Goal: Task Accomplishment & Management: Complete application form

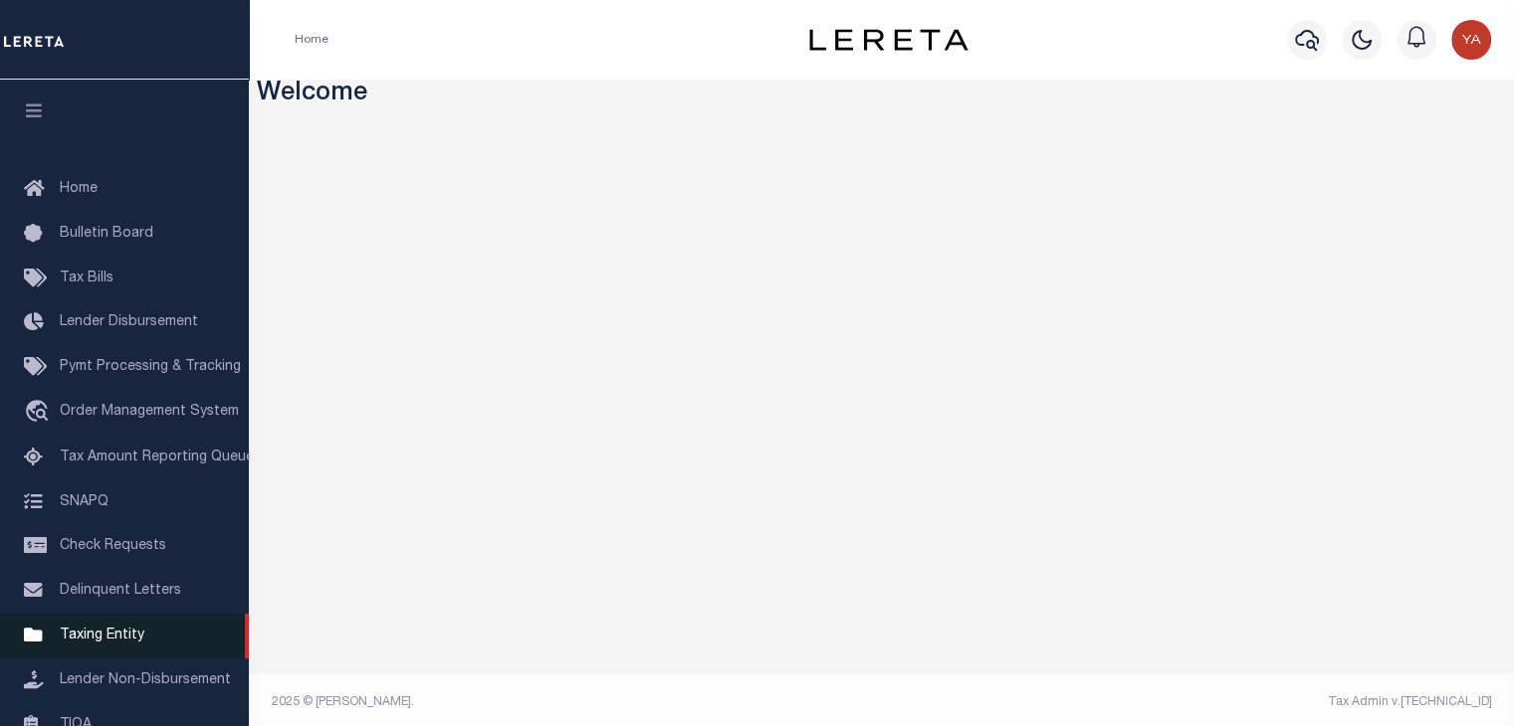
click at [111, 641] on span "Taxing Entity" at bounding box center [102, 636] width 85 height 14
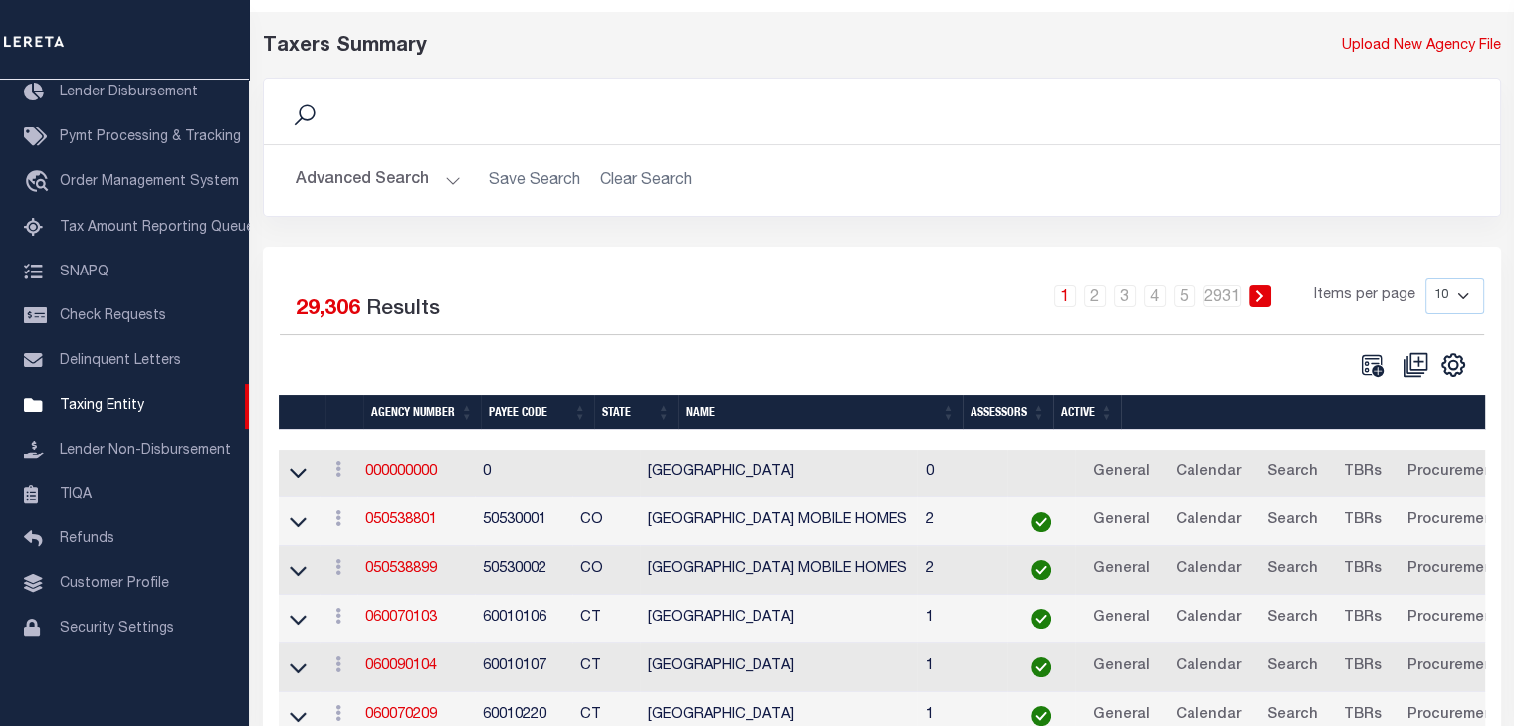
scroll to position [100, 0]
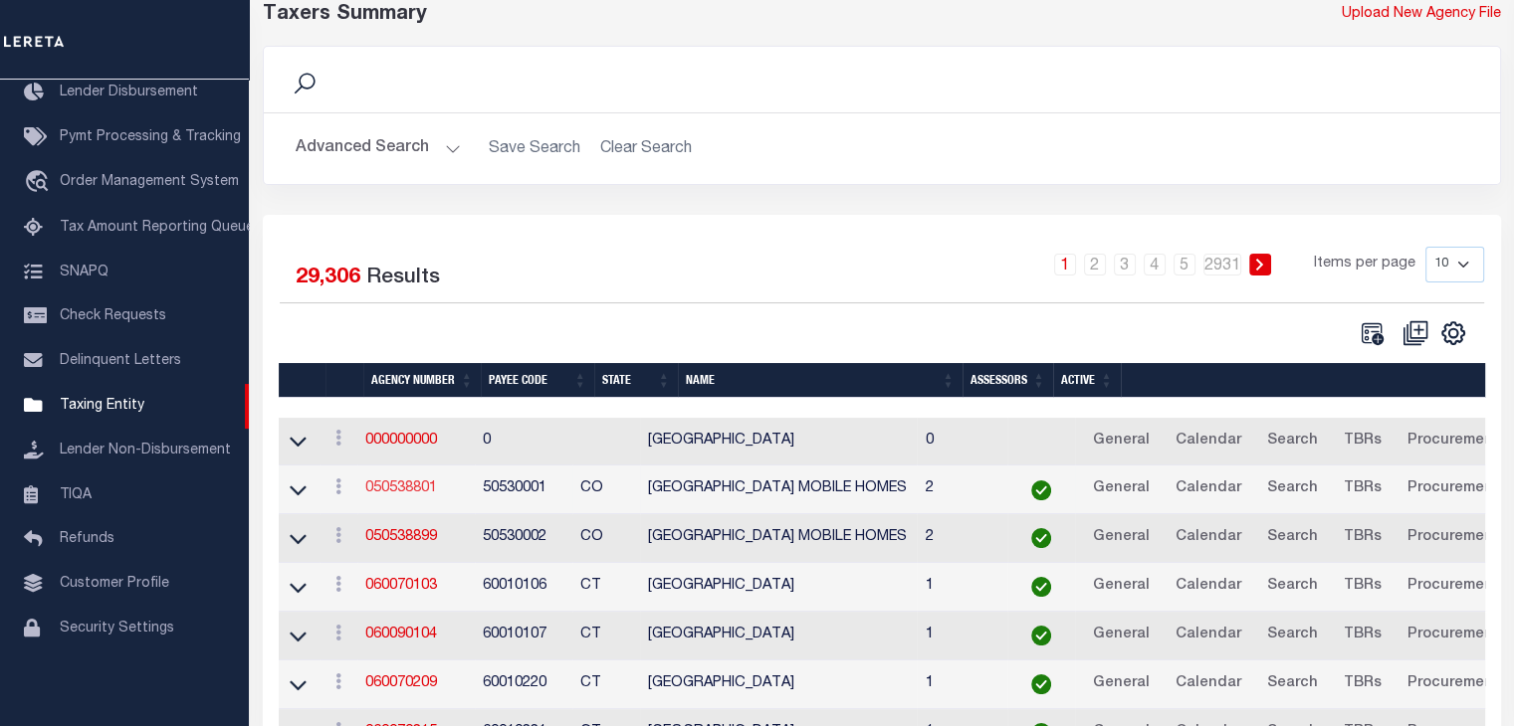
click at [424, 491] on link "050538801" at bounding box center [401, 489] width 72 height 14
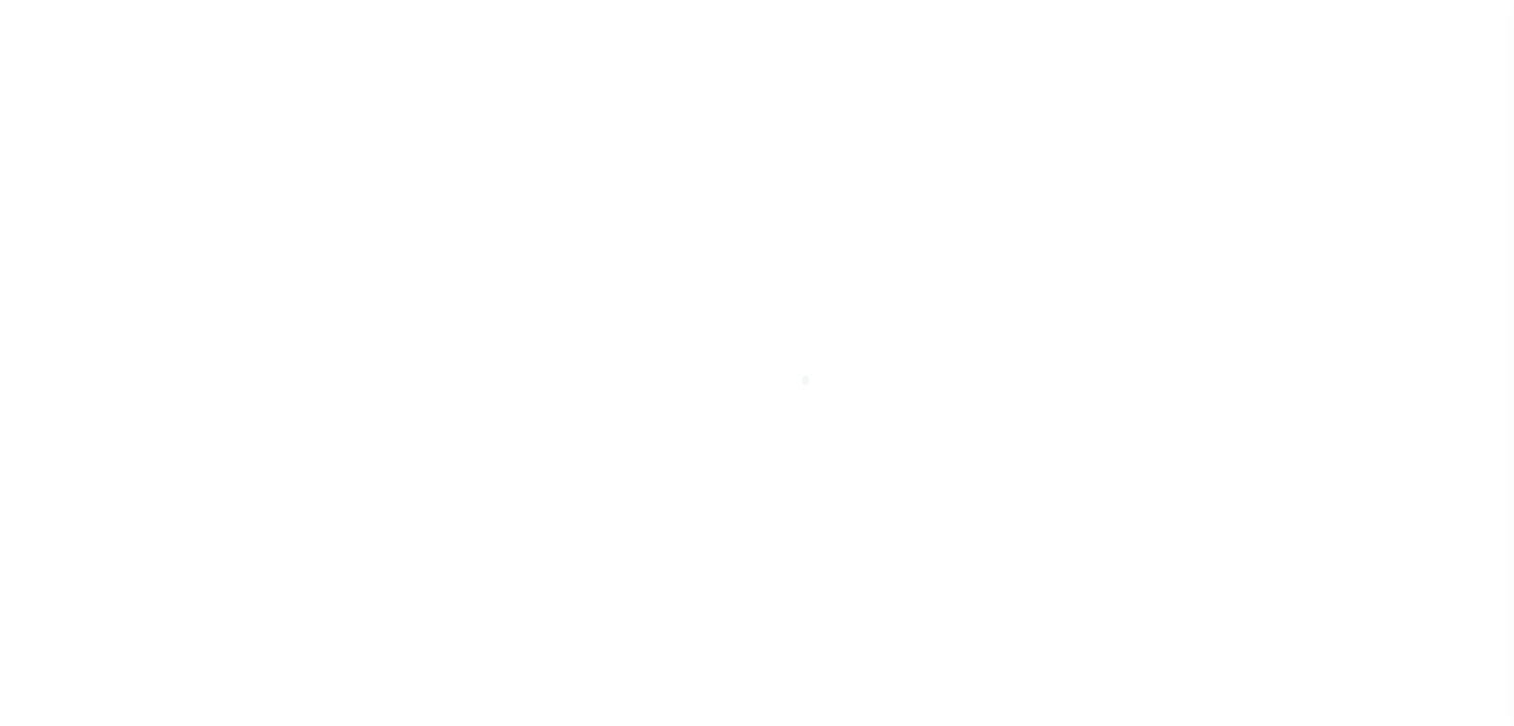
select select
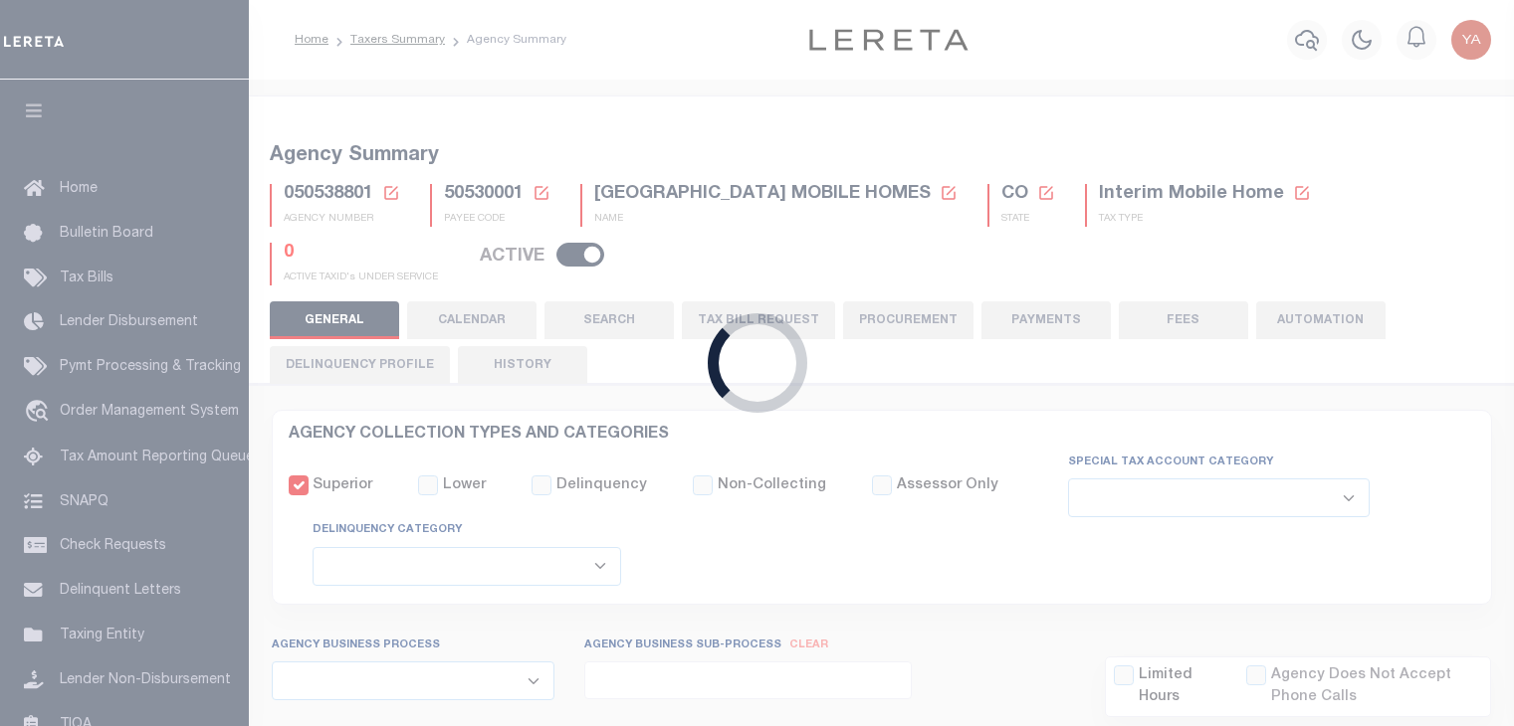
checkbox input "false"
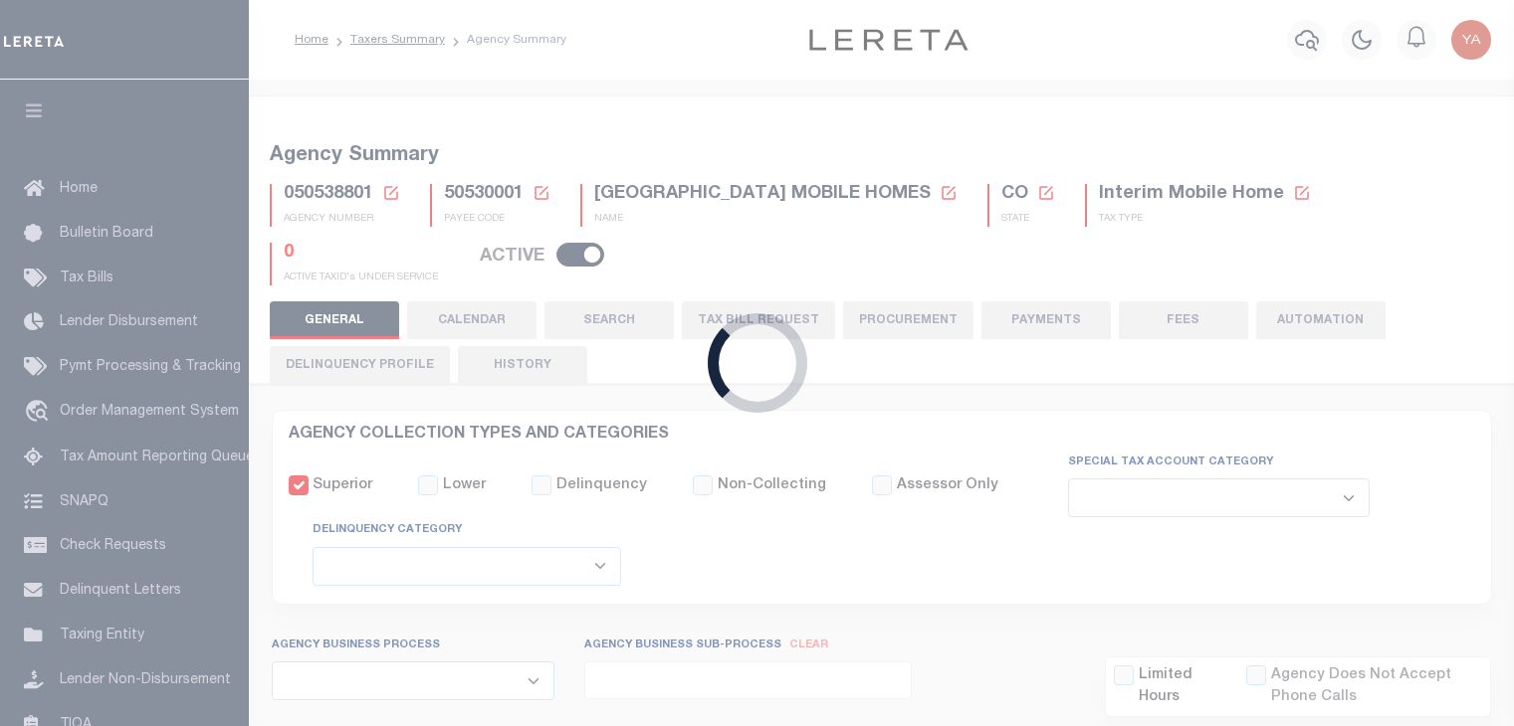
type input "810500000"
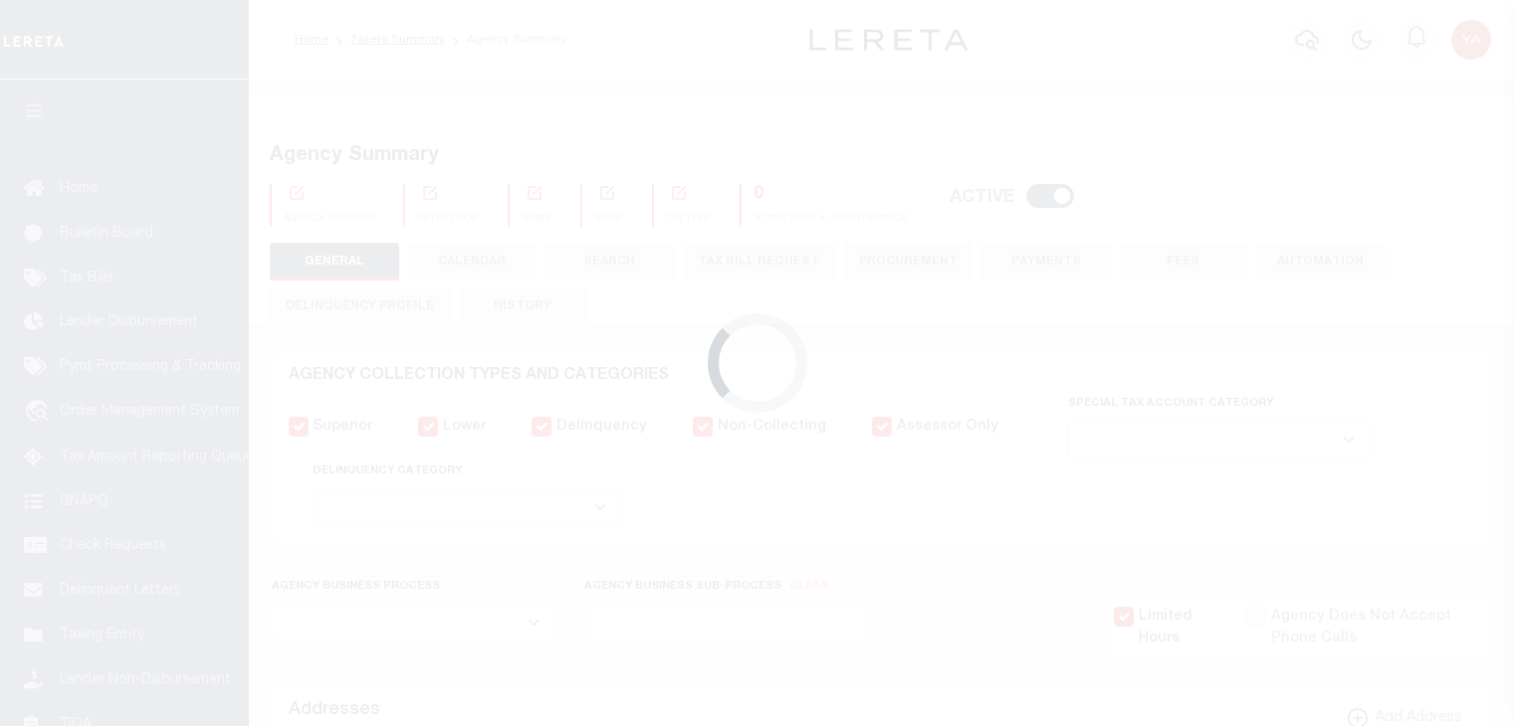
select select
checkbox input "false"
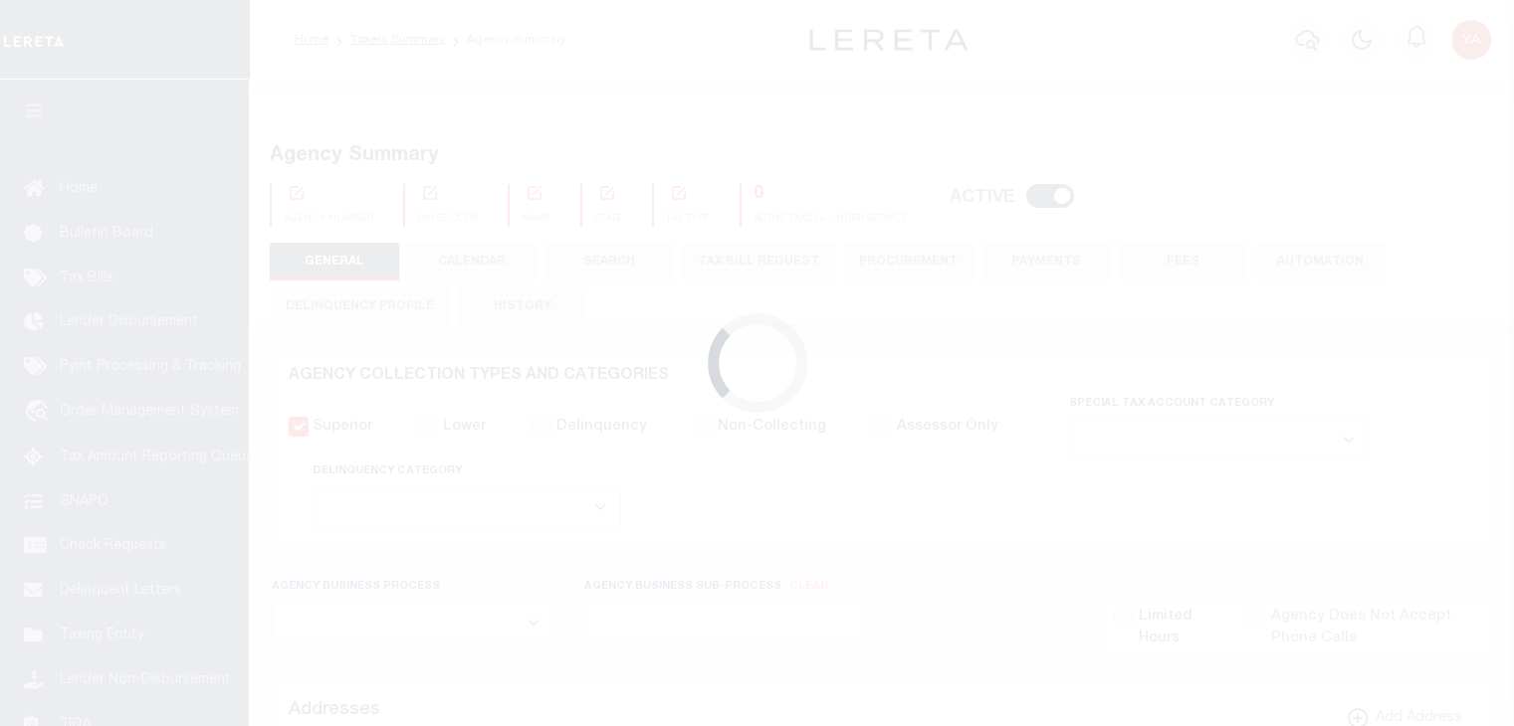
checkbox input "false"
type input "810500000"
select select "false"
type input "7803021001"
checkbox input "false"
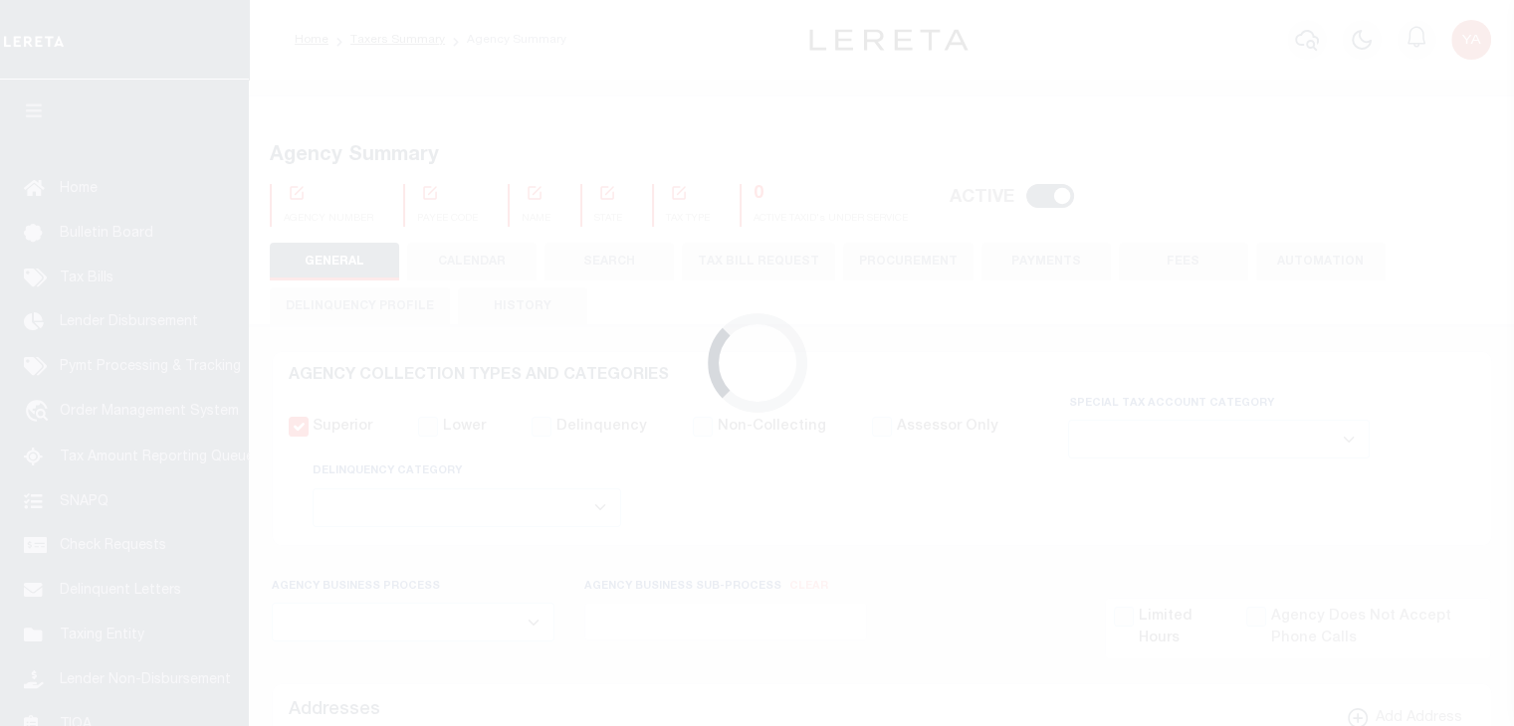
select select "false"
type input "P - Escrow reporting includes “Delinquent Prior Year(s) Exist”"
radio input "true"
checkbox input "false"
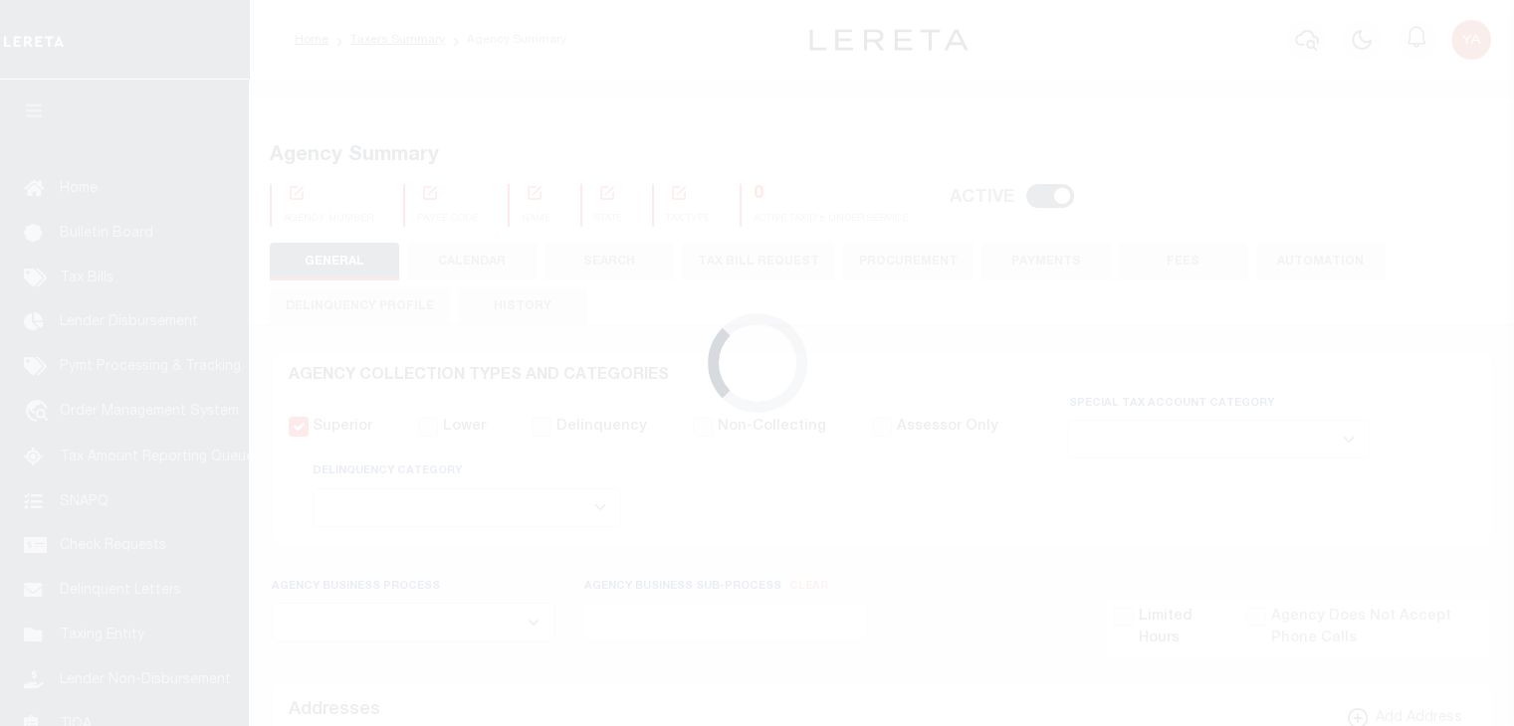
checkbox input "false"
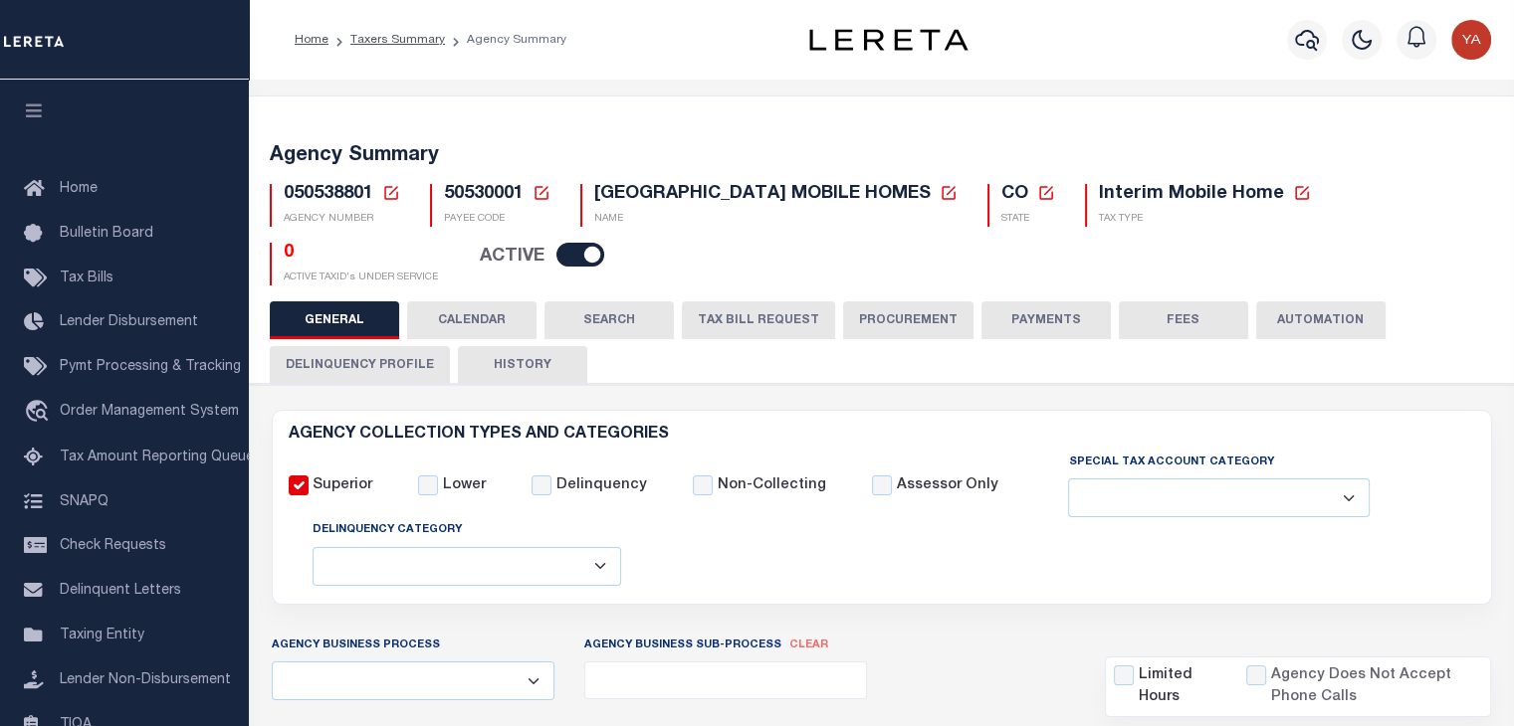
click at [1027, 324] on button "PAYMENTS" at bounding box center [1045, 321] width 129 height 38
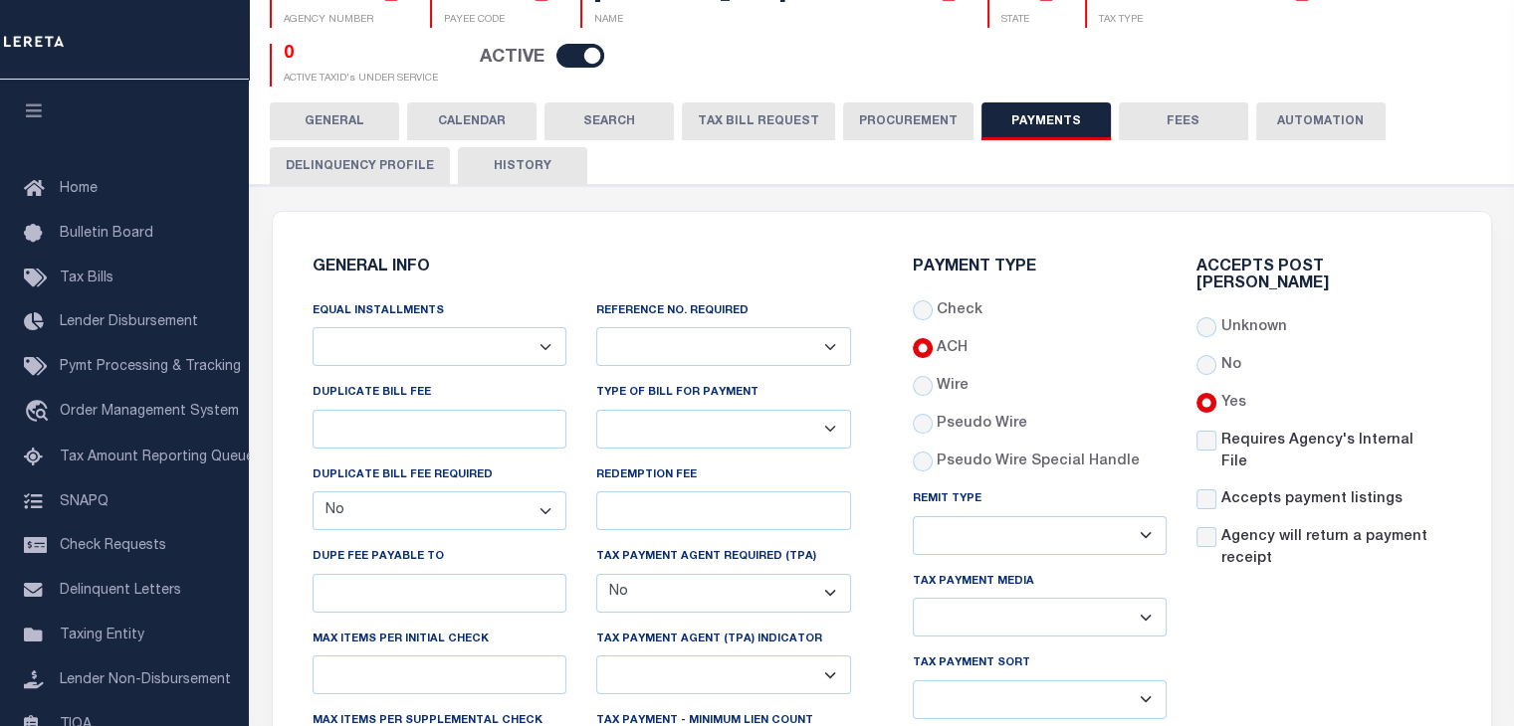
scroll to position [299, 0]
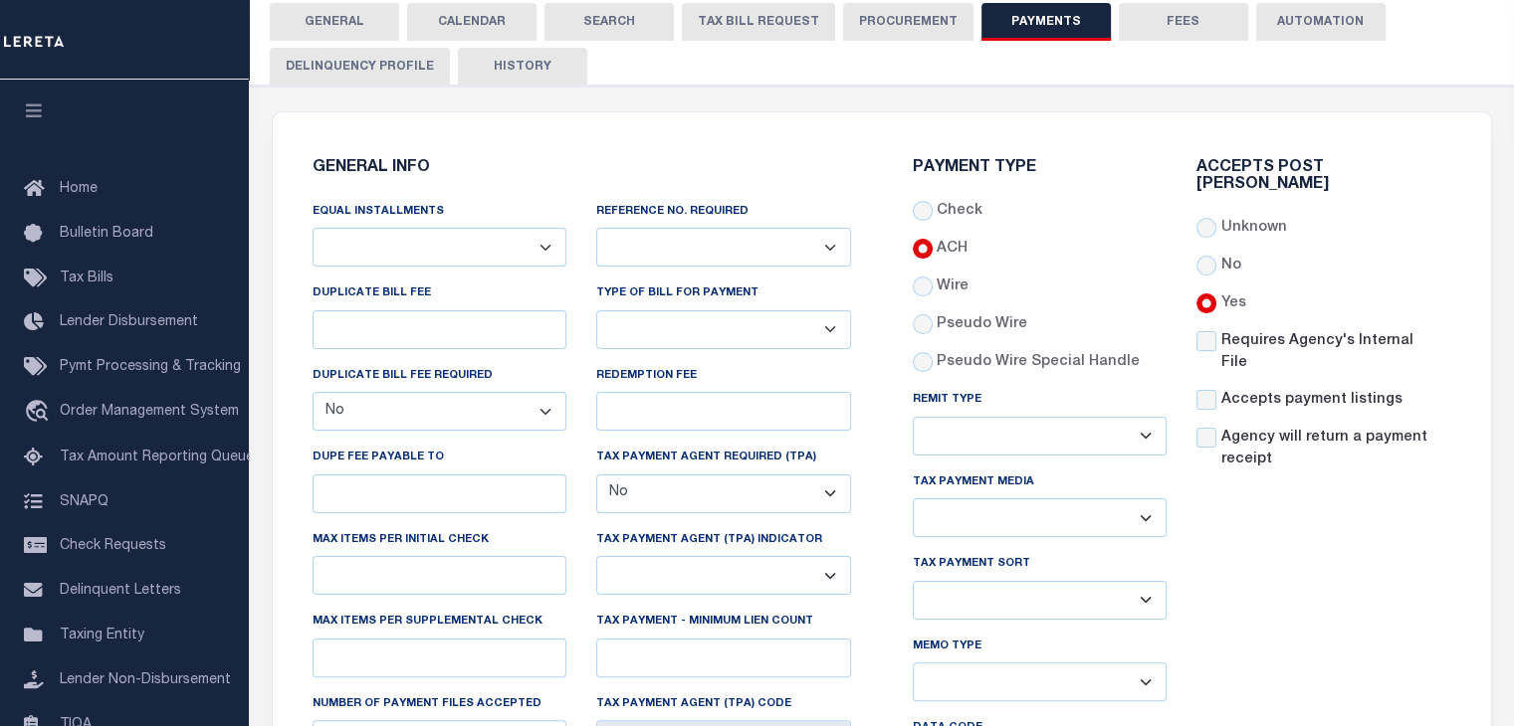
click at [541, 262] on select "Annual Billing no split Bills are not split equally Bills are split equally amo…" at bounding box center [439, 247] width 255 height 39
select select "69"
click at [312, 228] on select "Annual Billing no split Bills are not split equally Bills are split equally amo…" at bounding box center [439, 247] width 255 height 39
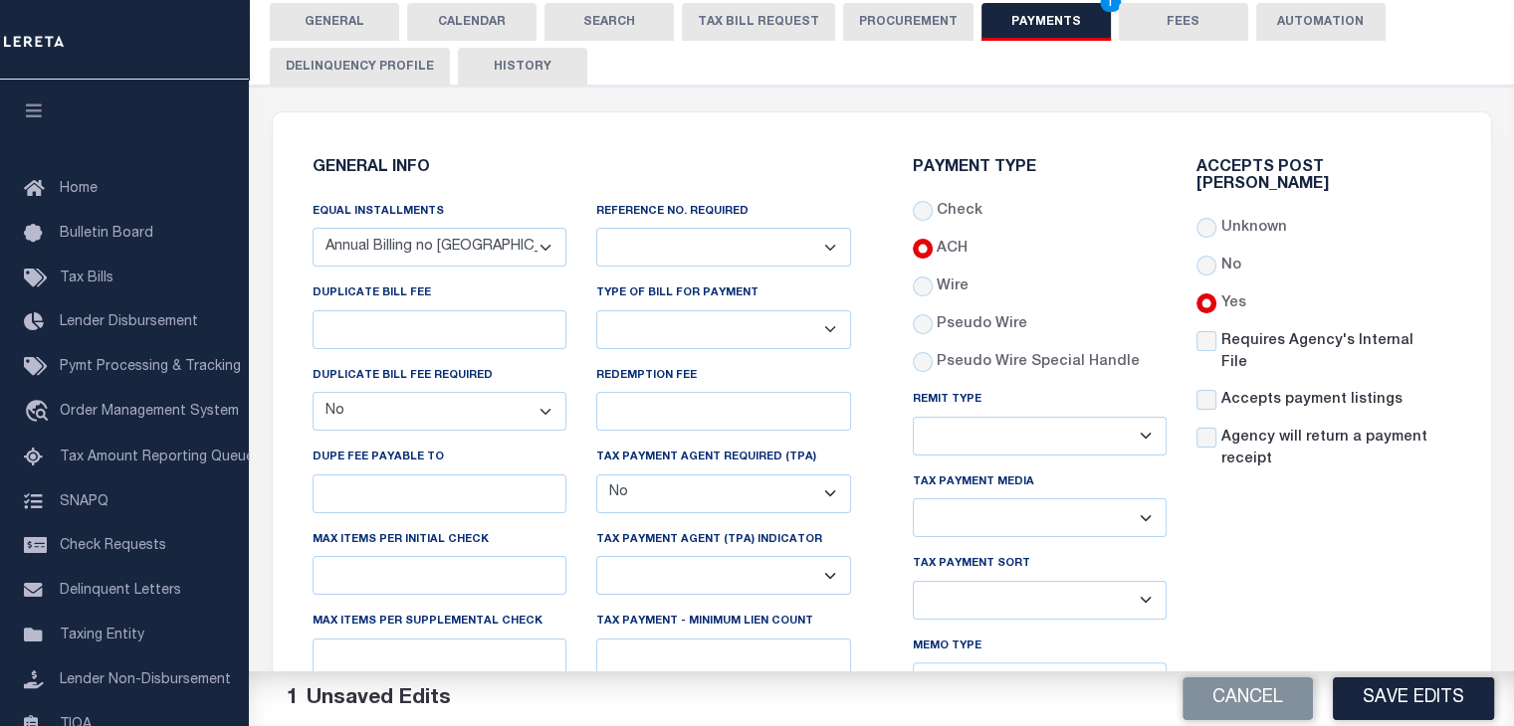
click at [779, 242] on select "Yes No" at bounding box center [723, 247] width 255 height 39
select select "1"
click at [596, 228] on select "Yes No" at bounding box center [723, 247] width 255 height 39
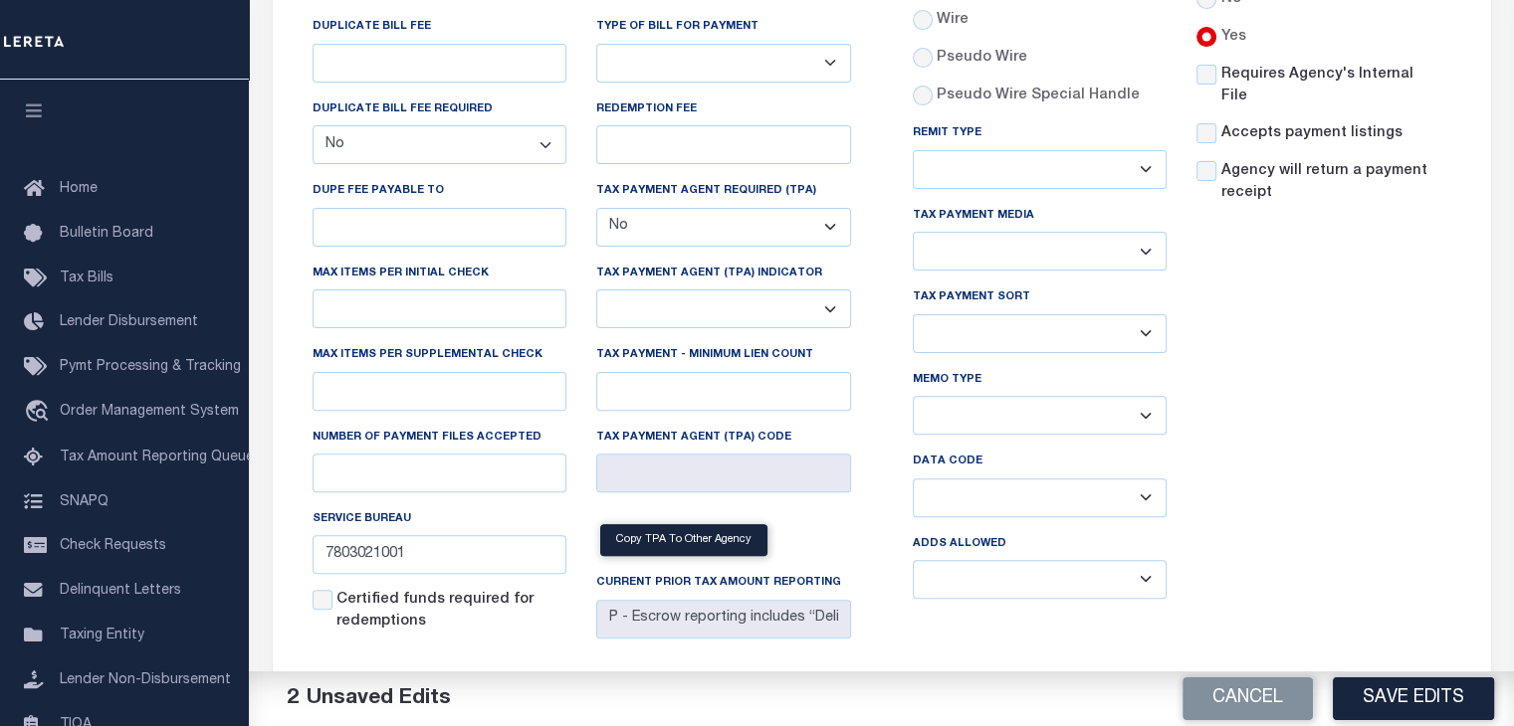
scroll to position [796, 0]
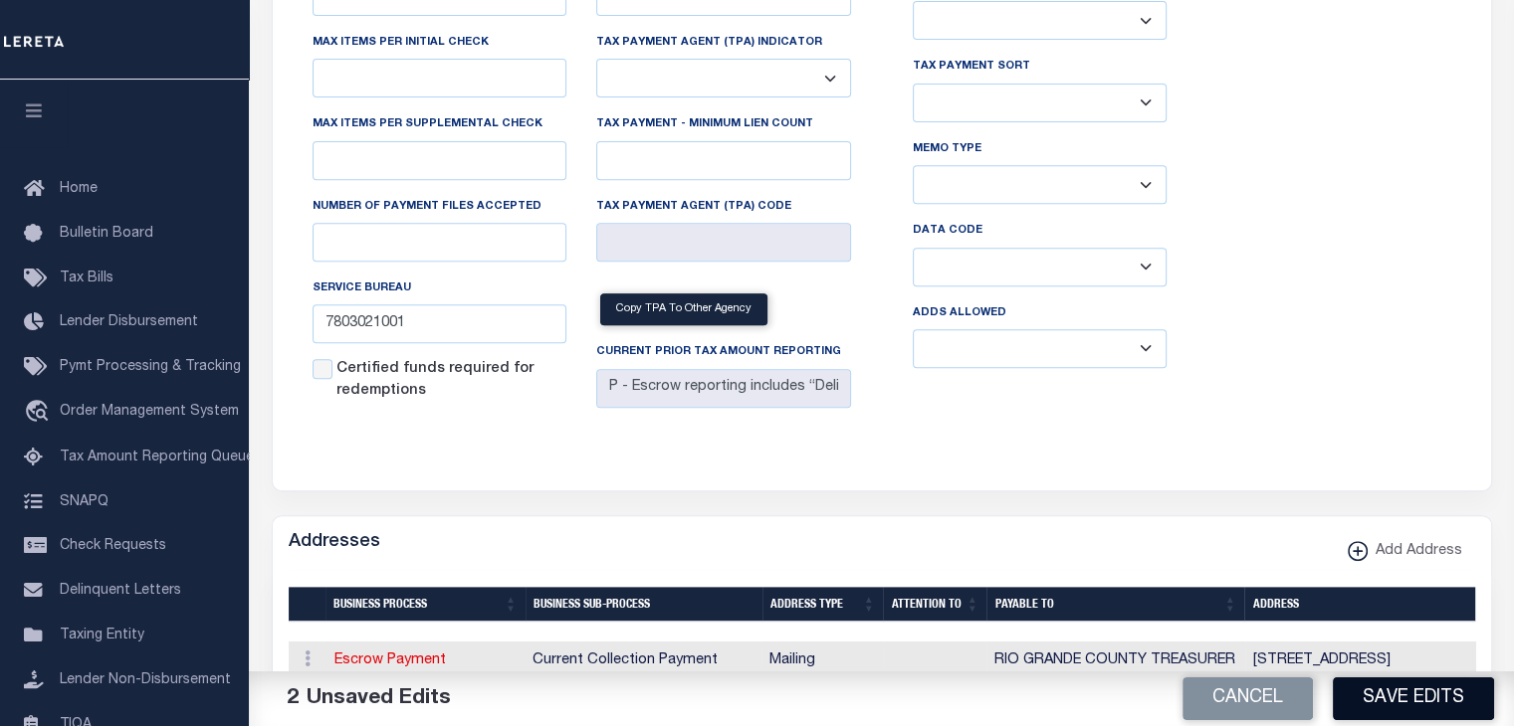
click at [1418, 687] on button "Save Edits" at bounding box center [1412, 699] width 161 height 43
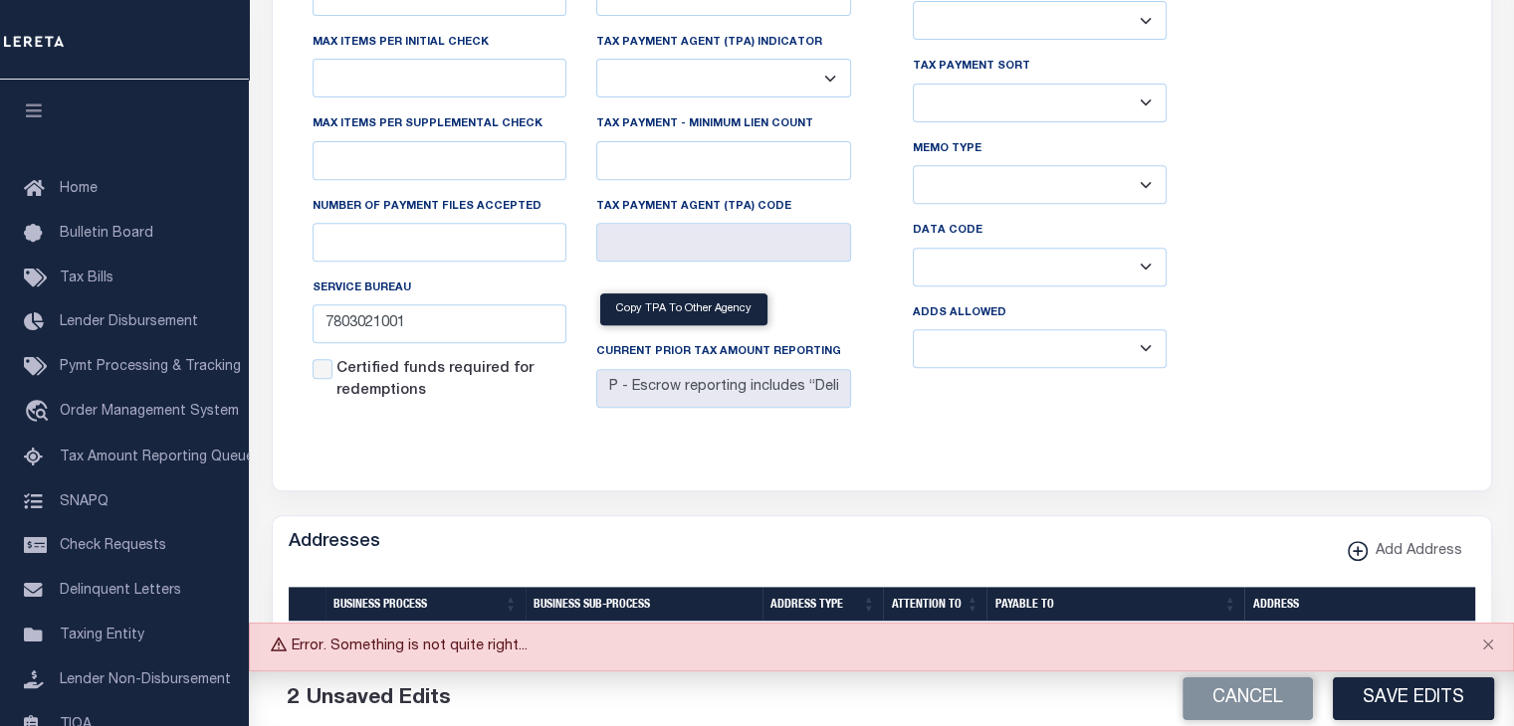
scroll to position [398, 0]
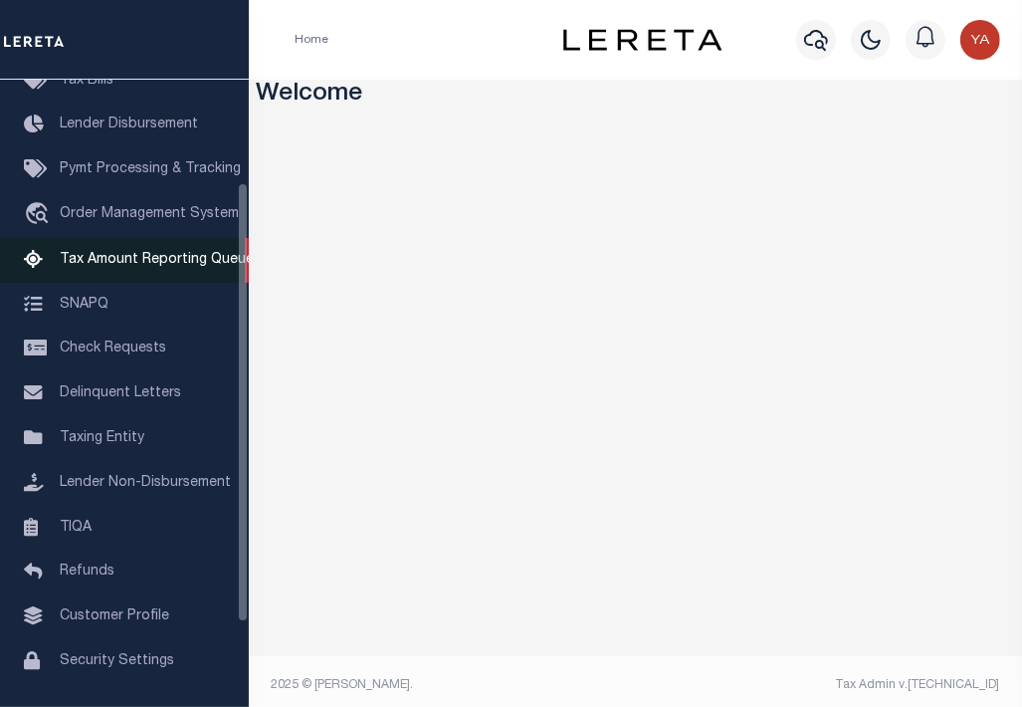
scroll to position [199, 0]
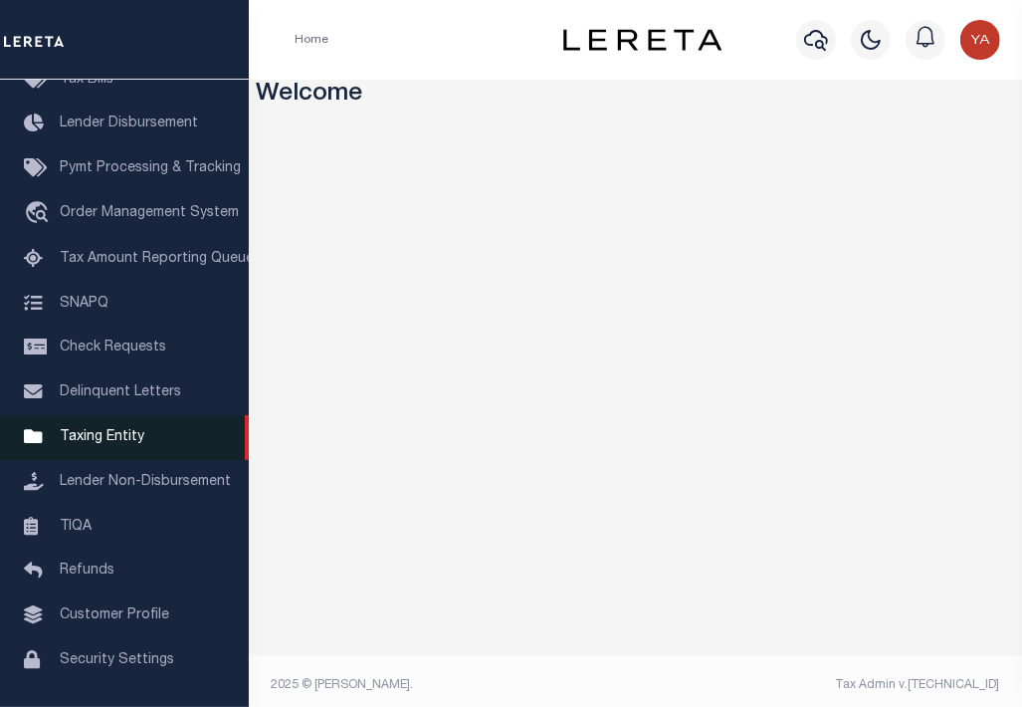
click at [116, 444] on span "Taxing Entity" at bounding box center [102, 437] width 85 height 14
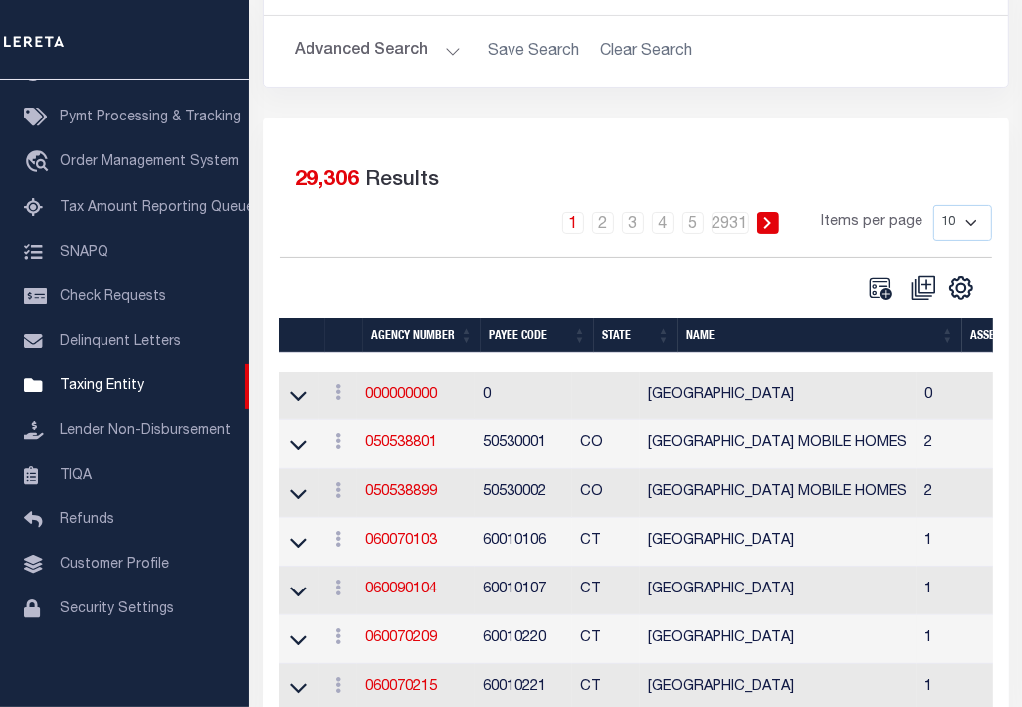
scroll to position [199, 0]
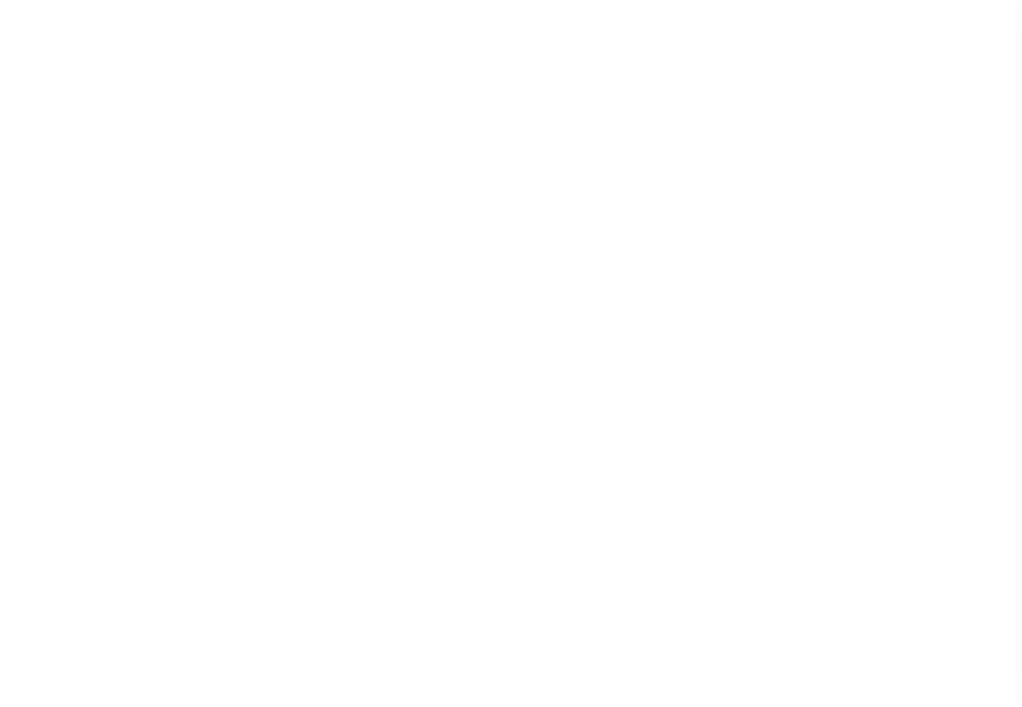
select select
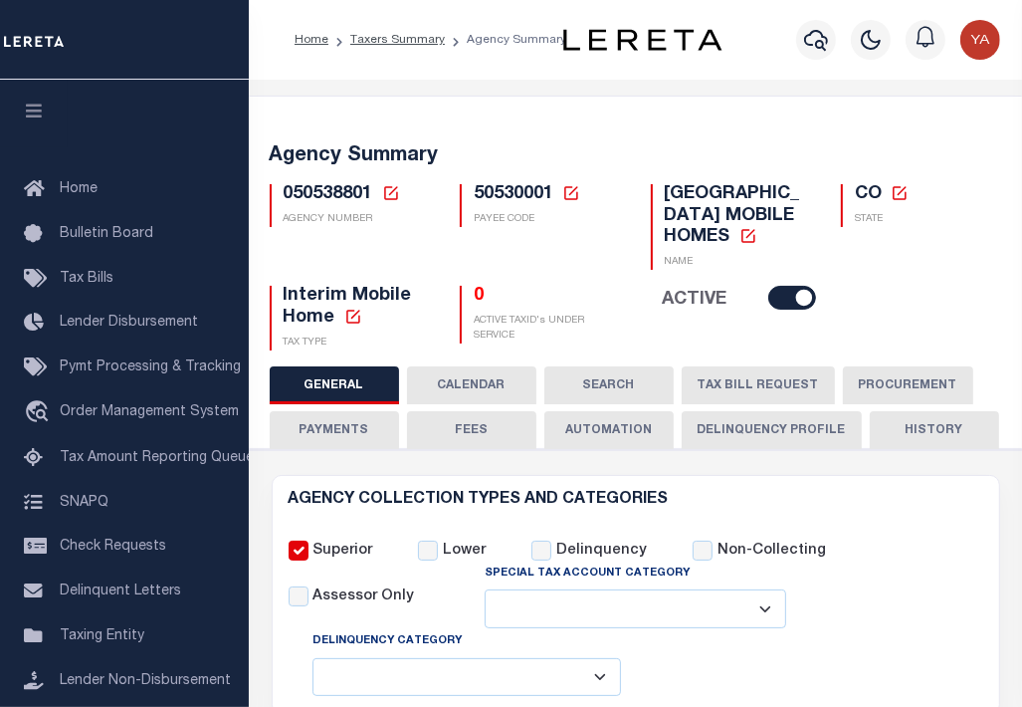
checkbox input "false"
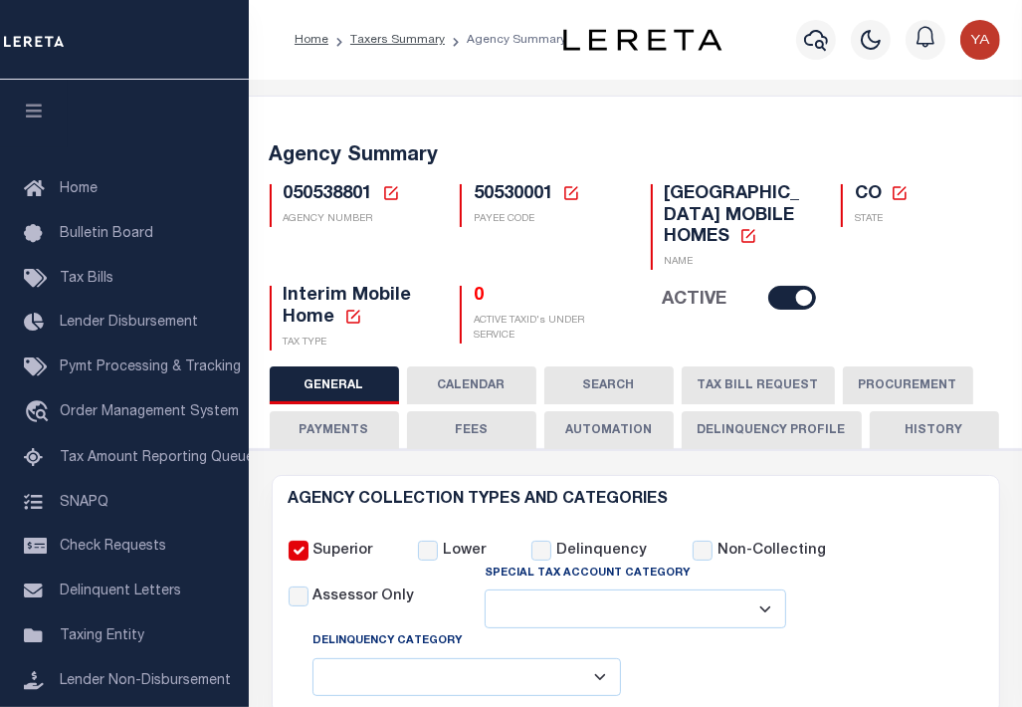
type input "810500000"
click at [348, 449] on button "PAYMENTS" at bounding box center [334, 430] width 129 height 38
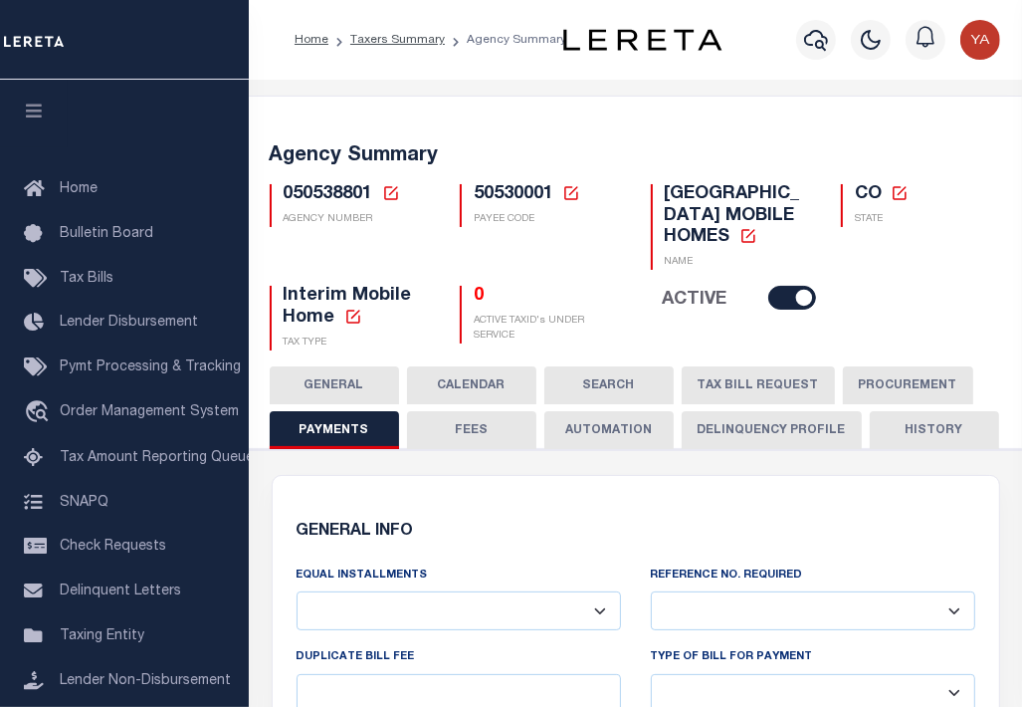
scroll to position [100, 0]
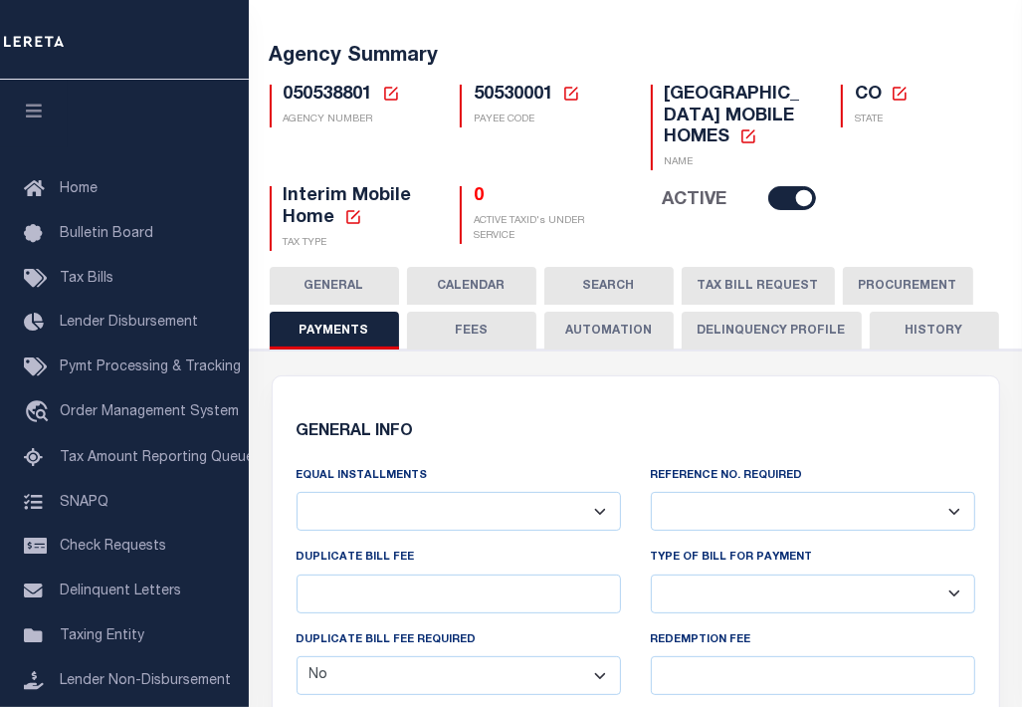
click at [606, 492] on select "Annual Billing no split Bills are not split equally Bills are split equally amo…" at bounding box center [459, 511] width 324 height 39
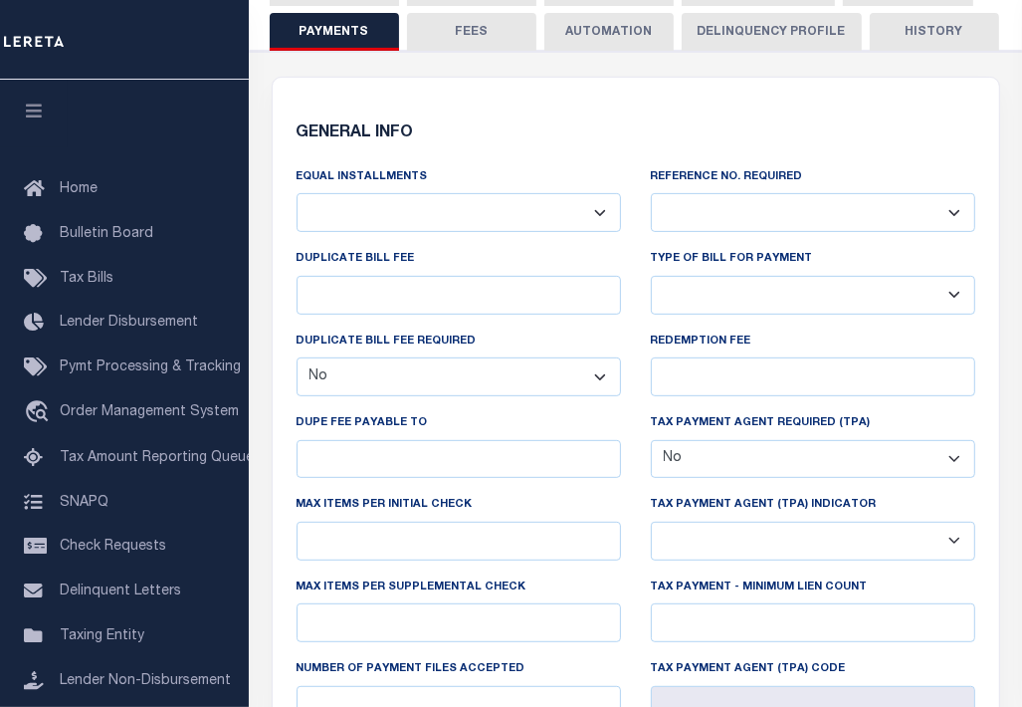
select select "69"
click at [297, 214] on select "Annual Billing no split Bills are not split equally Bills are split equally amo…" at bounding box center [459, 212] width 324 height 39
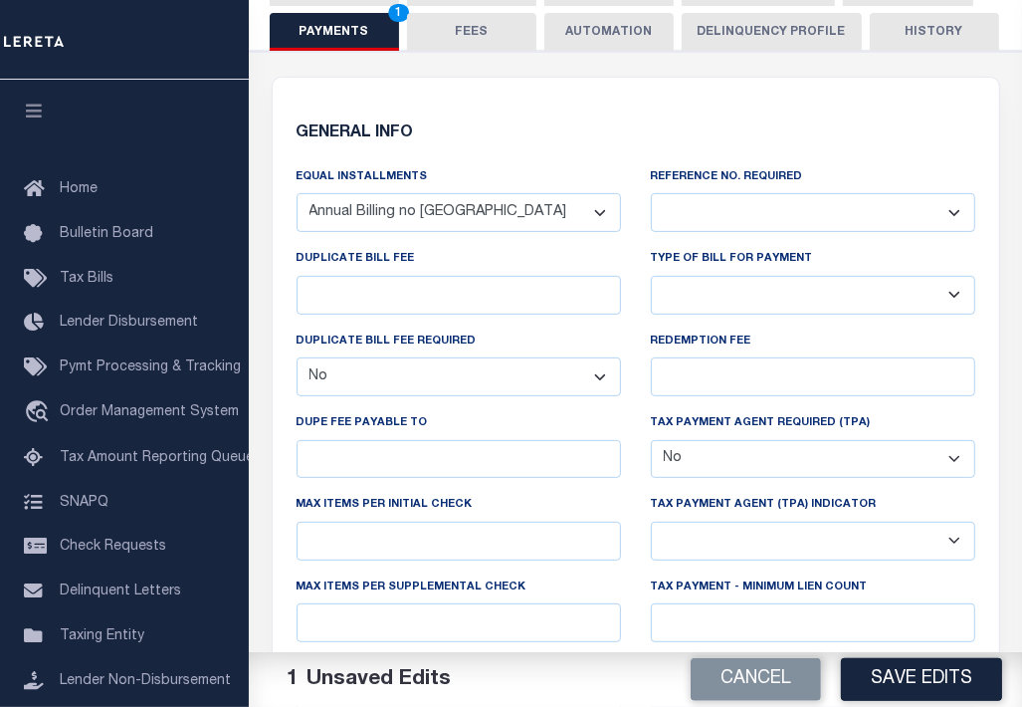
click at [819, 229] on select "Yes No" at bounding box center [813, 212] width 324 height 39
select select "1"
click at [651, 214] on select "Yes No" at bounding box center [813, 212] width 324 height 39
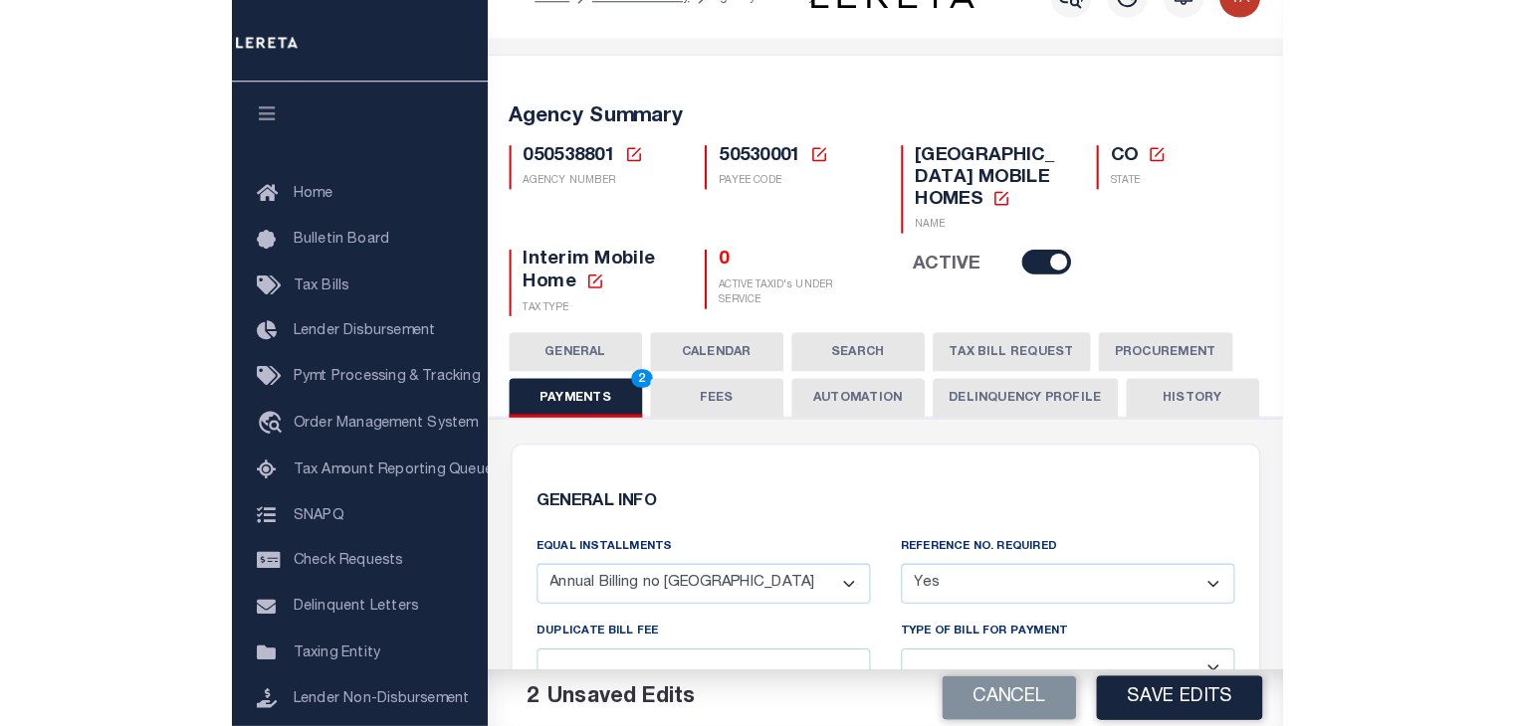
scroll to position [0, 0]
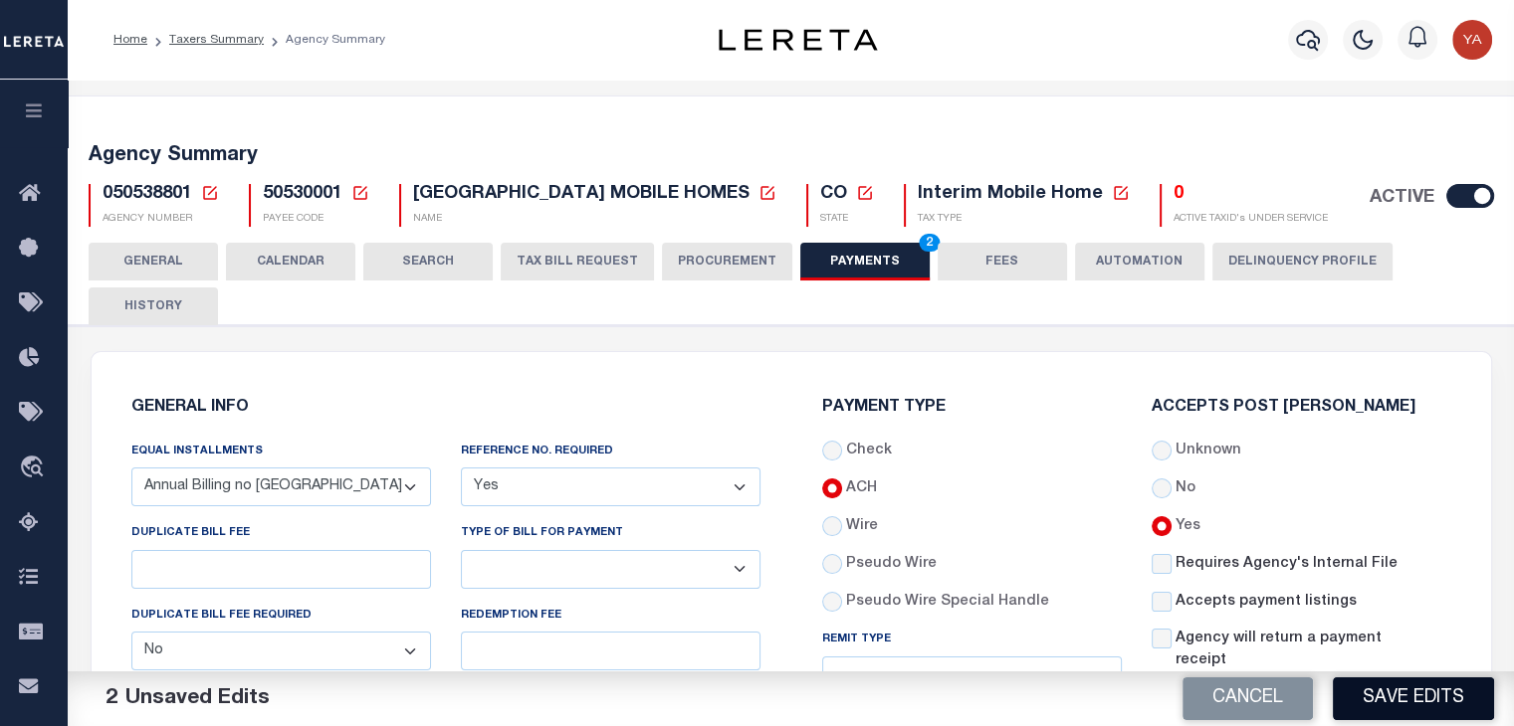
click at [1021, 701] on button "Save Edits" at bounding box center [1412, 699] width 161 height 43
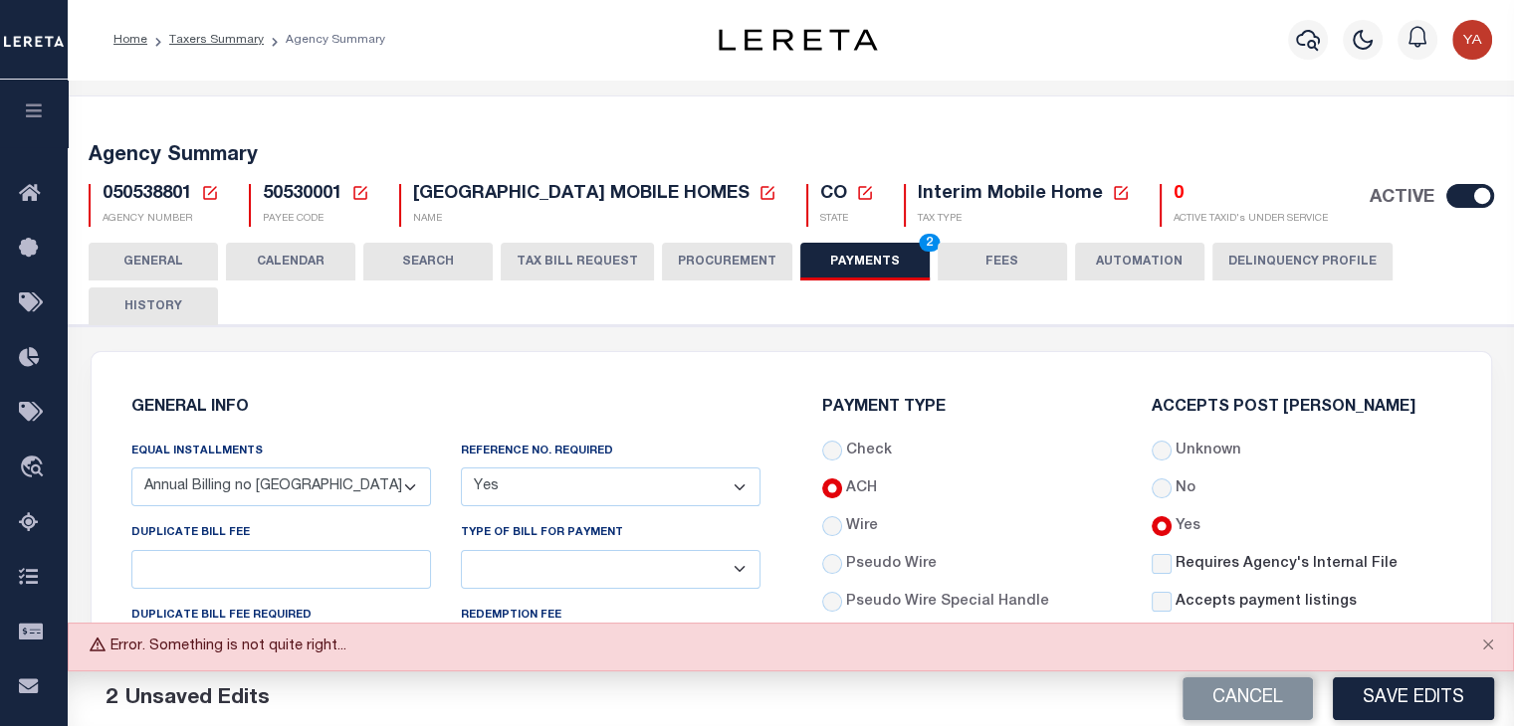
scroll to position [100, 0]
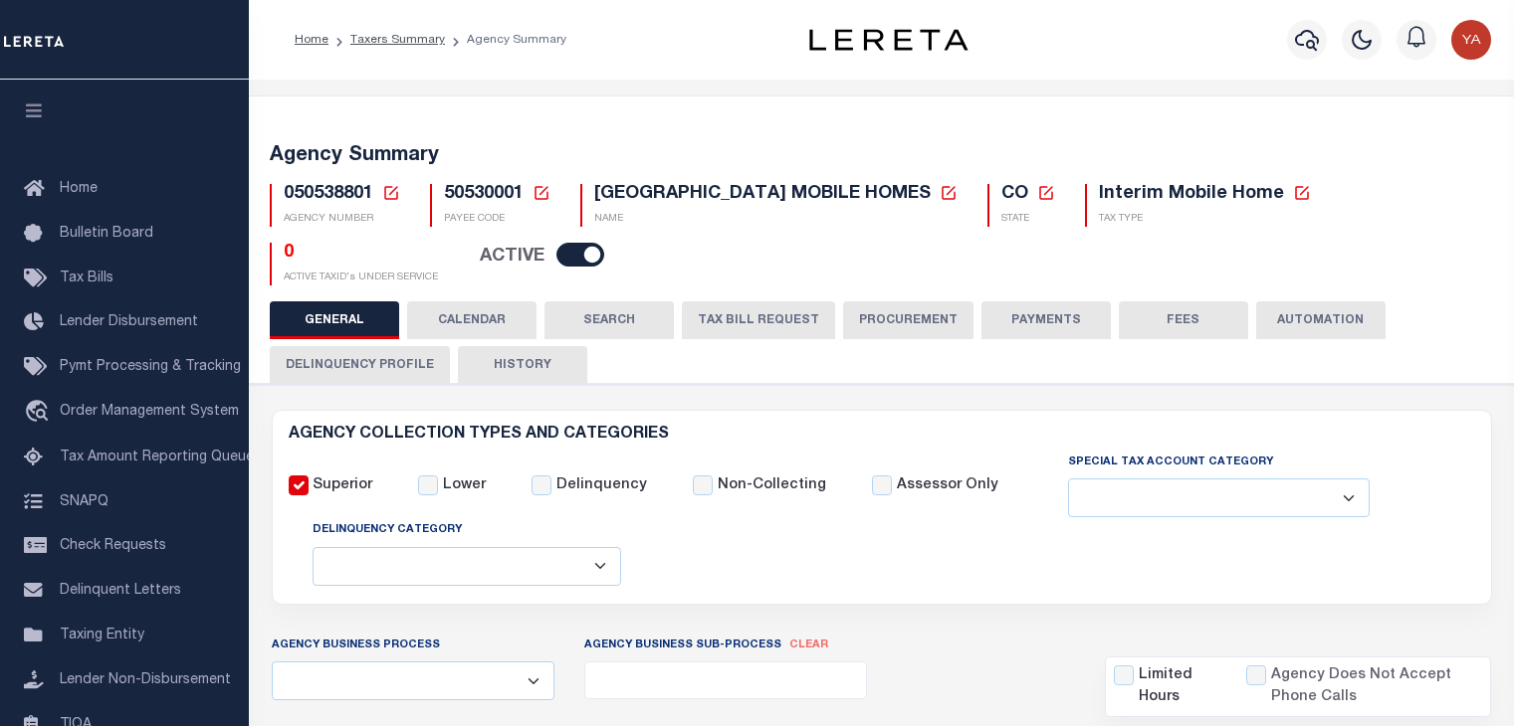
select select
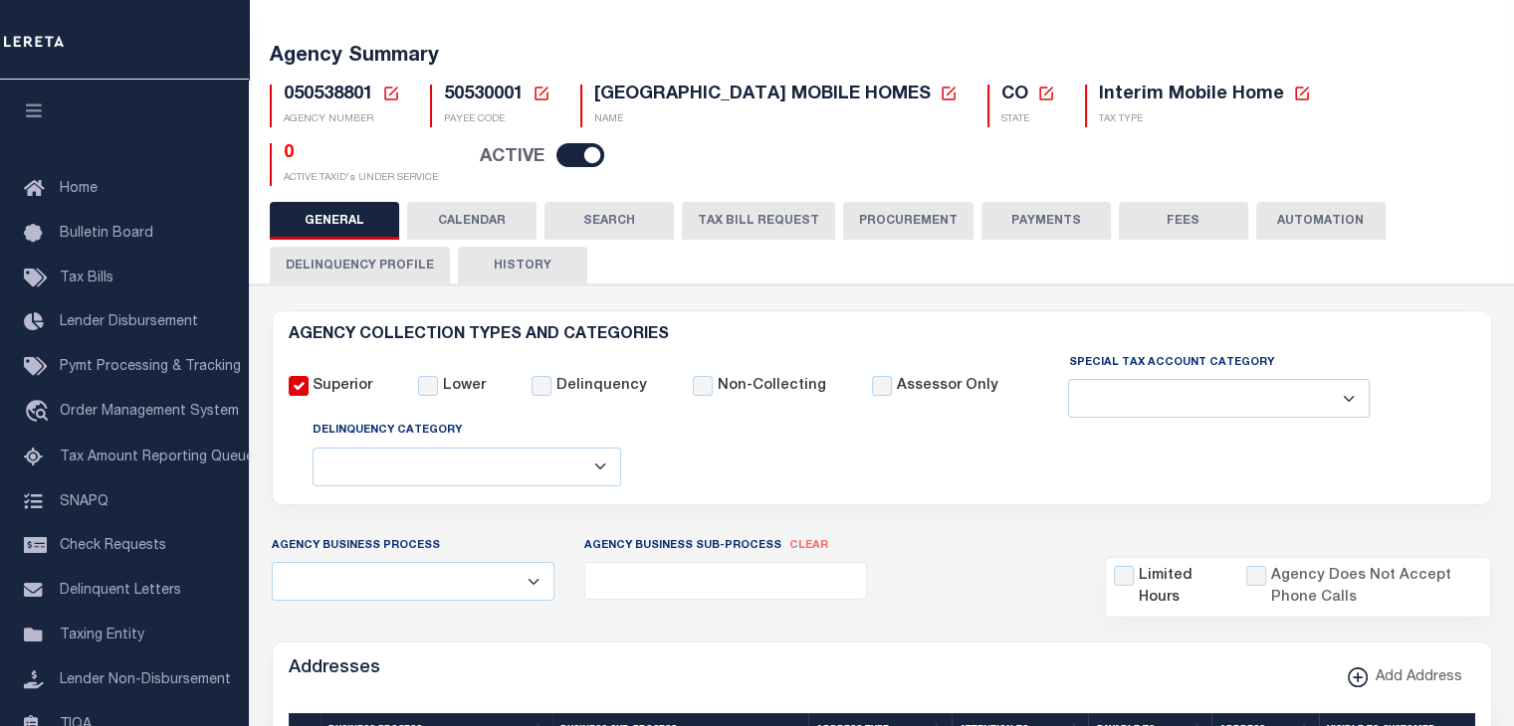
scroll to position [100, 0]
click at [1039, 218] on button "PAYMENTS" at bounding box center [1045, 221] width 129 height 38
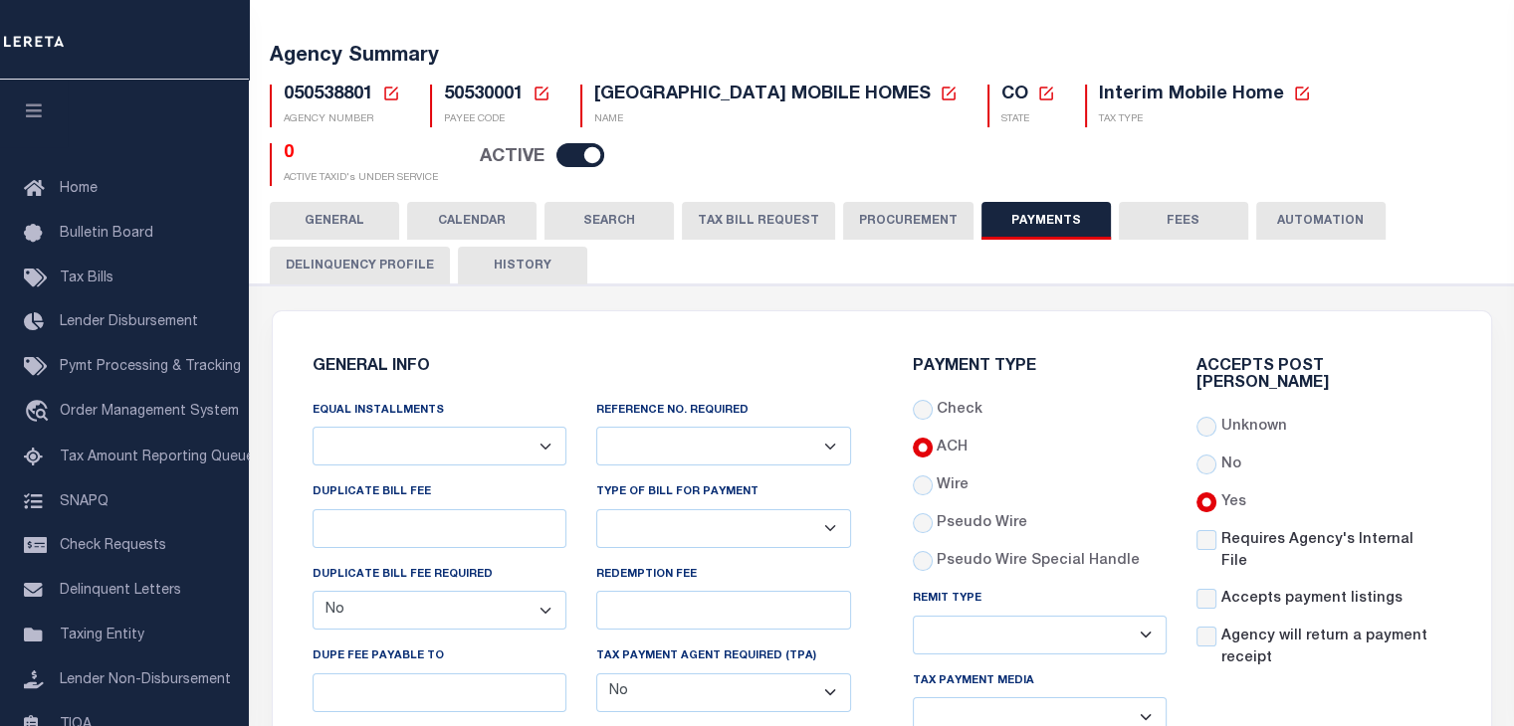
click at [538, 441] on select "Annual Billing no split Bills are not split equally Bills are split equally amo…" at bounding box center [439, 446] width 255 height 39
select select "69"
click at [312, 427] on select "Annual Billing no split Bills are not split equally Bills are split equally amo…" at bounding box center [439, 446] width 255 height 39
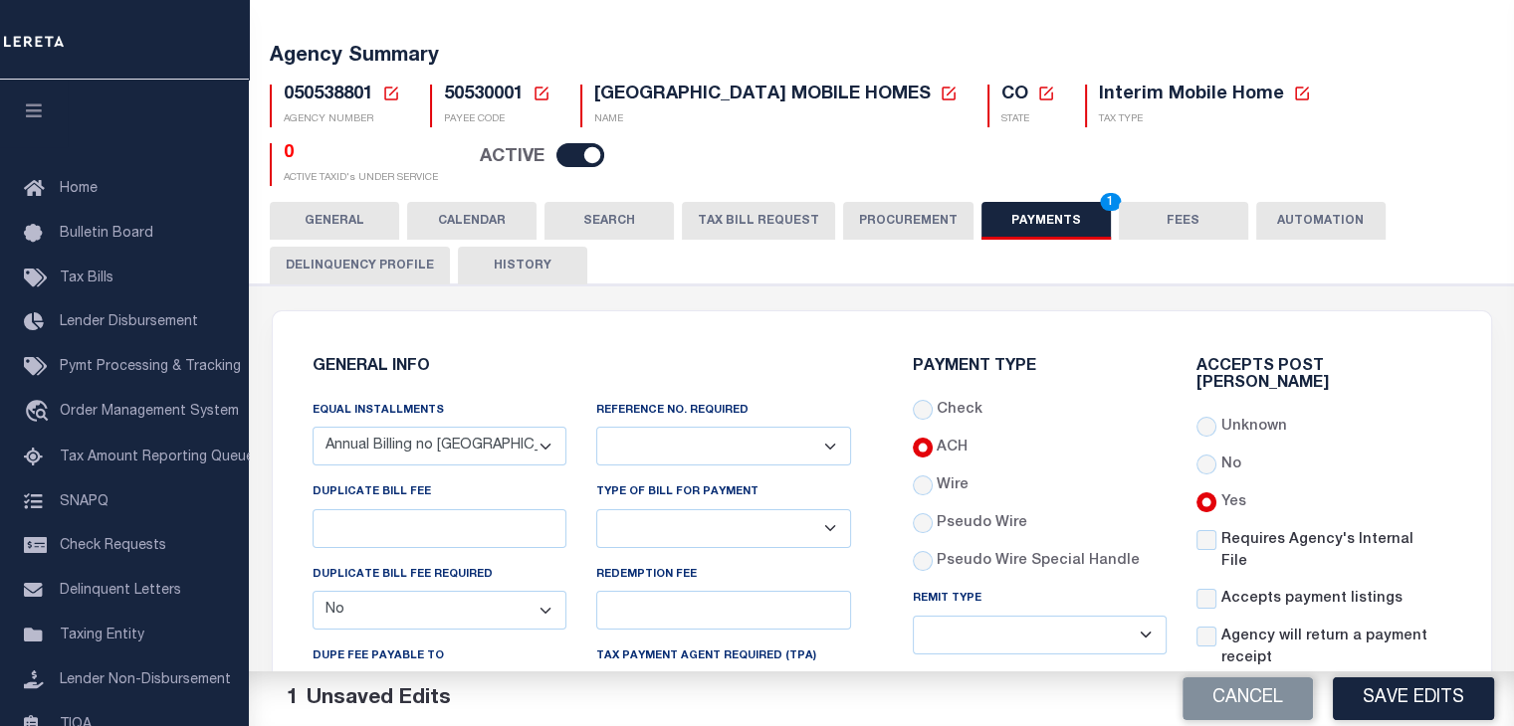
click at [796, 443] on select "Yes No" at bounding box center [723, 446] width 255 height 39
select select "1"
click at [596, 427] on select "Yes No" at bounding box center [723, 446] width 255 height 39
click at [1415, 698] on button "Save Edits" at bounding box center [1412, 699] width 161 height 43
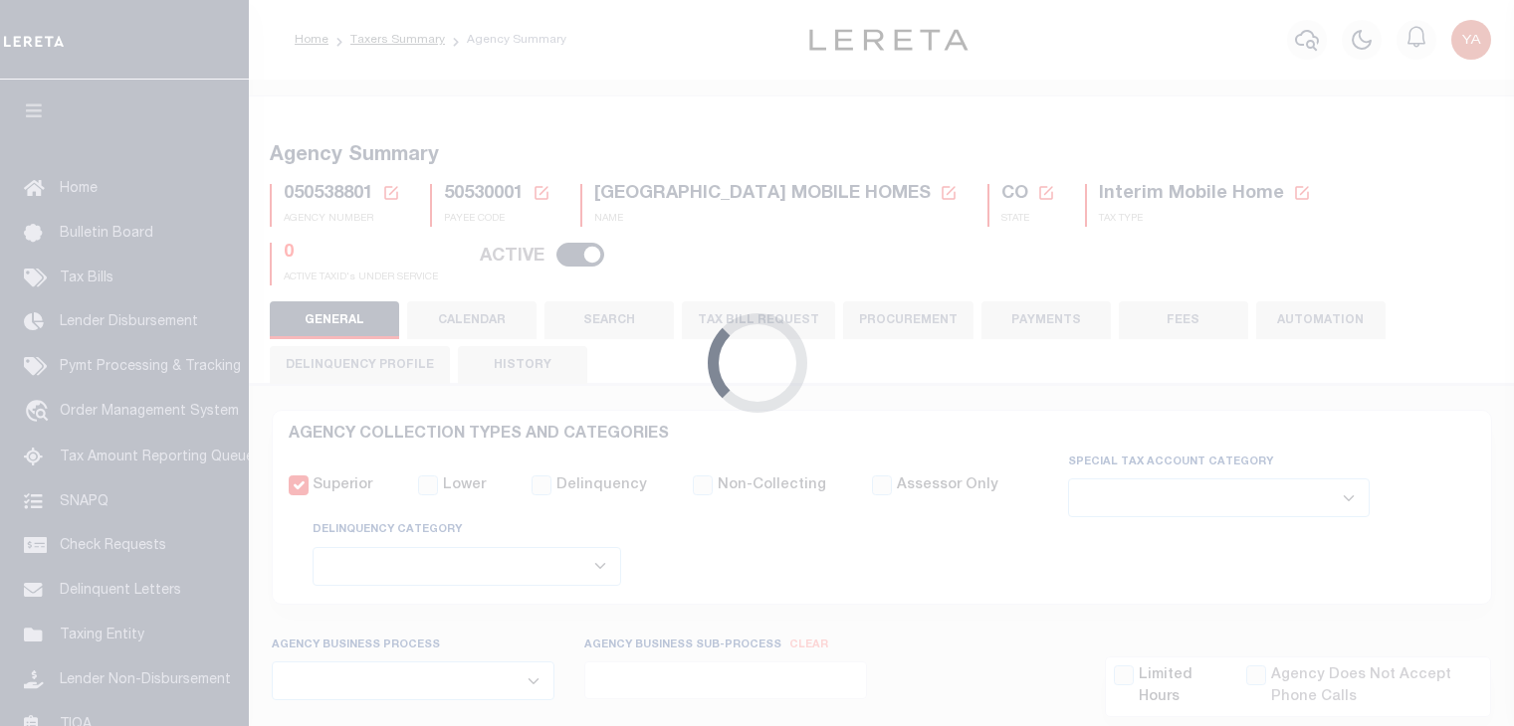
select select
select select "false"
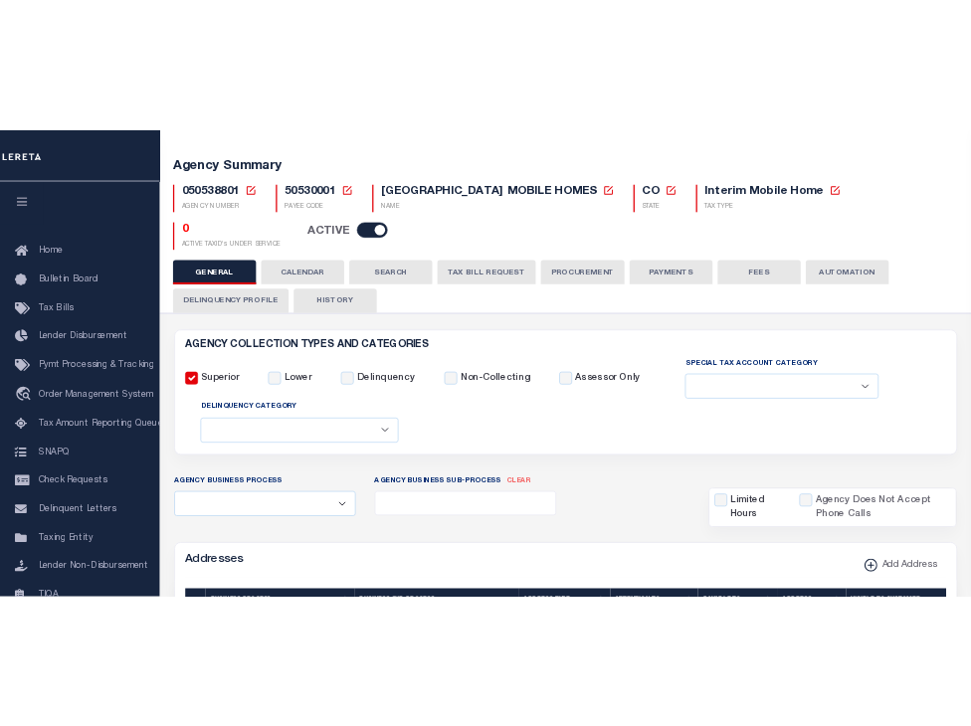
scroll to position [100, 0]
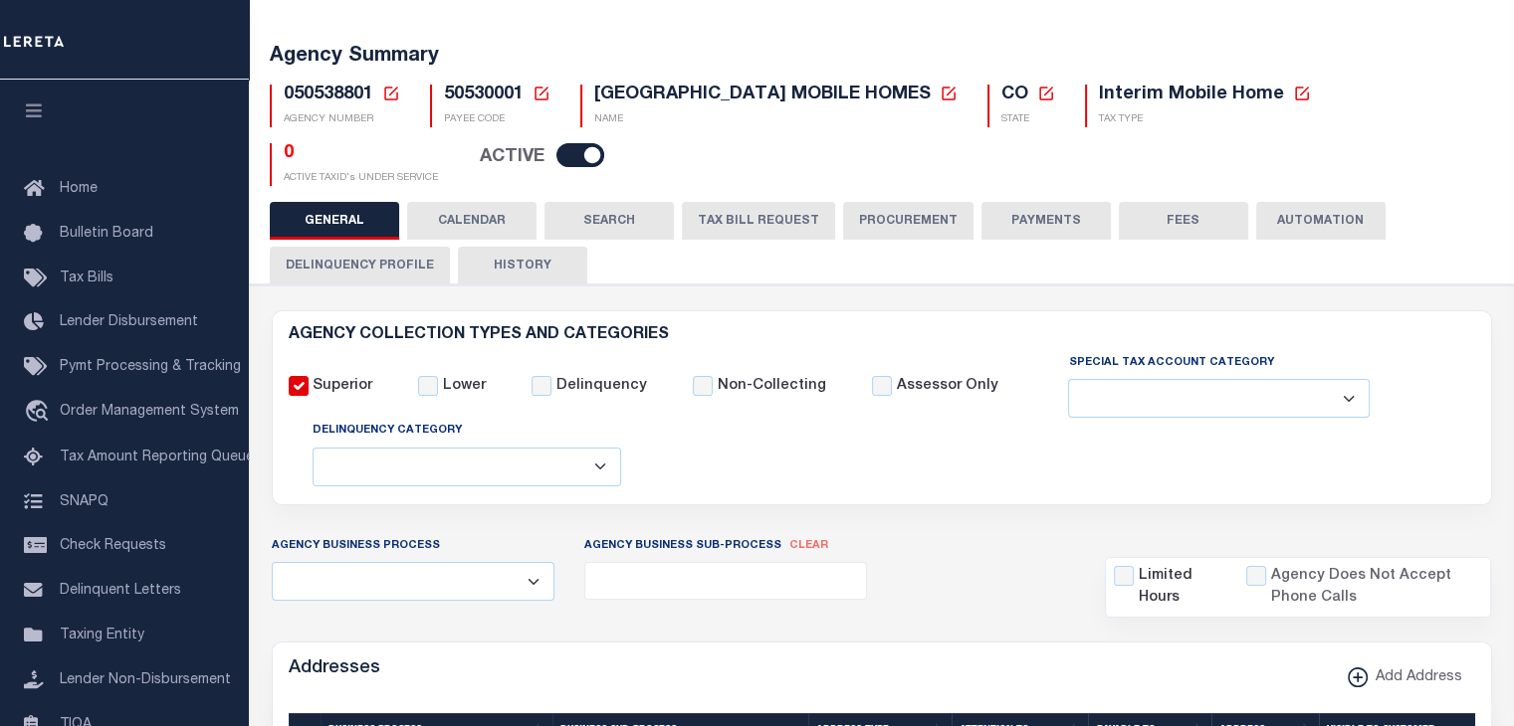
click at [1023, 224] on button "PAYMENTS" at bounding box center [1045, 221] width 129 height 38
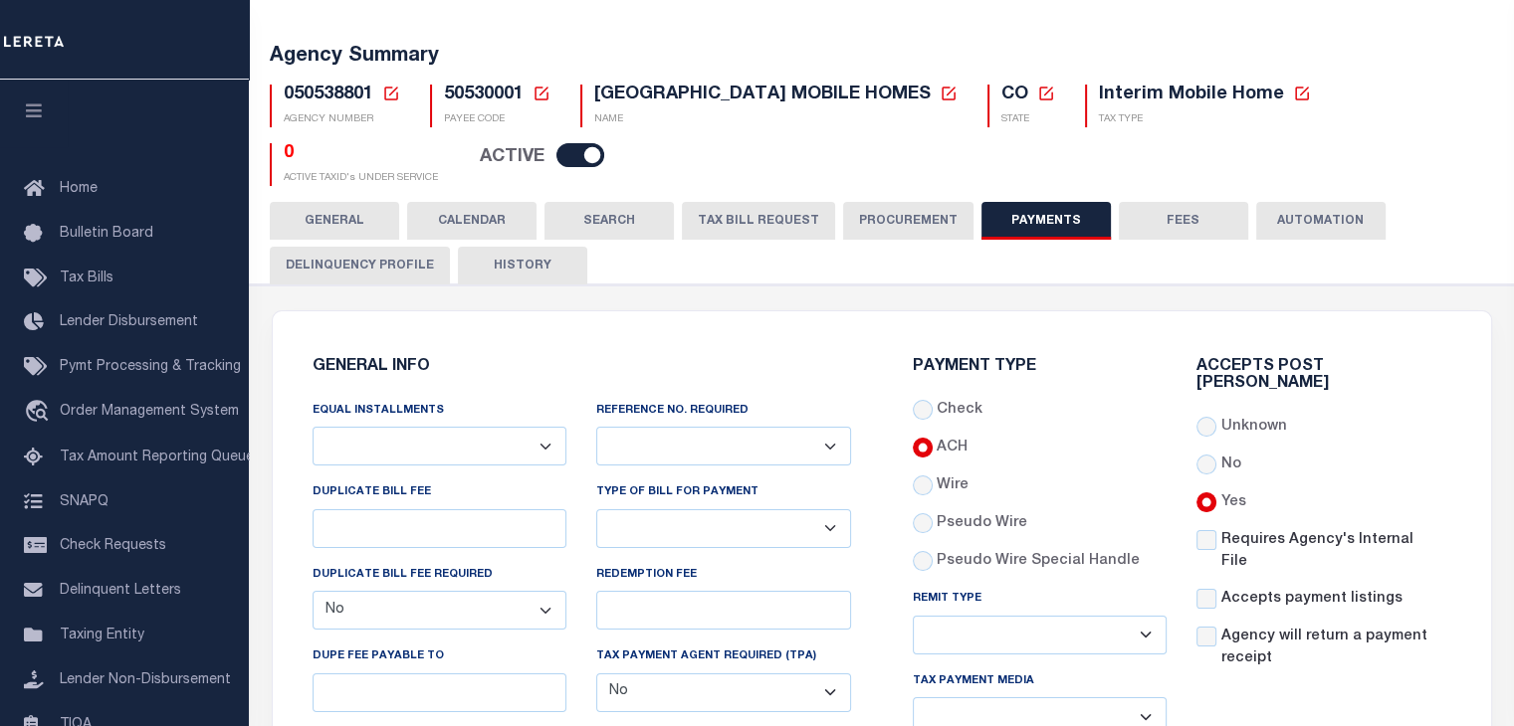
click at [545, 446] on select "Annual Billing no split Bills are not split equally Bills are split equally amo…" at bounding box center [439, 446] width 255 height 39
select select "69"
click at [312, 427] on select "Annual Billing no split Bills are not split equally Bills are split equally amo…" at bounding box center [439, 446] width 255 height 39
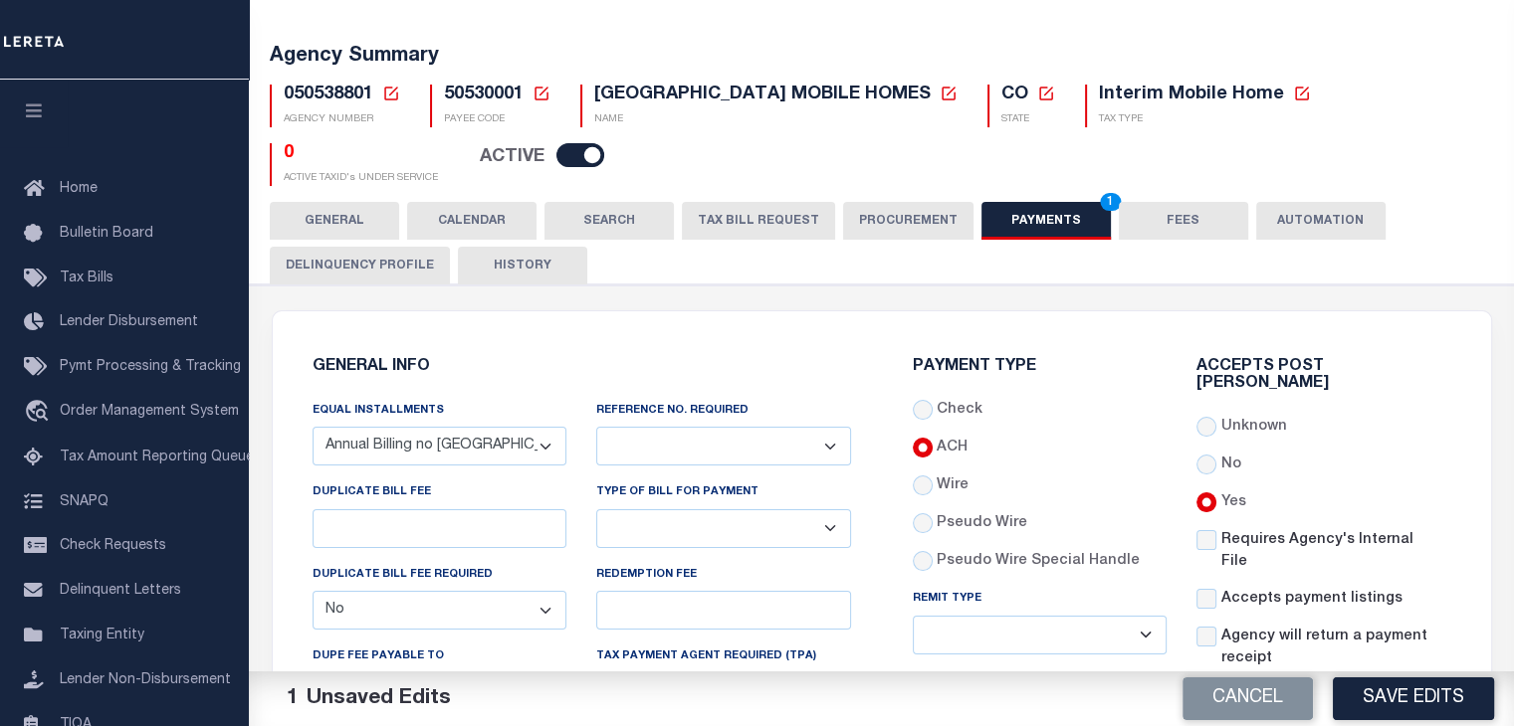
click at [766, 451] on select "Yes No" at bounding box center [723, 446] width 255 height 39
select select "1"
click at [596, 427] on select "Yes No" at bounding box center [723, 446] width 255 height 39
click at [1406, 691] on button "Save Edits" at bounding box center [1412, 699] width 161 height 43
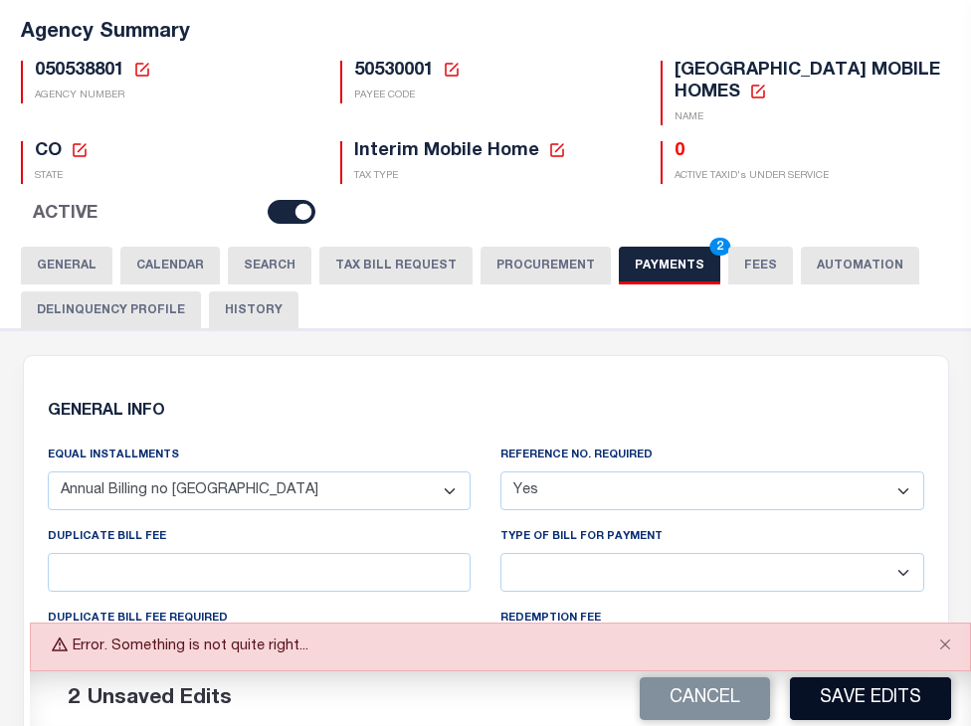
click at [880, 704] on button "Save Edits" at bounding box center [870, 699] width 161 height 43
click at [877, 706] on button "Save Edits" at bounding box center [870, 699] width 161 height 43
click at [918, 702] on button "Save Edits" at bounding box center [870, 699] width 161 height 43
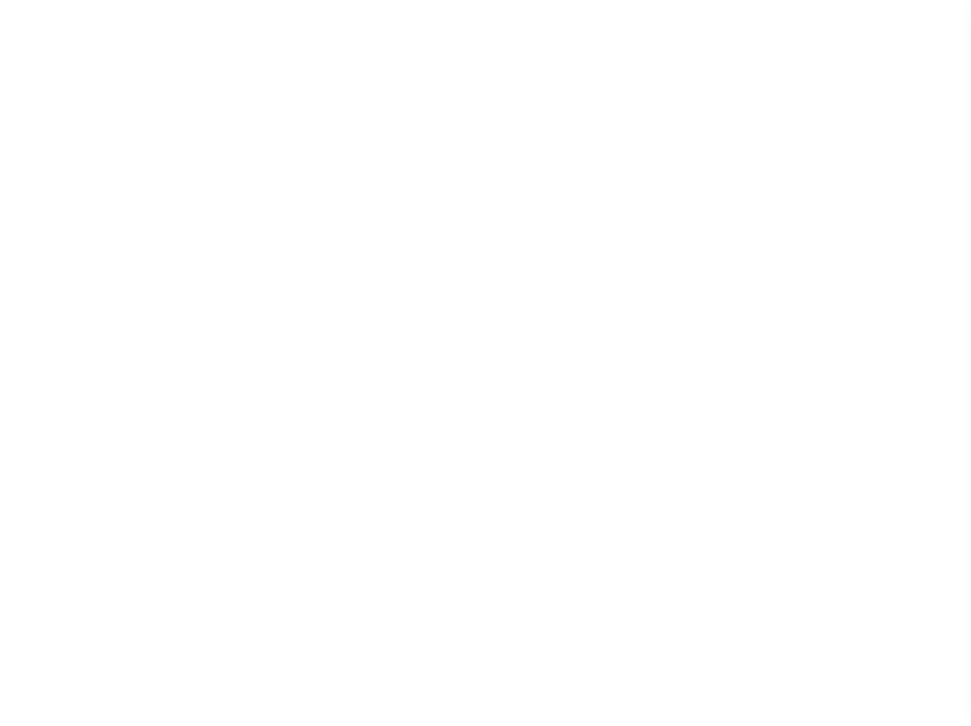
select select
checkbox input "false"
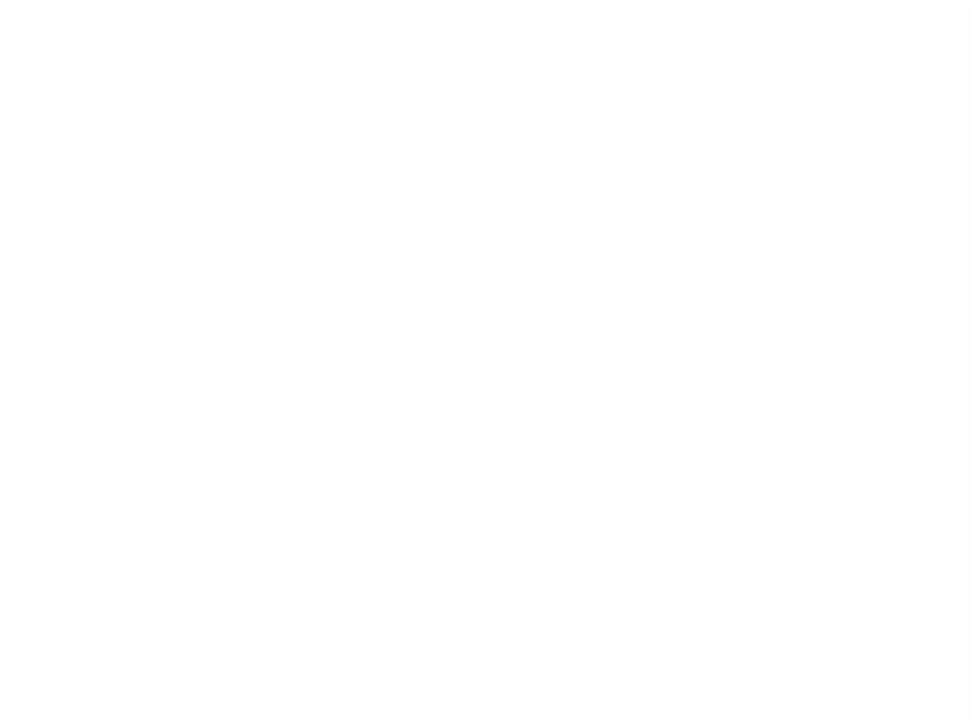
checkbox input "false"
type input "810500000"
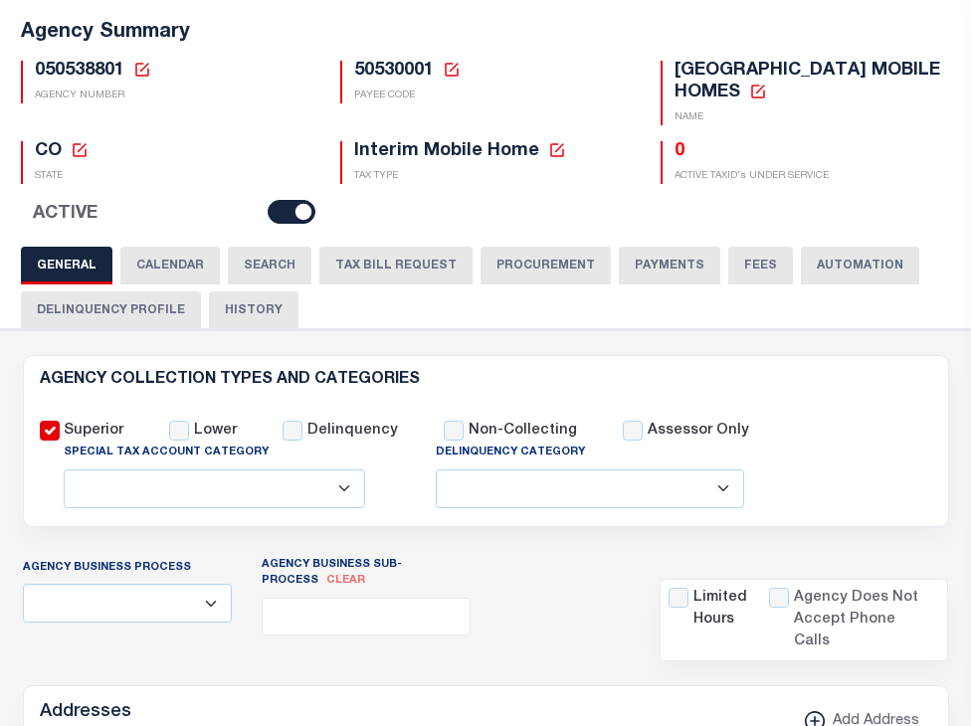
click at [635, 272] on button "PAYMENTS" at bounding box center [670, 266] width 102 height 38
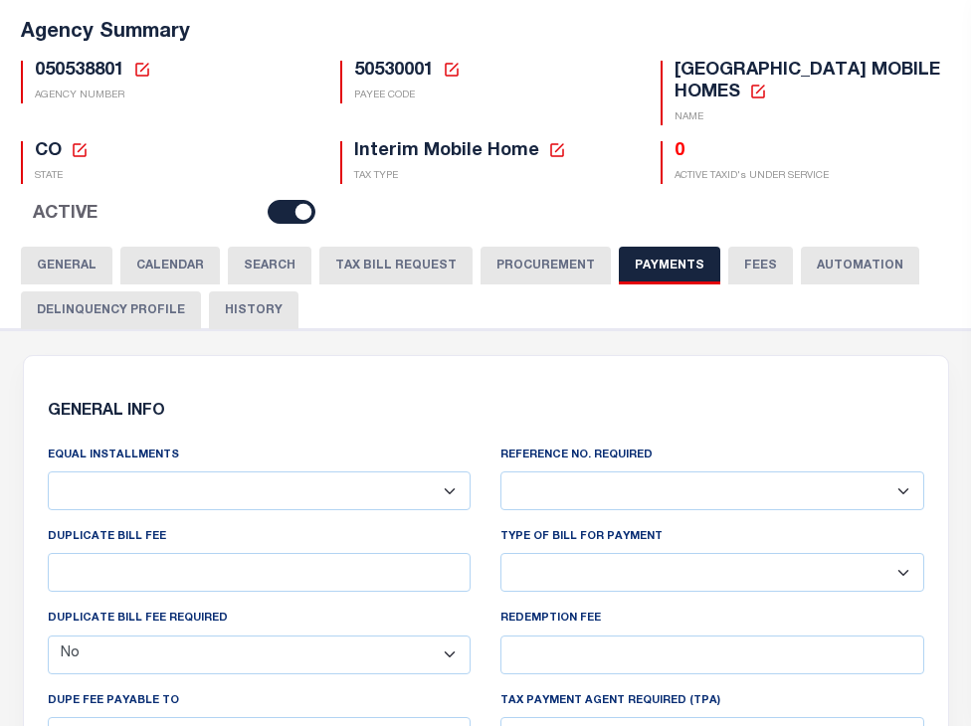
scroll to position [199, 0]
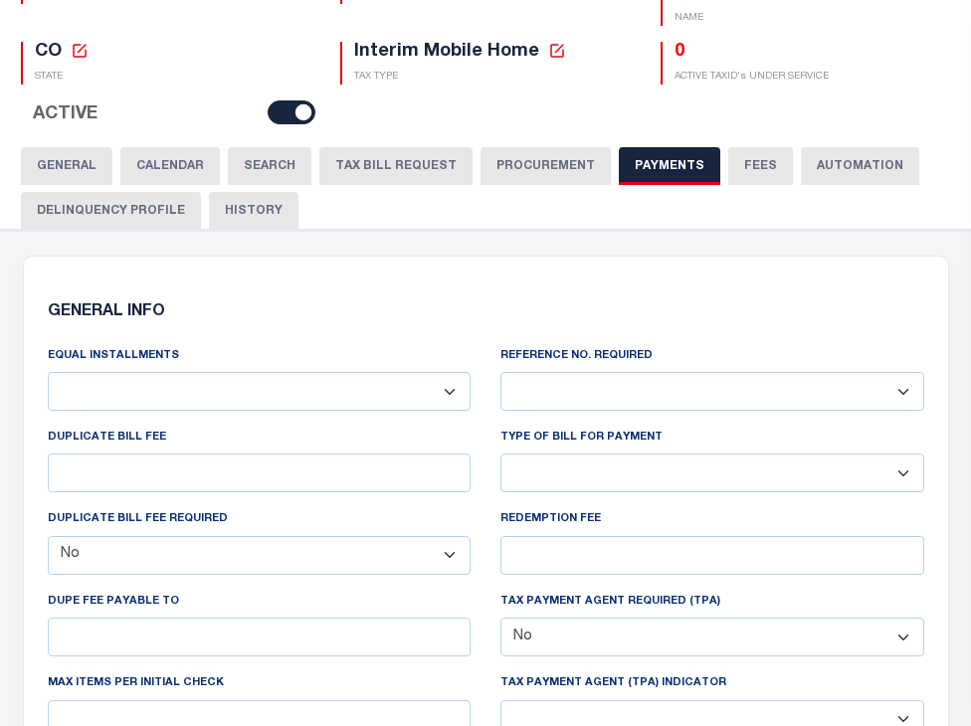
click at [455, 395] on select "Annual Billing no split Bills are not split equally Bills are split equally amo…" at bounding box center [260, 391] width 424 height 39
select select "69"
click at [48, 372] on select "Annual Billing no split Bills are not split equally Bills are split equally amo…" at bounding box center [260, 391] width 424 height 39
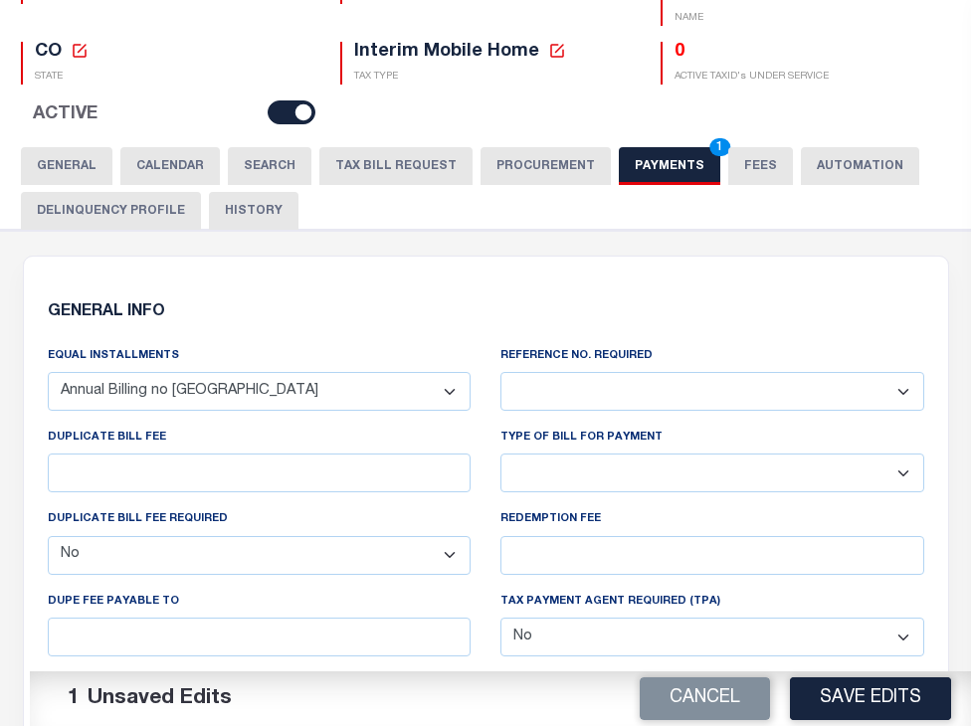
click at [646, 398] on select "Yes No" at bounding box center [713, 391] width 424 height 39
select select "1"
click at [501, 372] on select "Yes No" at bounding box center [713, 391] width 424 height 39
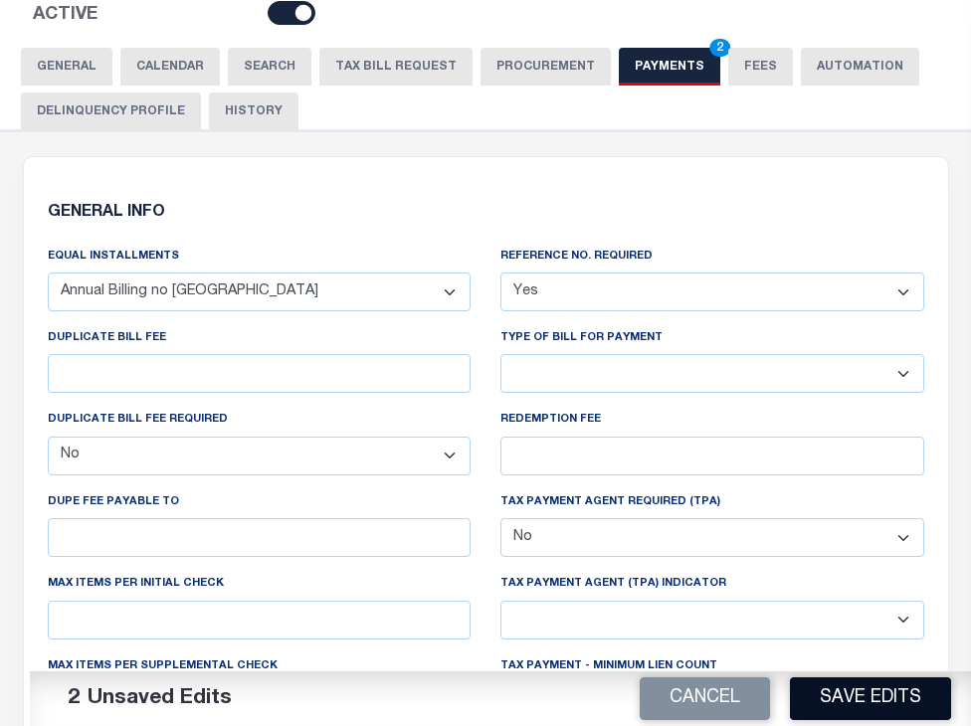
click at [896, 700] on button "Save Edits" at bounding box center [870, 699] width 161 height 43
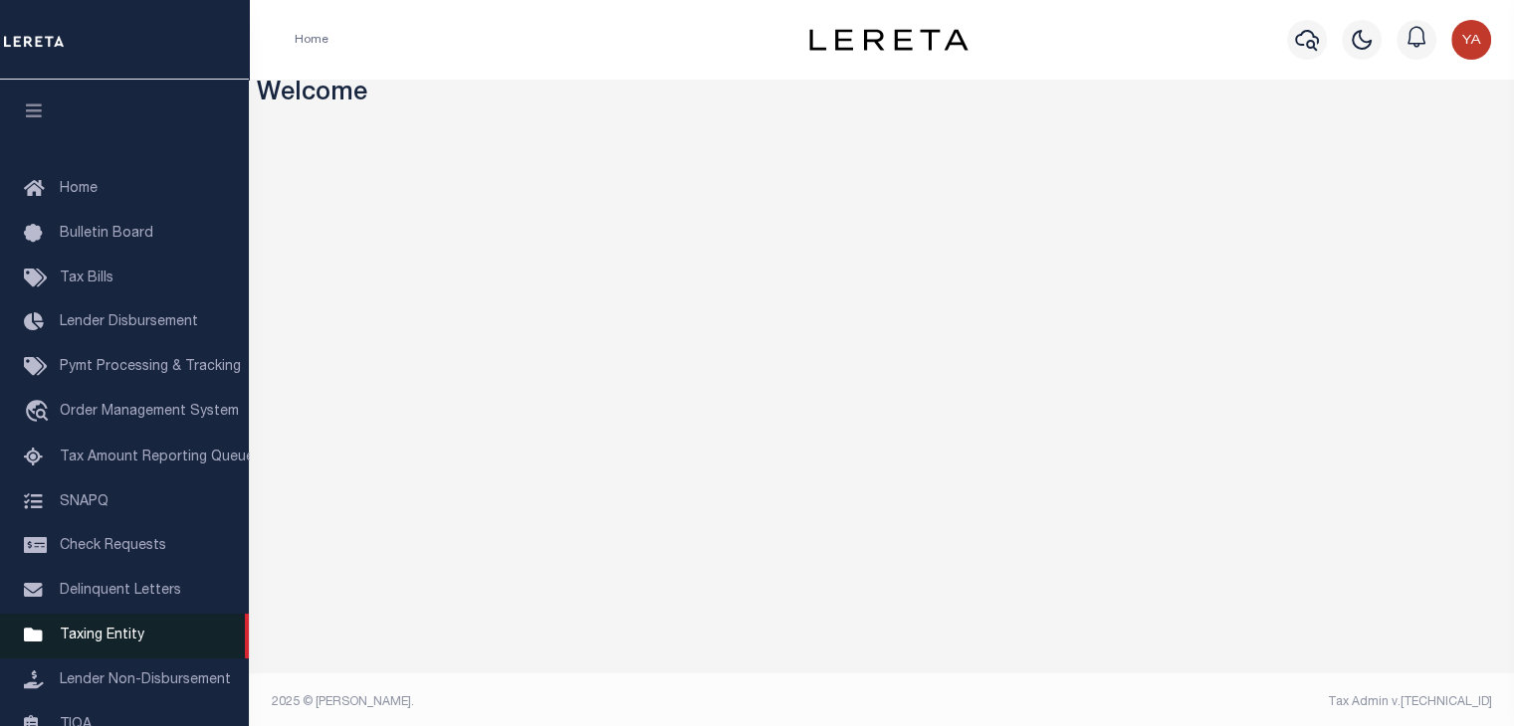
click at [131, 643] on span "Taxing Entity" at bounding box center [102, 636] width 85 height 14
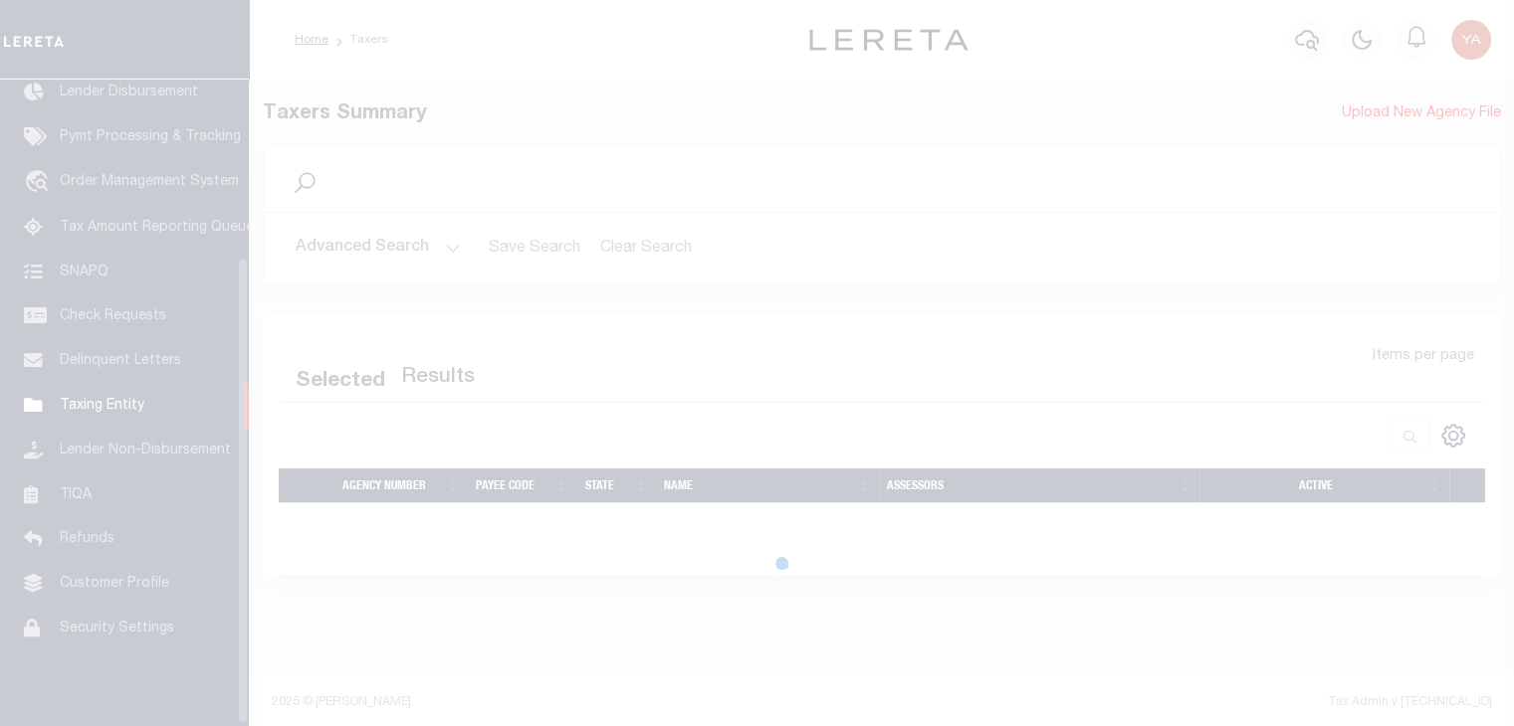
scroll to position [247, 0]
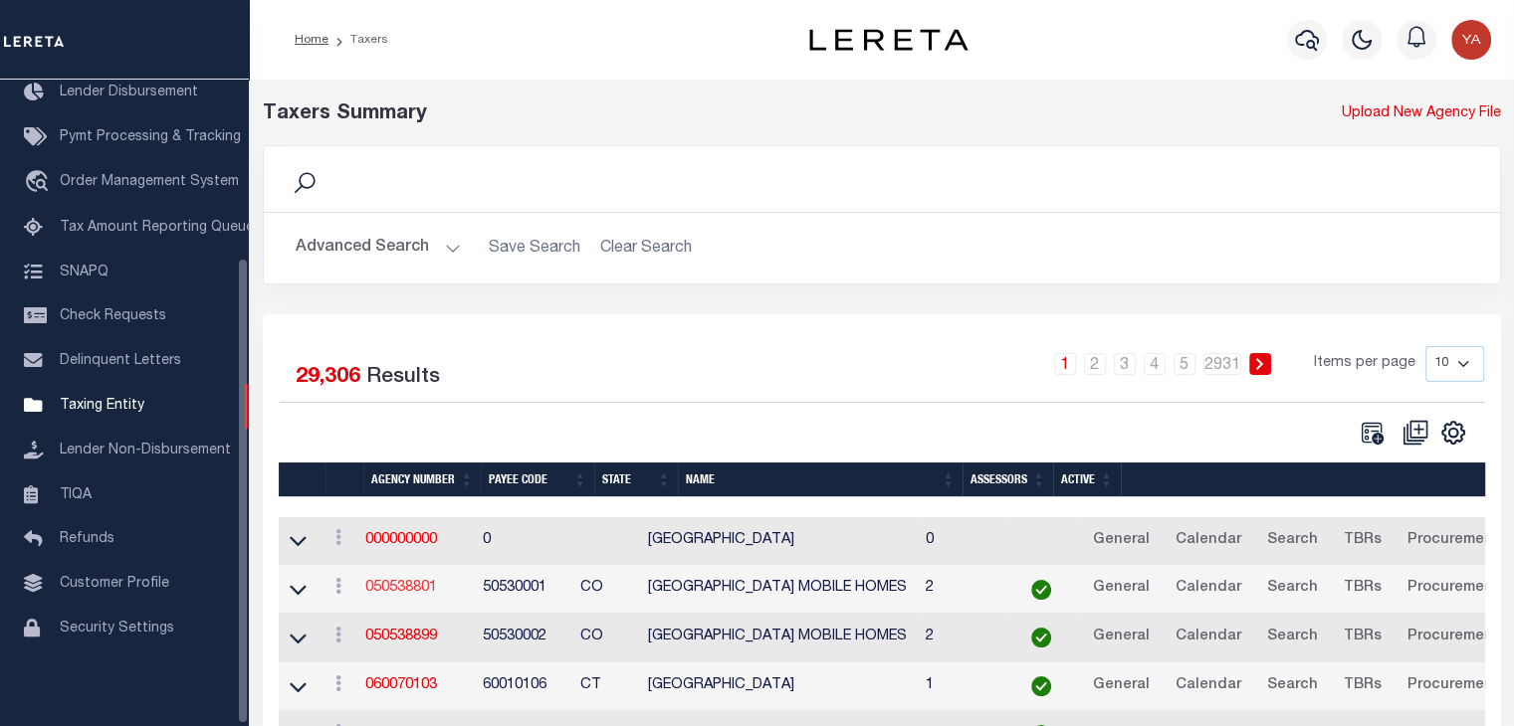
click at [391, 588] on link "050538801" at bounding box center [401, 588] width 72 height 14
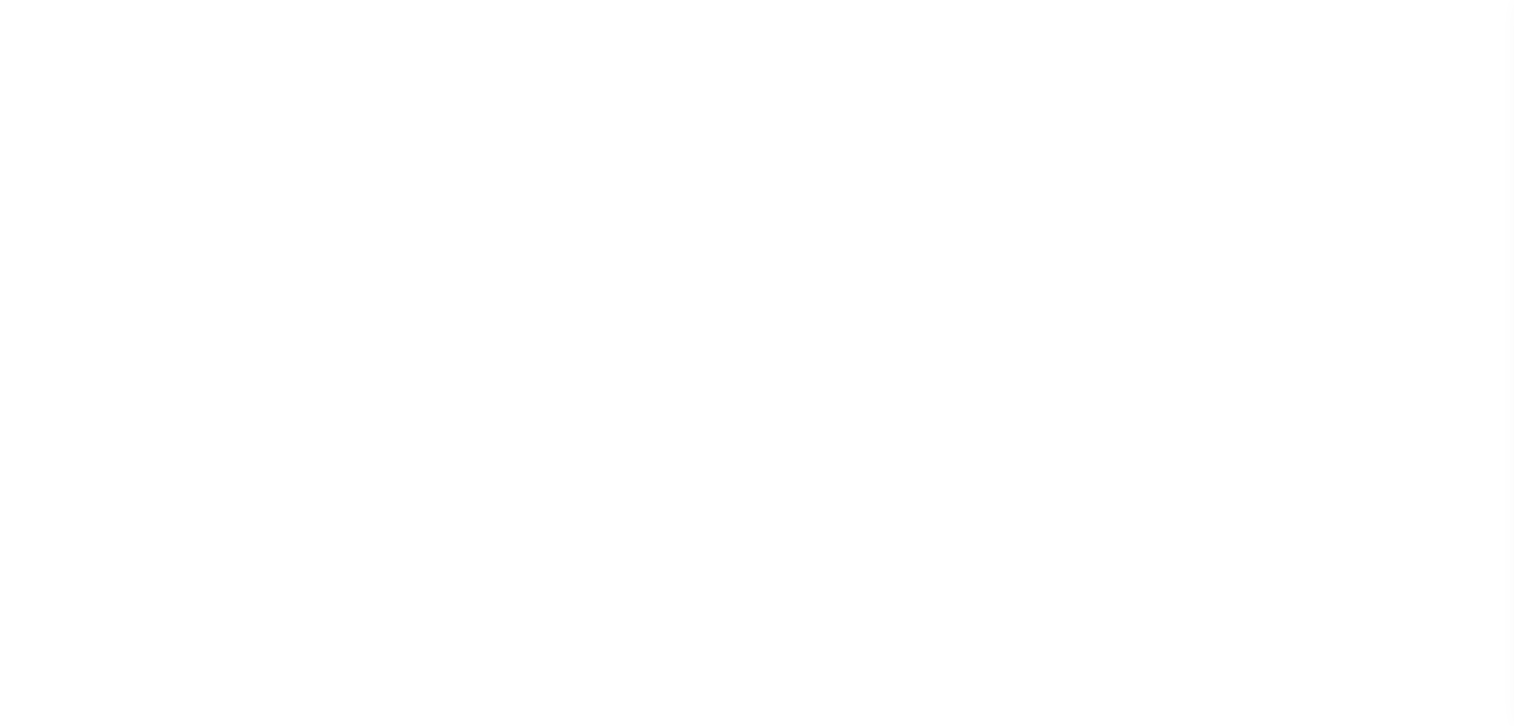
select select
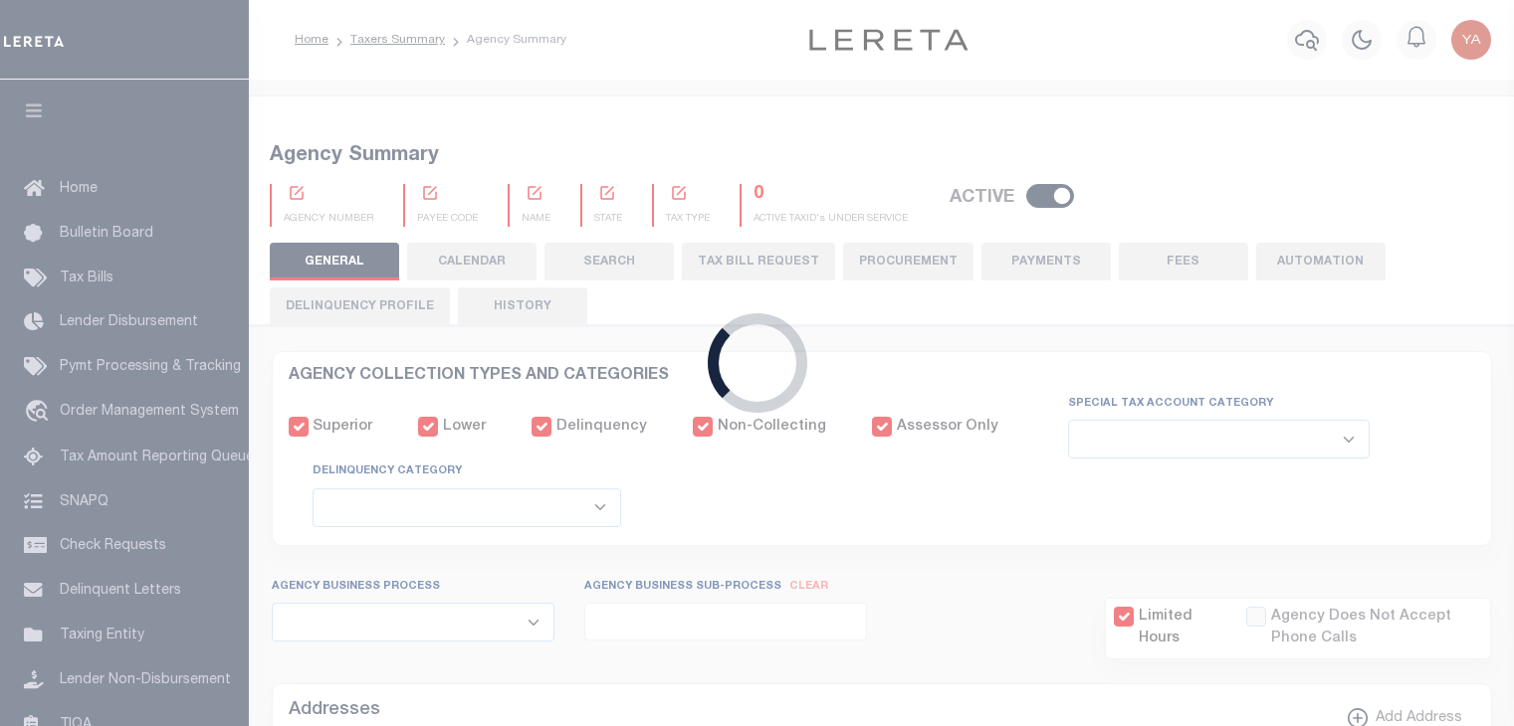
select select
checkbox input "false"
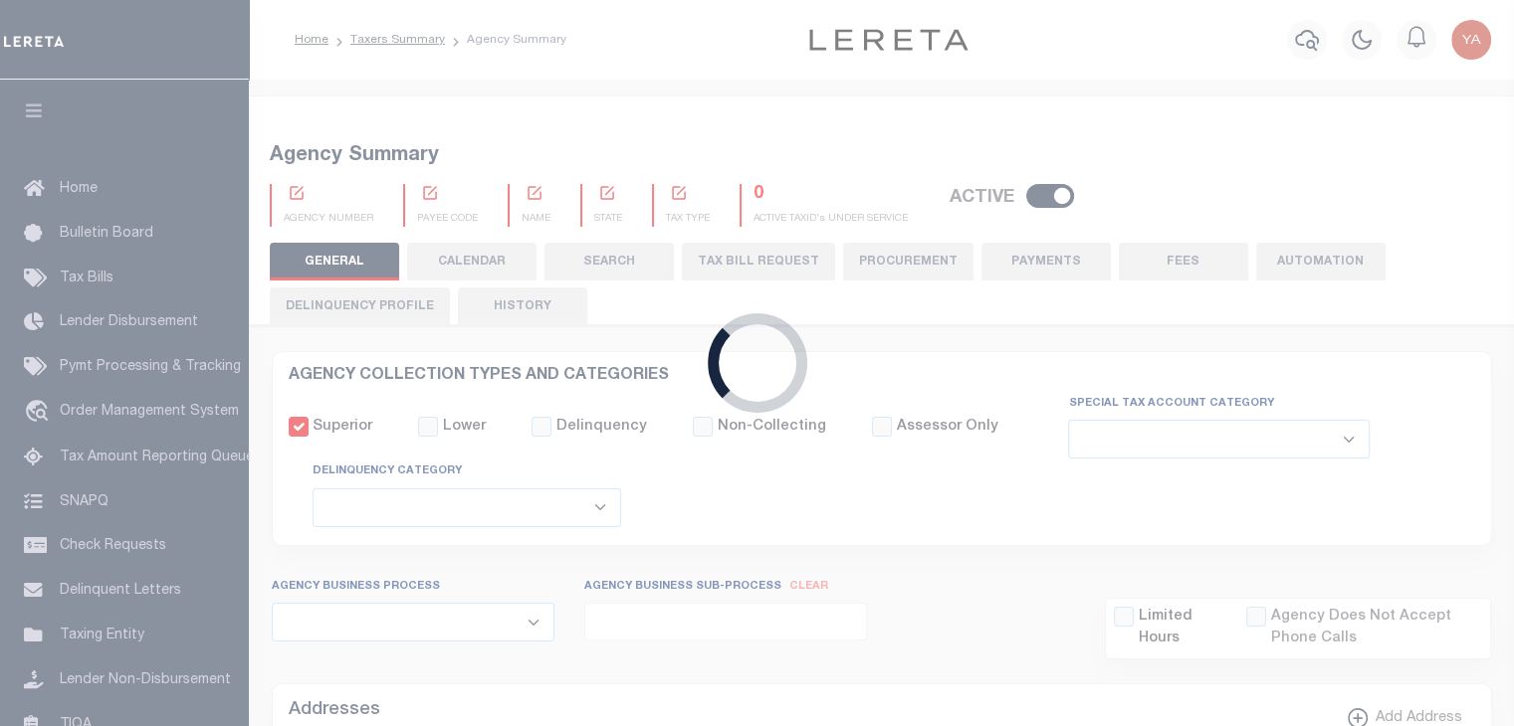
checkbox input "false"
type input "810500000"
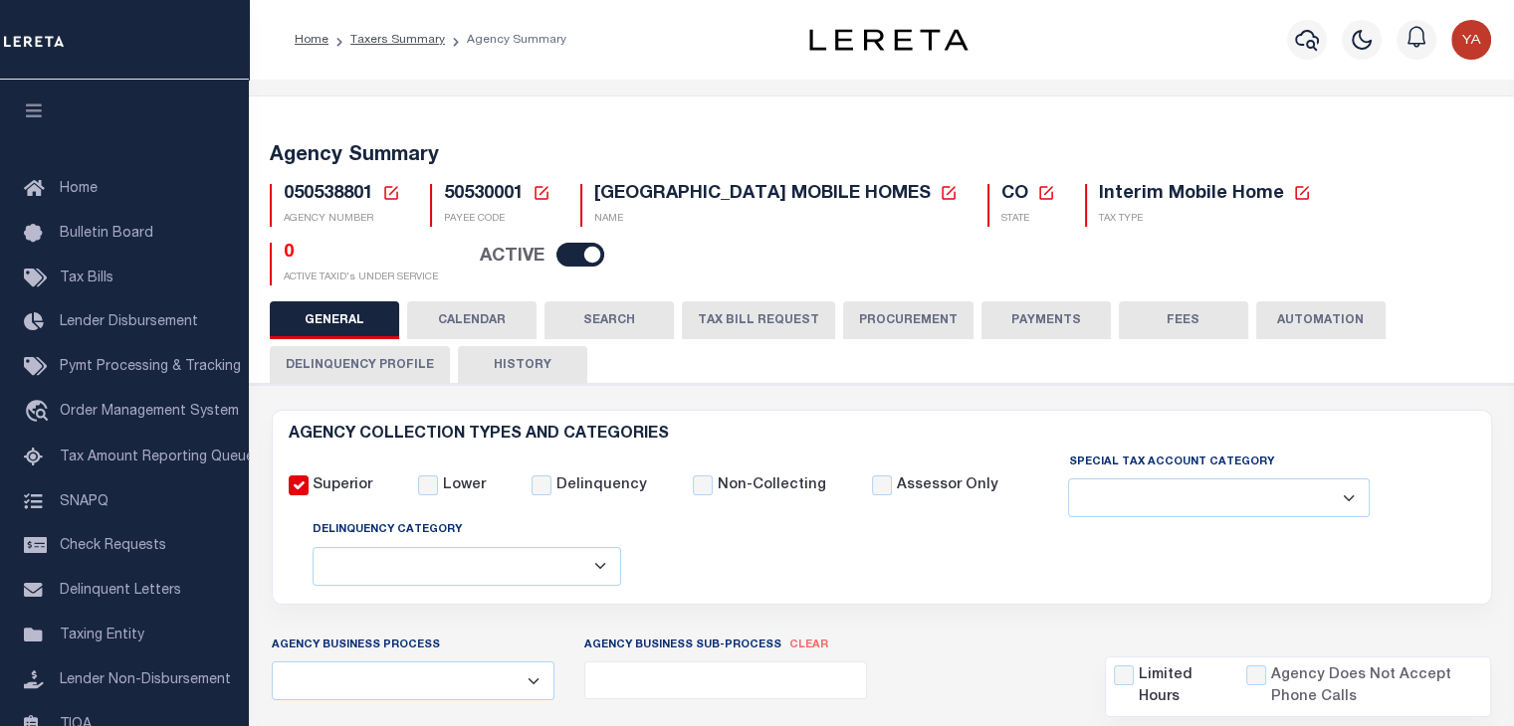
click at [1031, 323] on button "PAYMENTS" at bounding box center [1045, 321] width 129 height 38
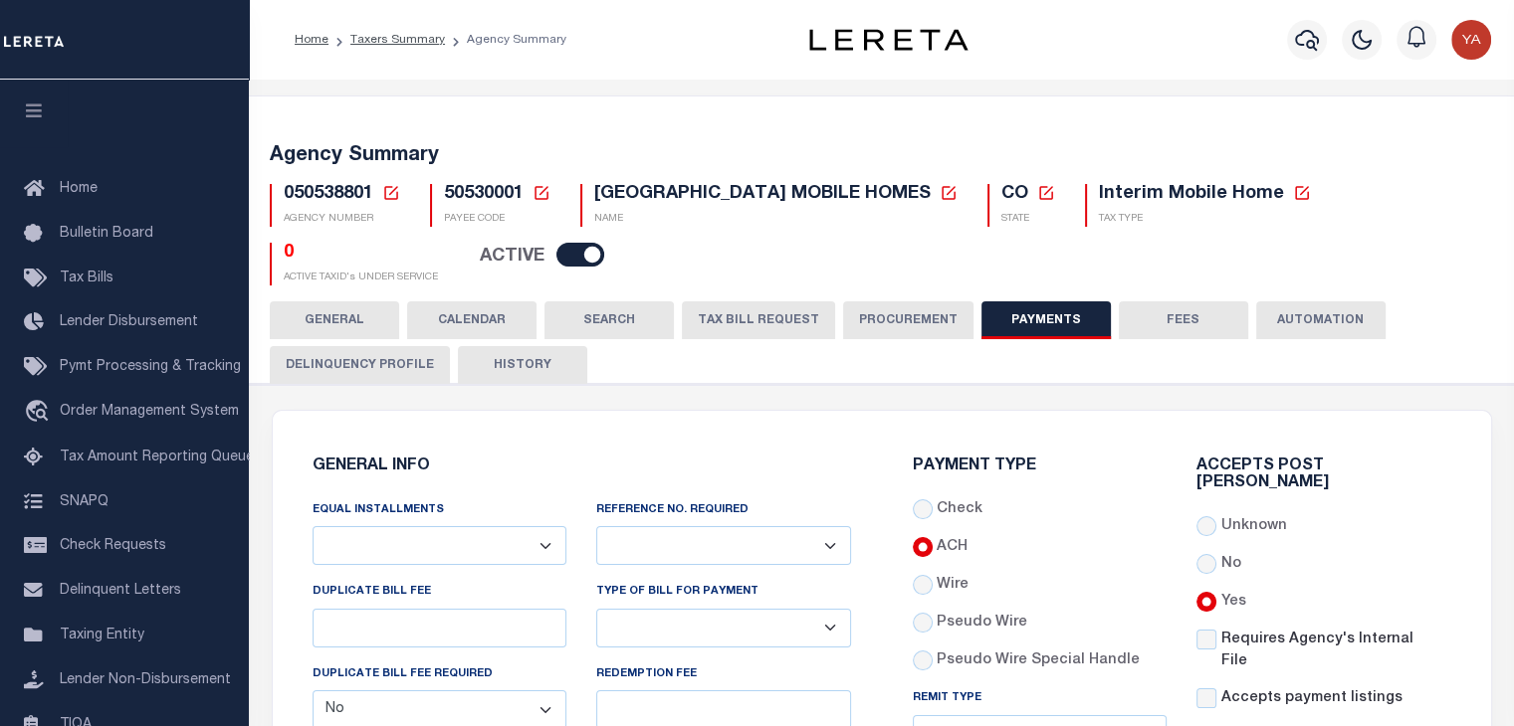
scroll to position [199, 0]
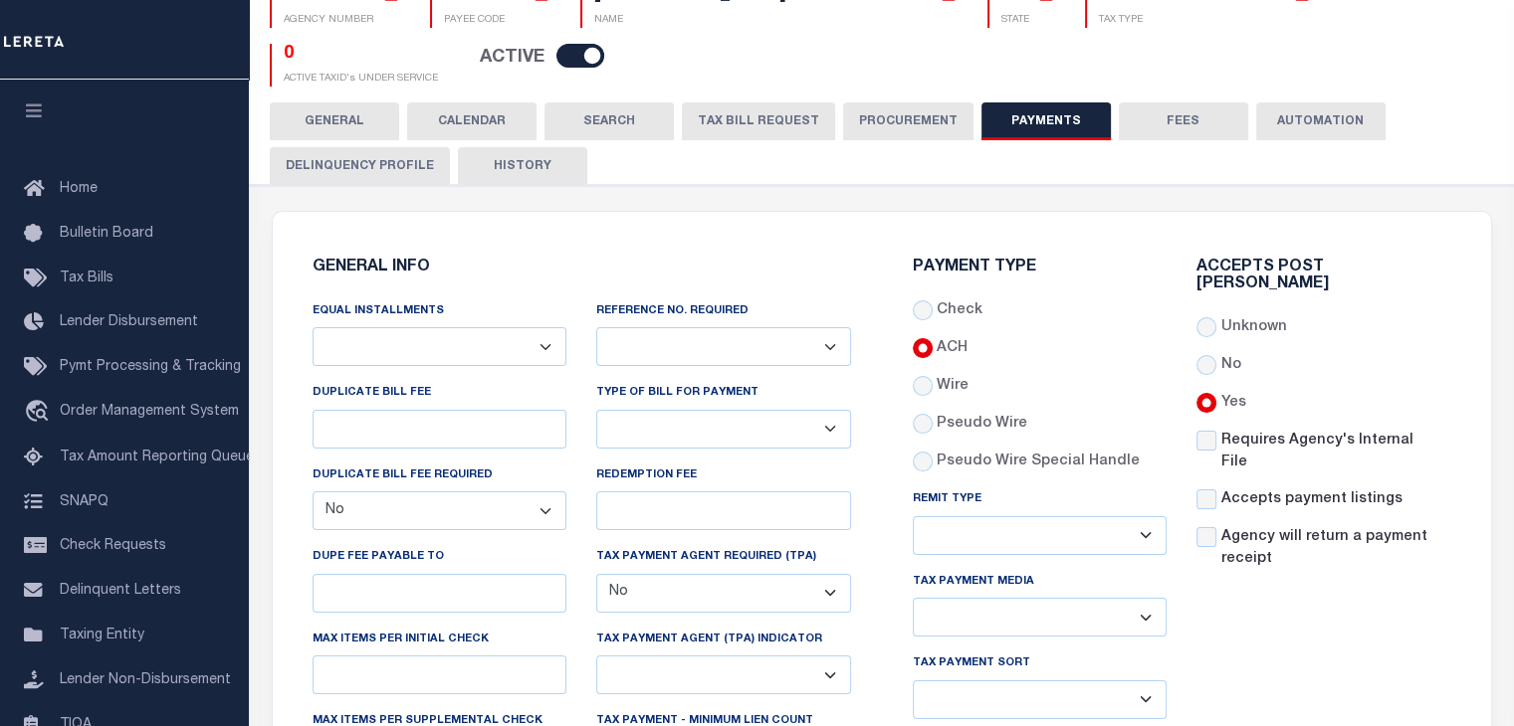
click at [539, 349] on select "Annual Billing no split Bills are not split equally Bills are split equally amo…" at bounding box center [439, 346] width 255 height 39
select select "69"
click at [312, 327] on select "Annual Billing no split Bills are not split equally Bills are split equally amo…" at bounding box center [439, 346] width 255 height 39
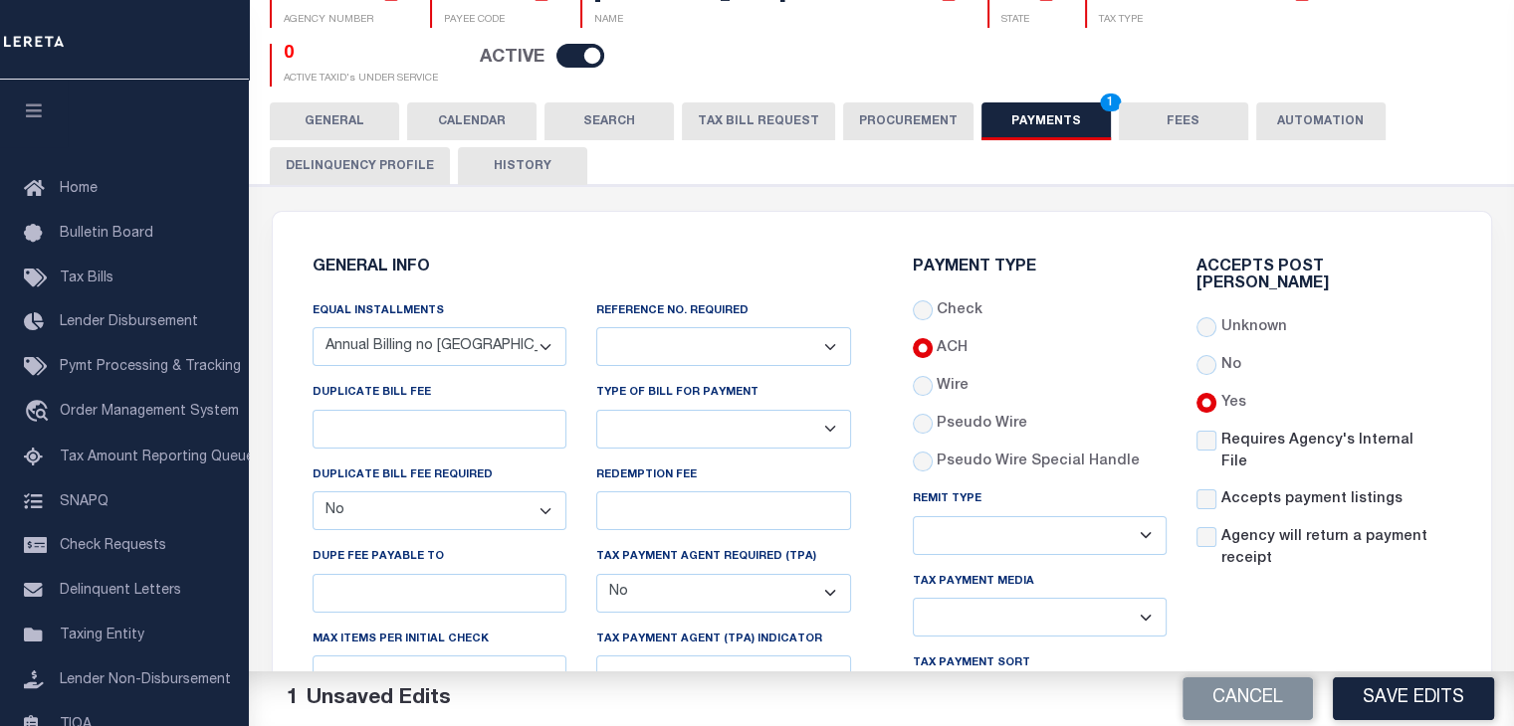
click at [704, 342] on select "Yes No" at bounding box center [723, 346] width 255 height 39
select select "1"
click at [596, 327] on select "Yes No" at bounding box center [723, 346] width 255 height 39
click at [1412, 698] on button "Save Edits" at bounding box center [1412, 699] width 161 height 43
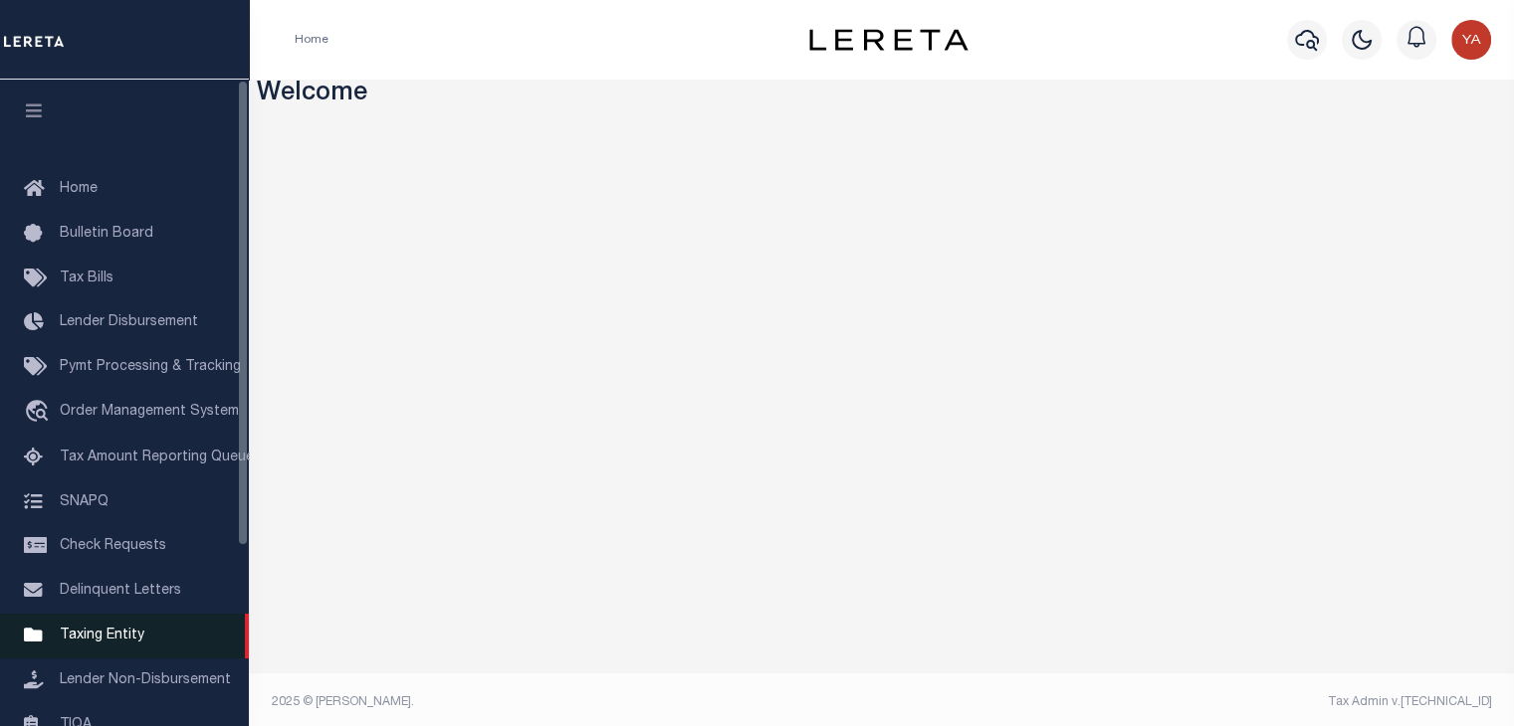
click at [107, 658] on link "Taxing Entity" at bounding box center [124, 636] width 249 height 45
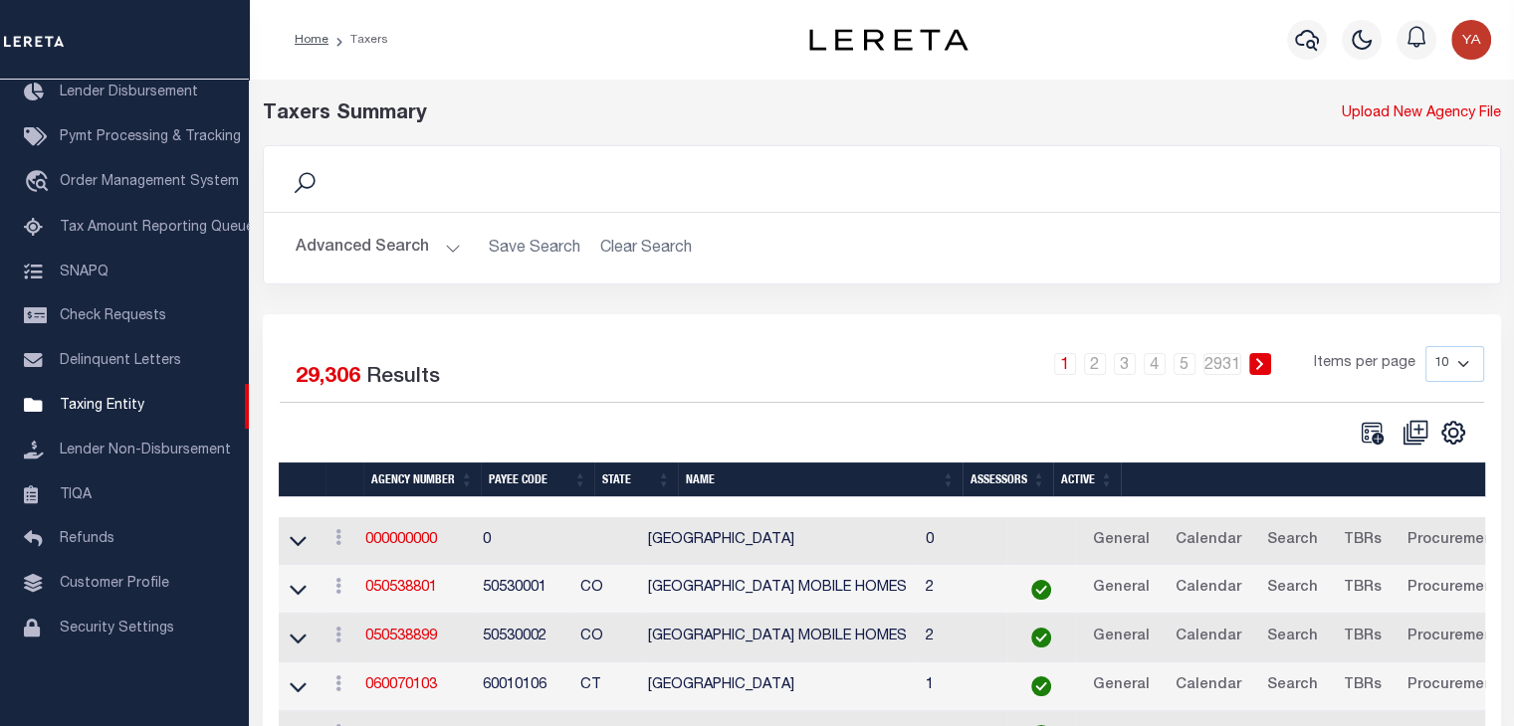
scroll to position [100, 0]
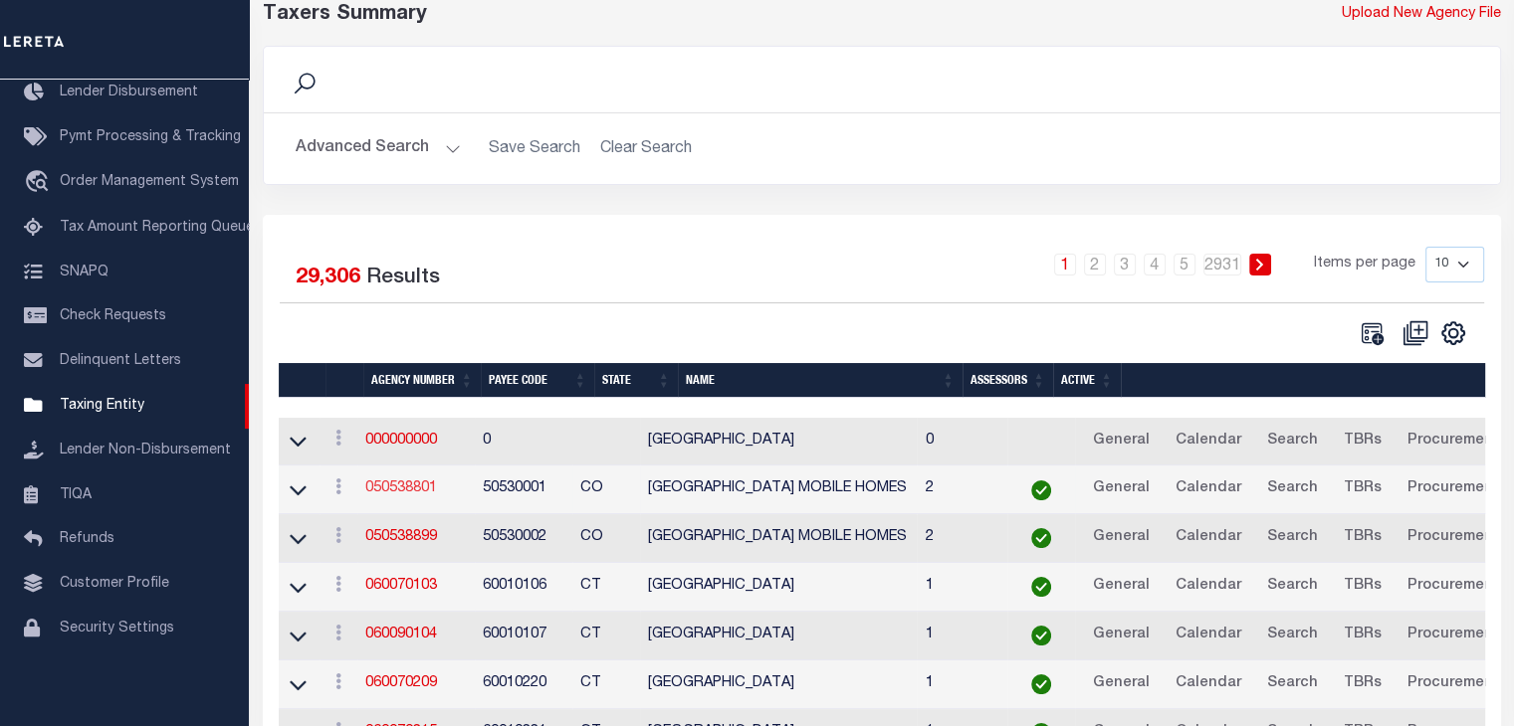
click at [398, 490] on link "050538801" at bounding box center [401, 489] width 72 height 14
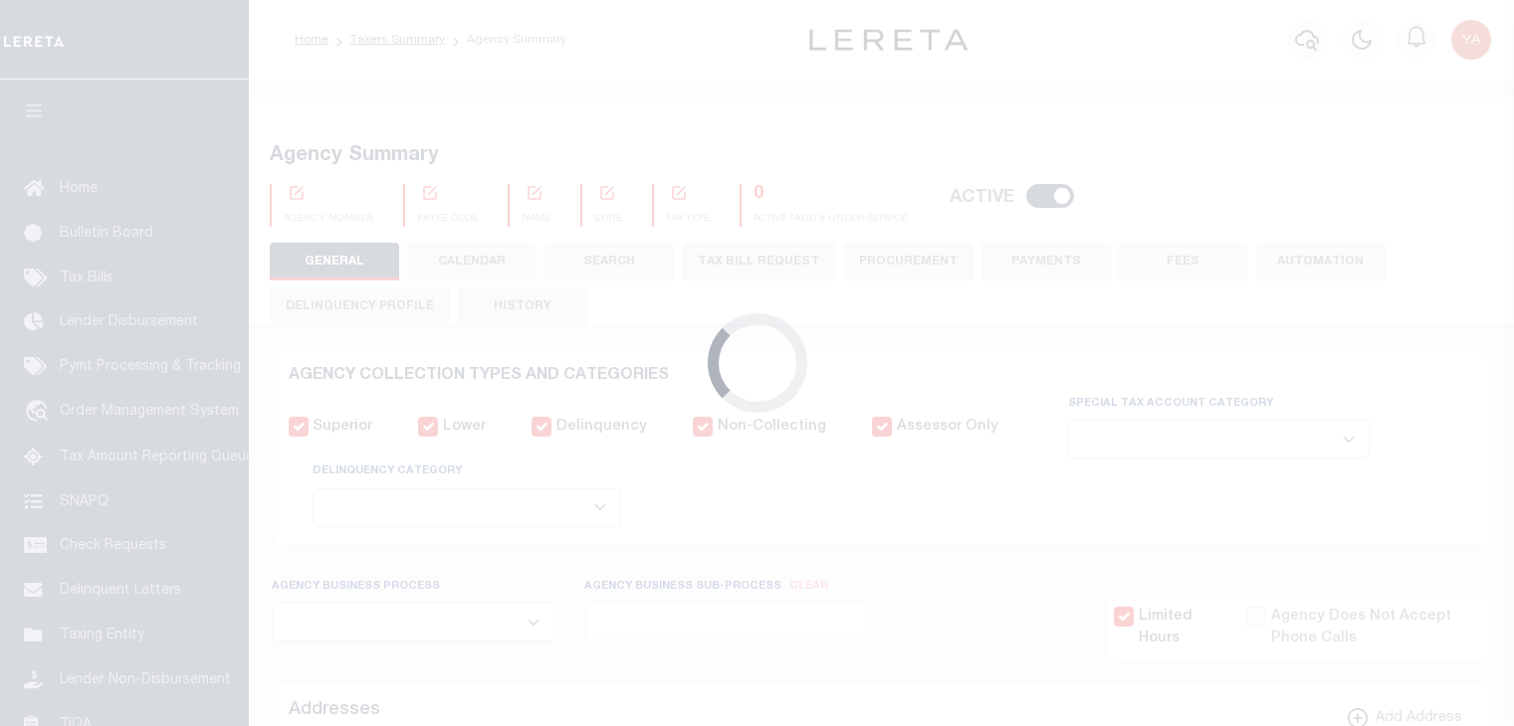
select select
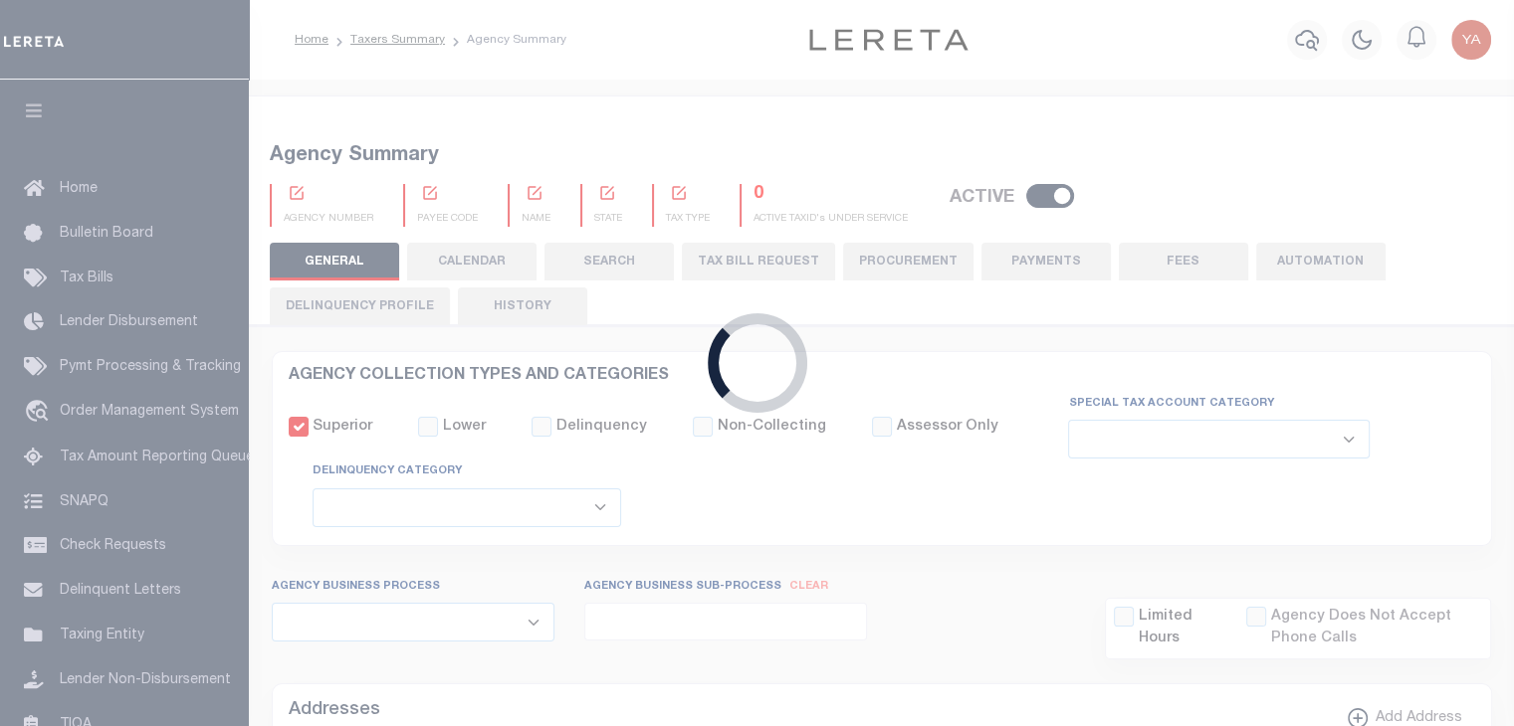
checkbox input "false"
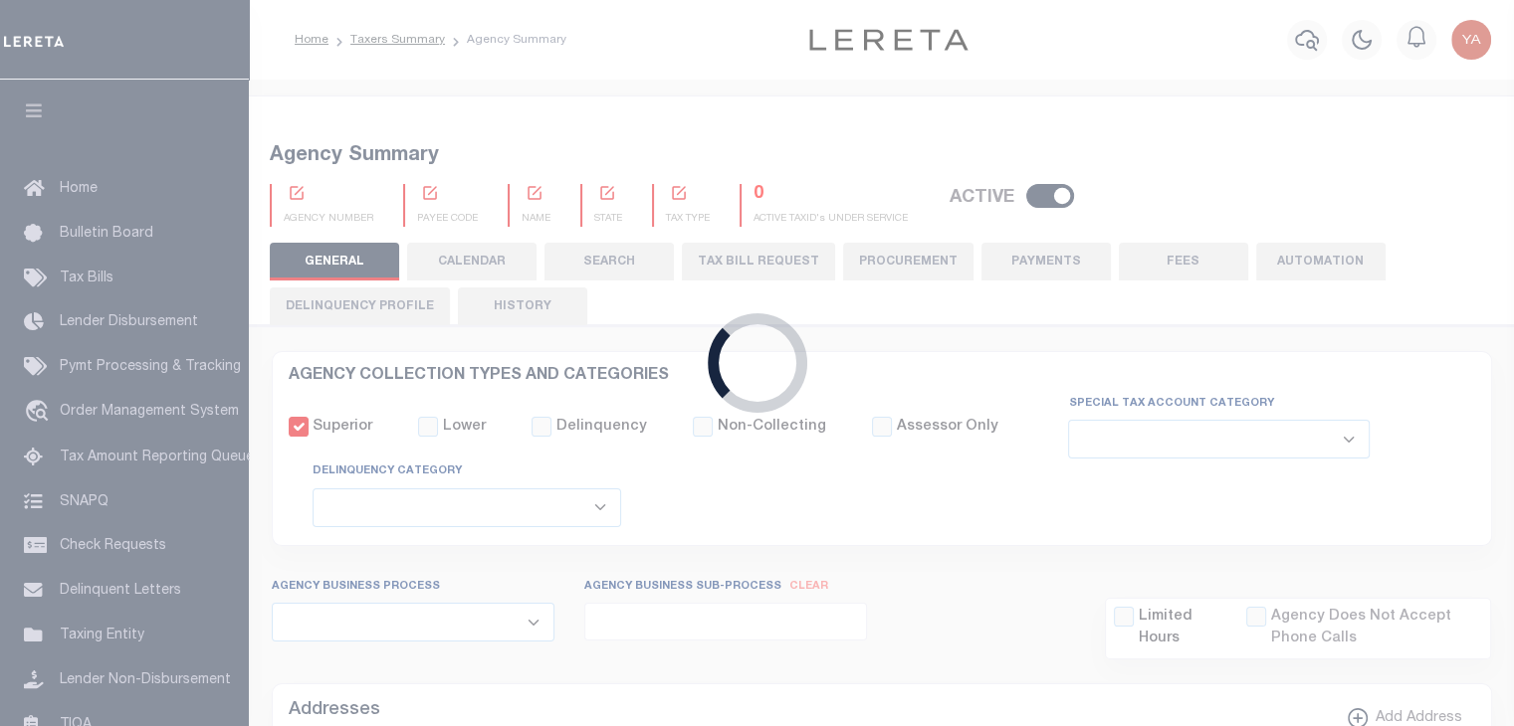
type input "810500000"
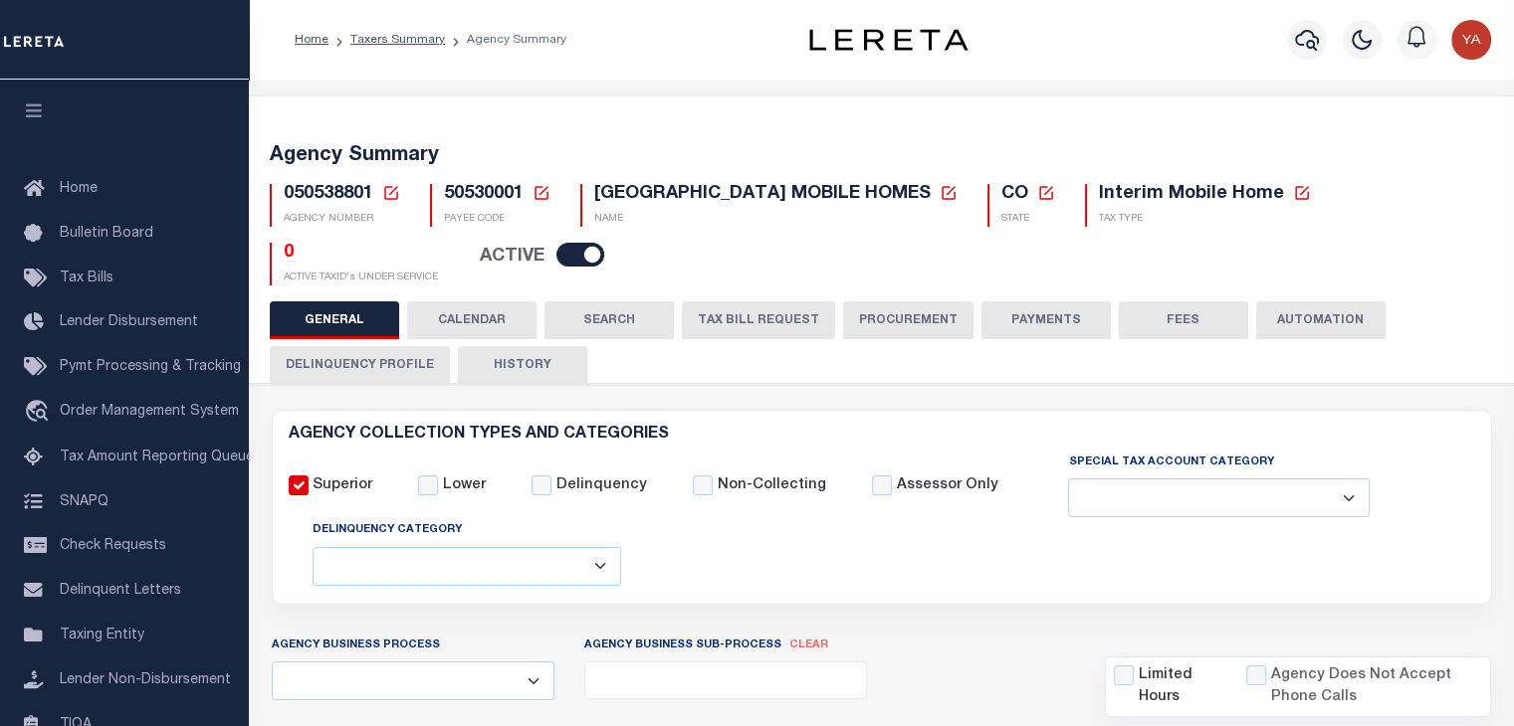
click at [1035, 328] on button "PAYMENTS" at bounding box center [1045, 321] width 129 height 38
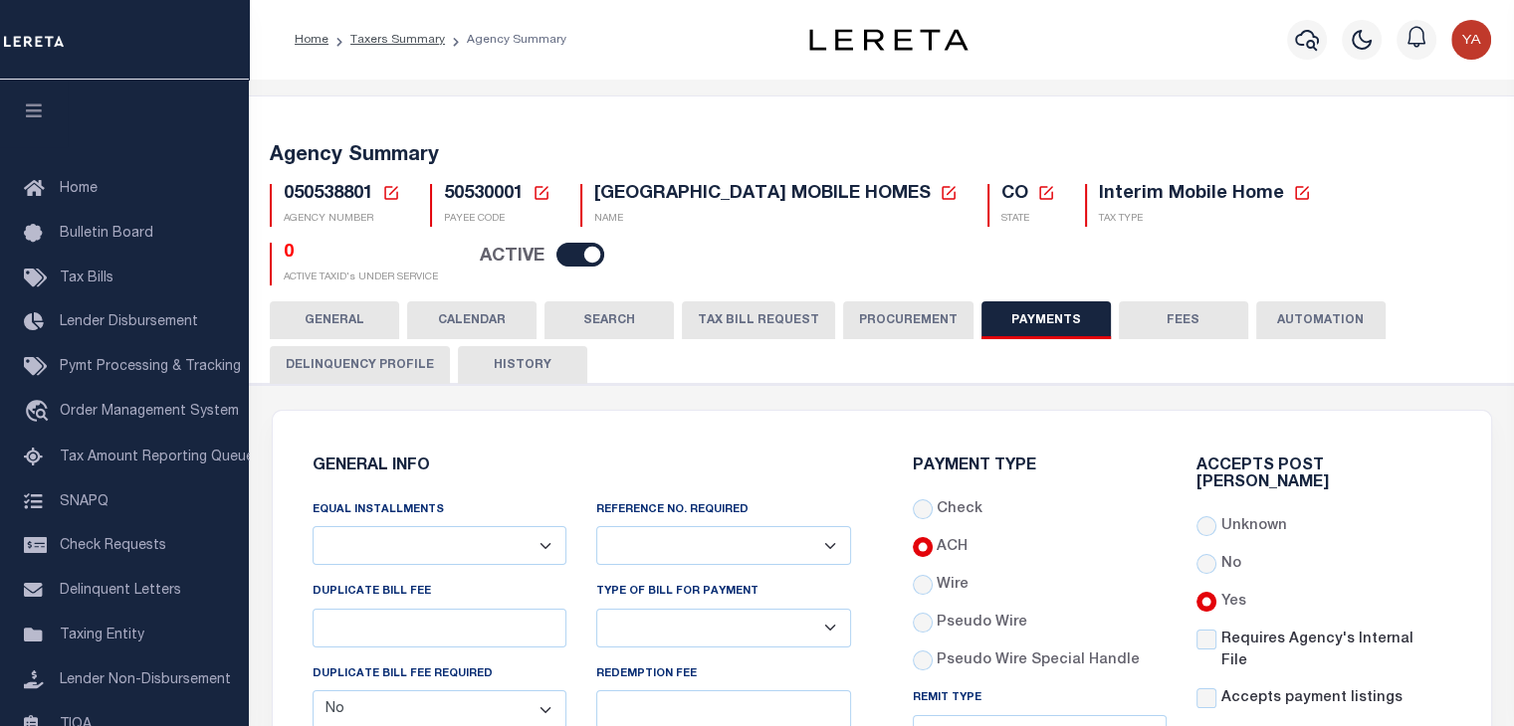
scroll to position [100, 0]
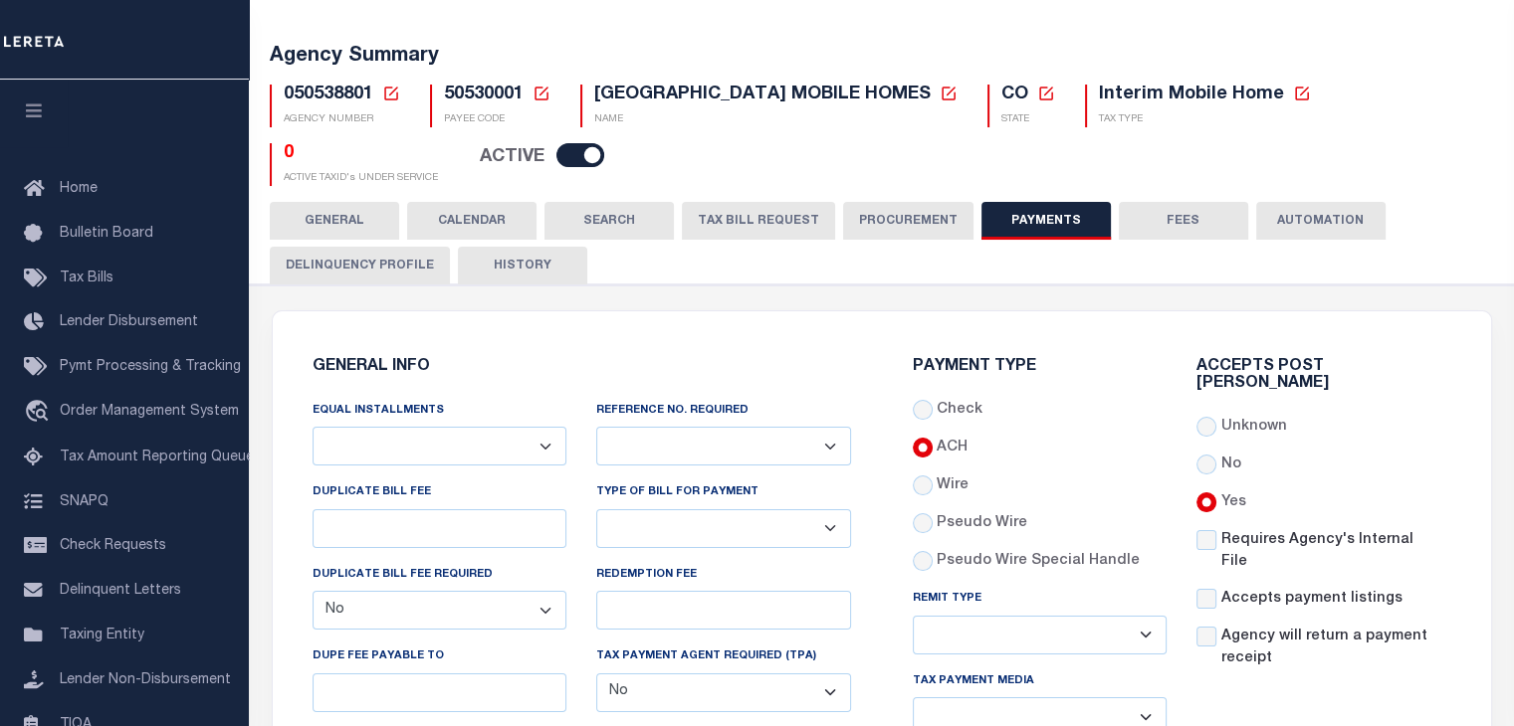
click at [530, 449] on select "Annual Billing no split Bills are not split equally Bills are split equally amo…" at bounding box center [439, 446] width 255 height 39
select select "69"
click at [312, 427] on select "Annual Billing no split Bills are not split equally Bills are split equally amo…" at bounding box center [439, 446] width 255 height 39
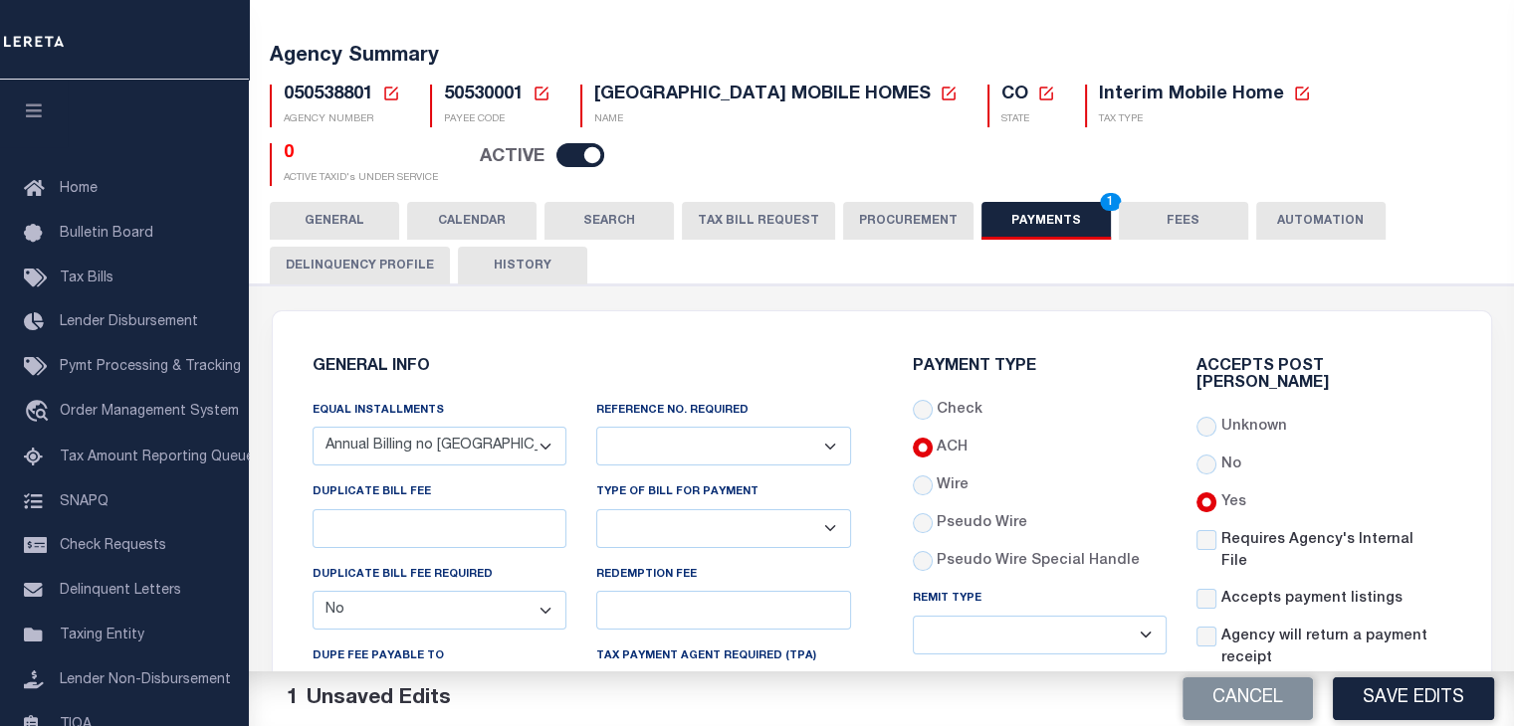
click at [699, 451] on select "Yes No" at bounding box center [723, 446] width 255 height 39
select select "1"
click at [596, 427] on select "Yes No" at bounding box center [723, 446] width 255 height 39
click at [1403, 698] on button "Save Edits" at bounding box center [1412, 699] width 161 height 43
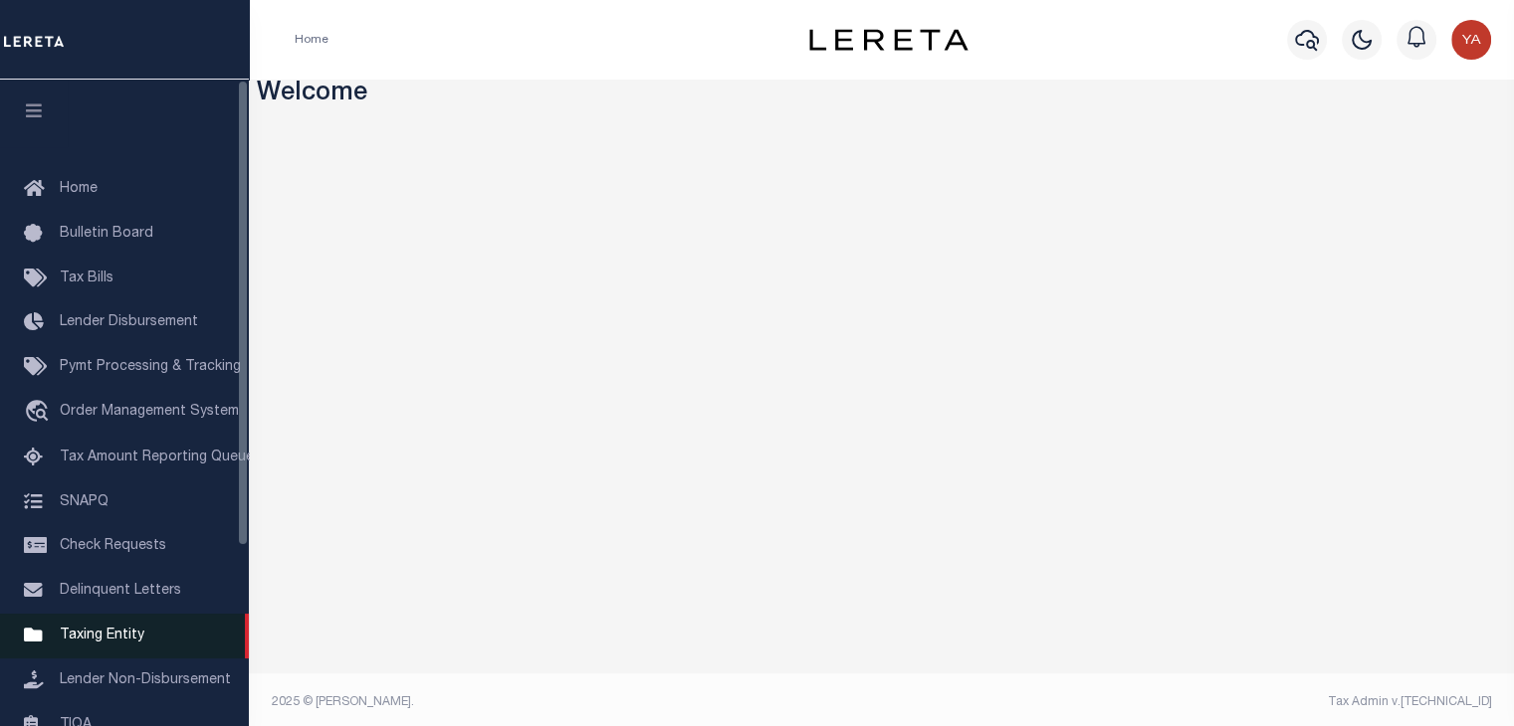
click at [118, 642] on span "Taxing Entity" at bounding box center [102, 636] width 85 height 14
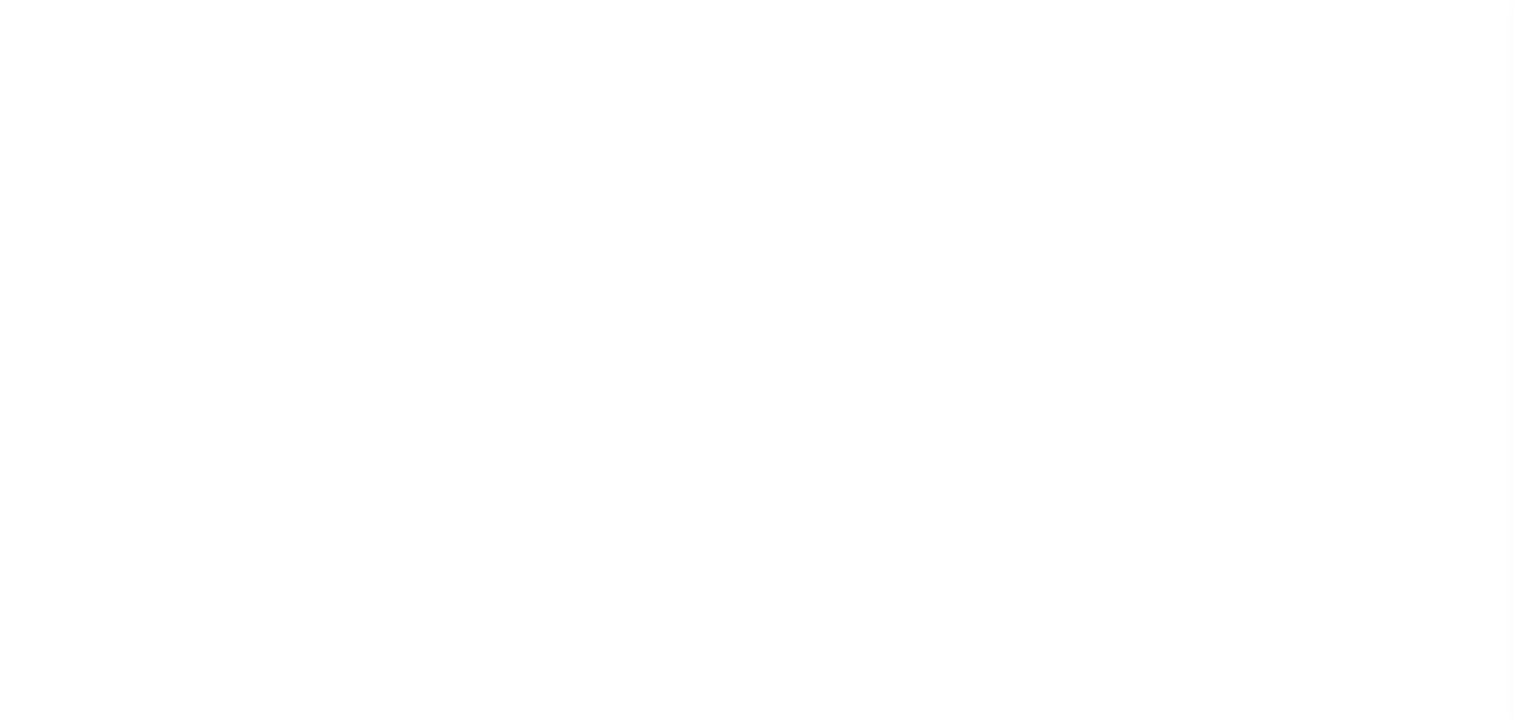
scroll to position [247, 0]
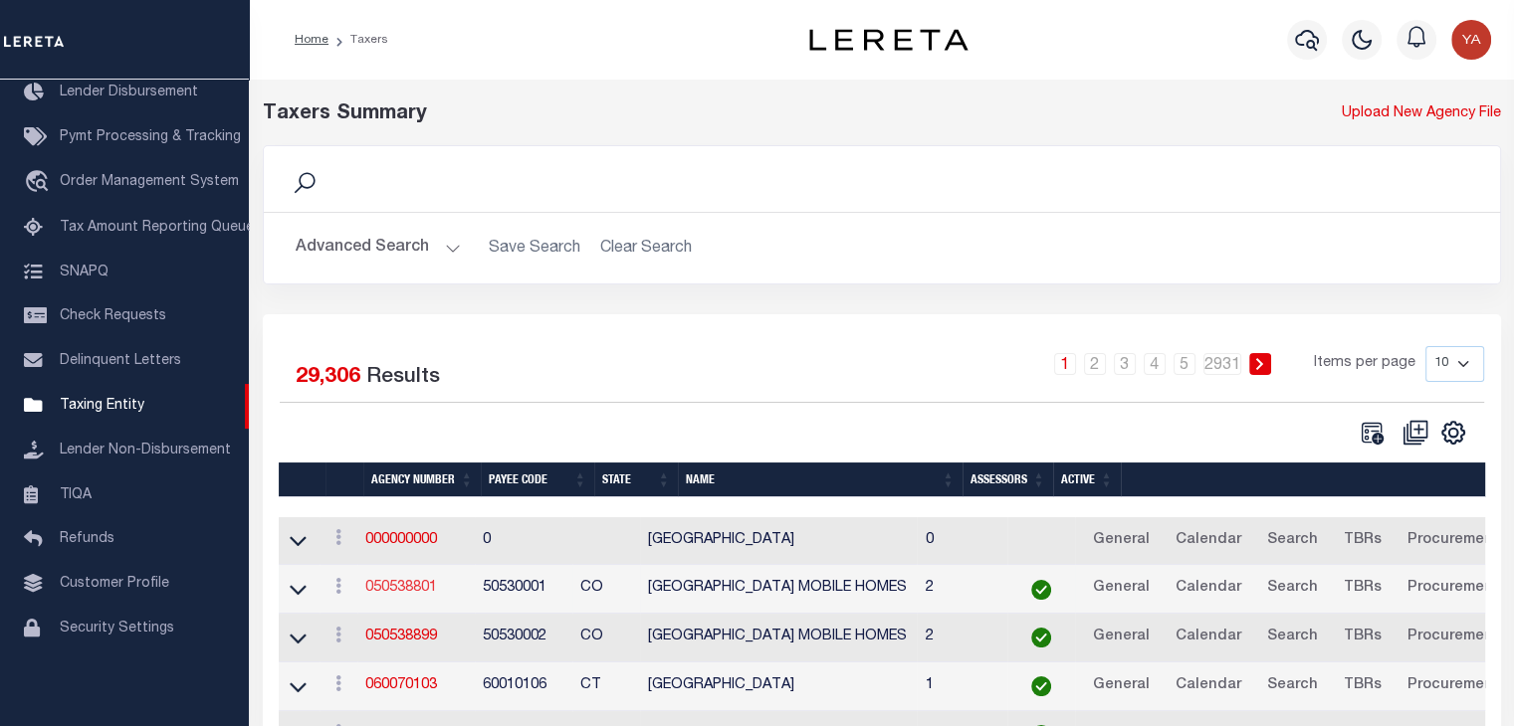
click at [395, 589] on link "050538801" at bounding box center [401, 588] width 72 height 14
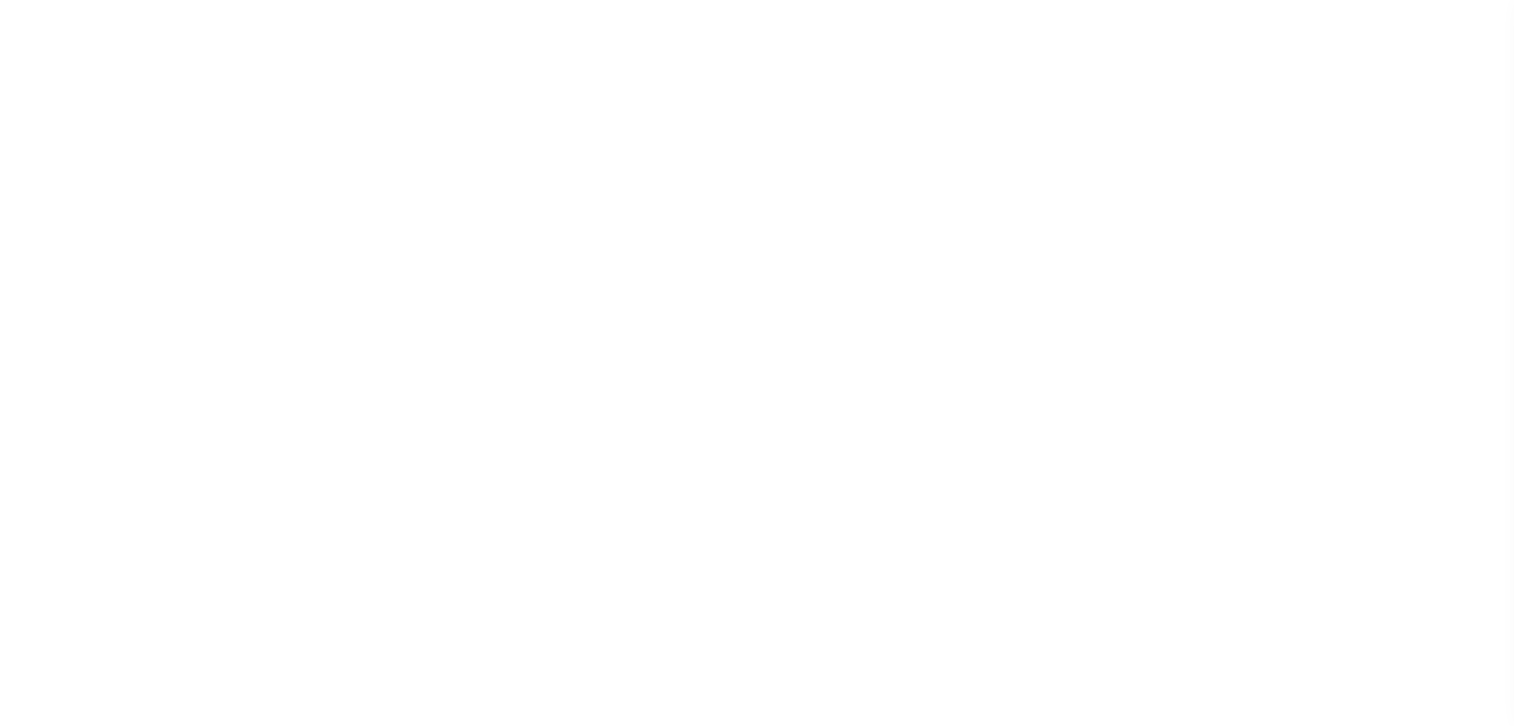
select select
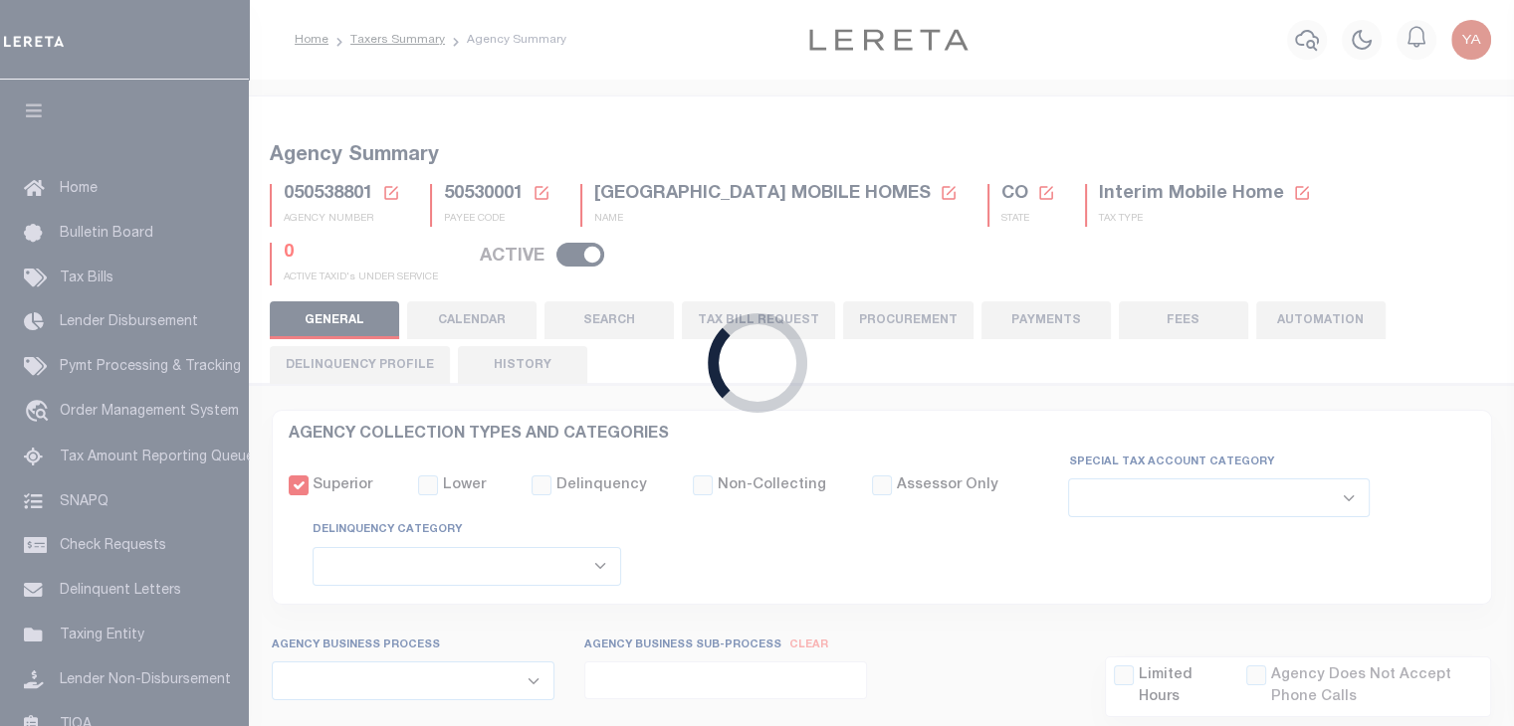
checkbox input "false"
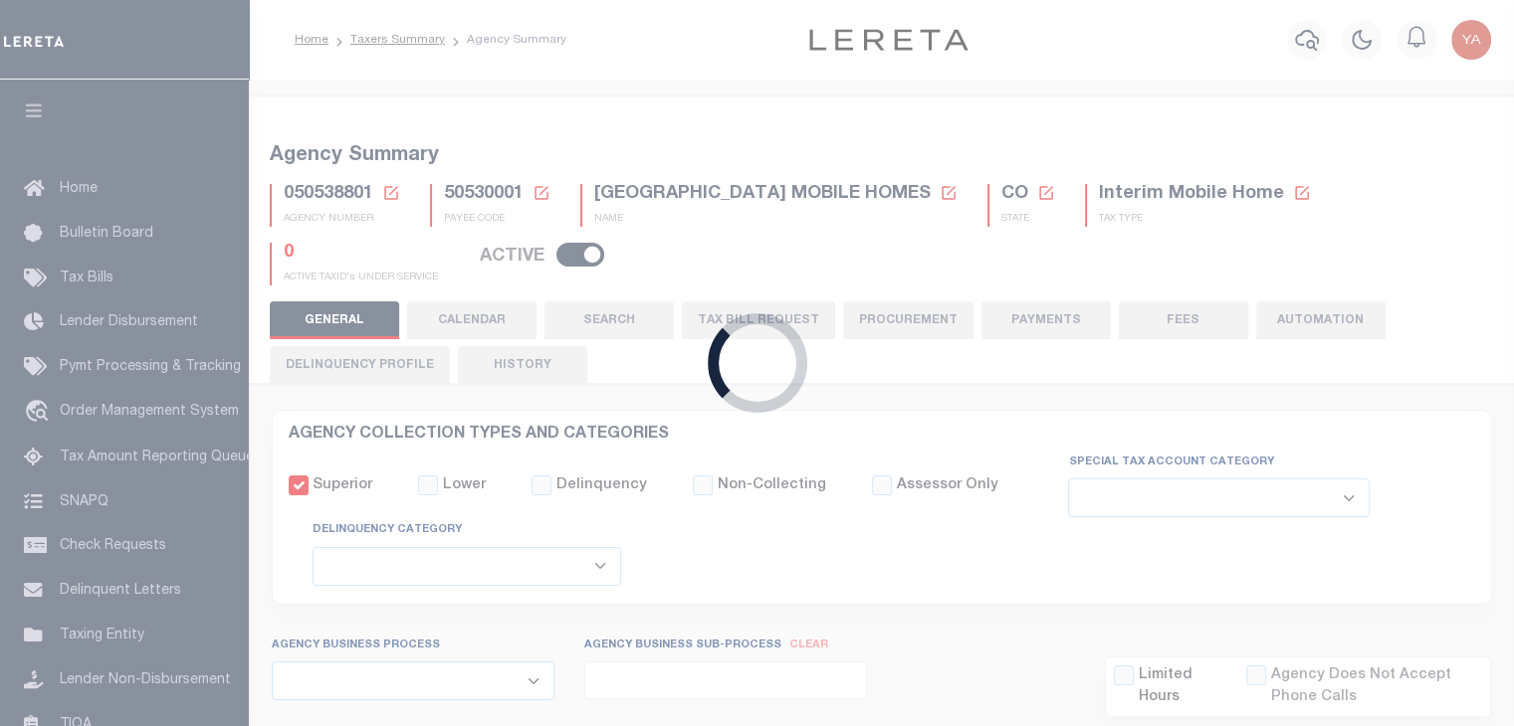
type input "810500000"
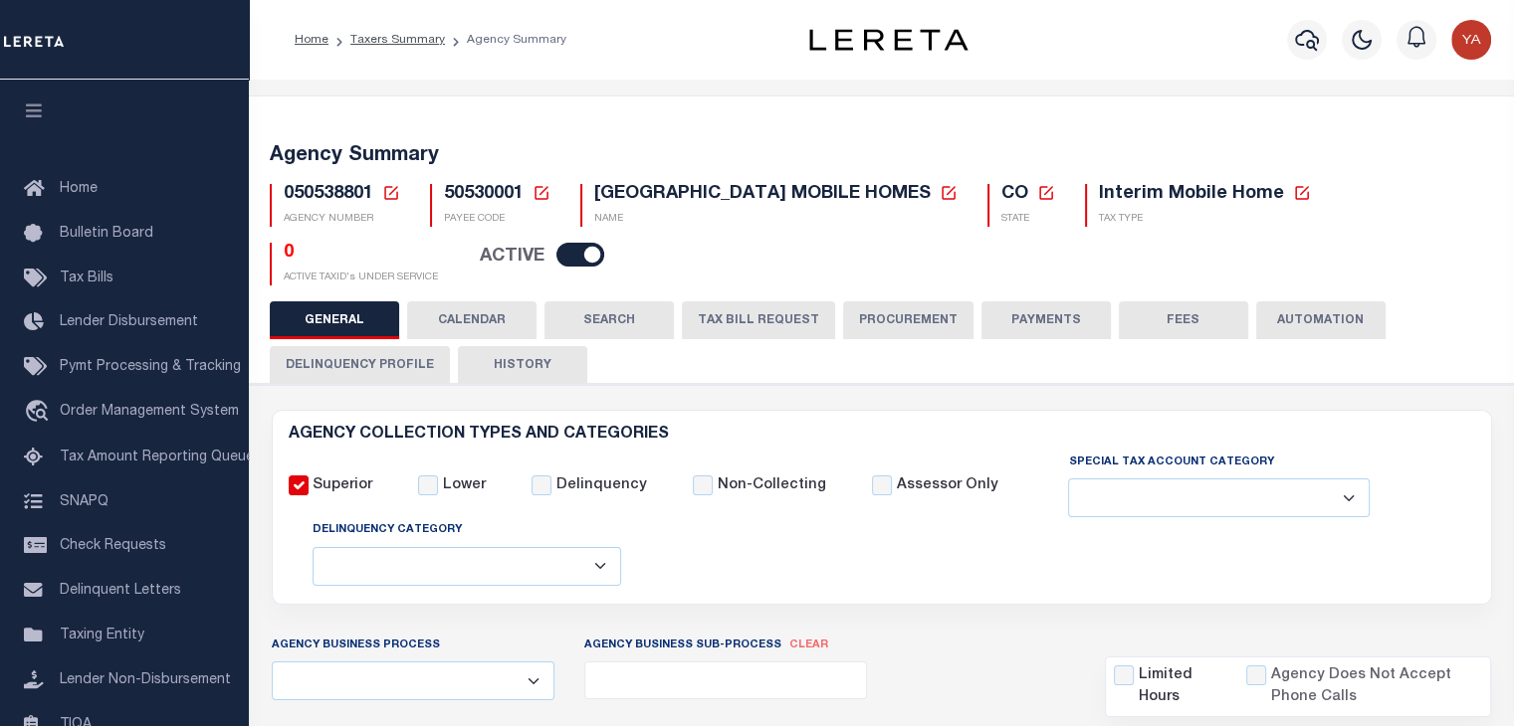
click at [1000, 320] on button "PAYMENTS" at bounding box center [1045, 321] width 129 height 38
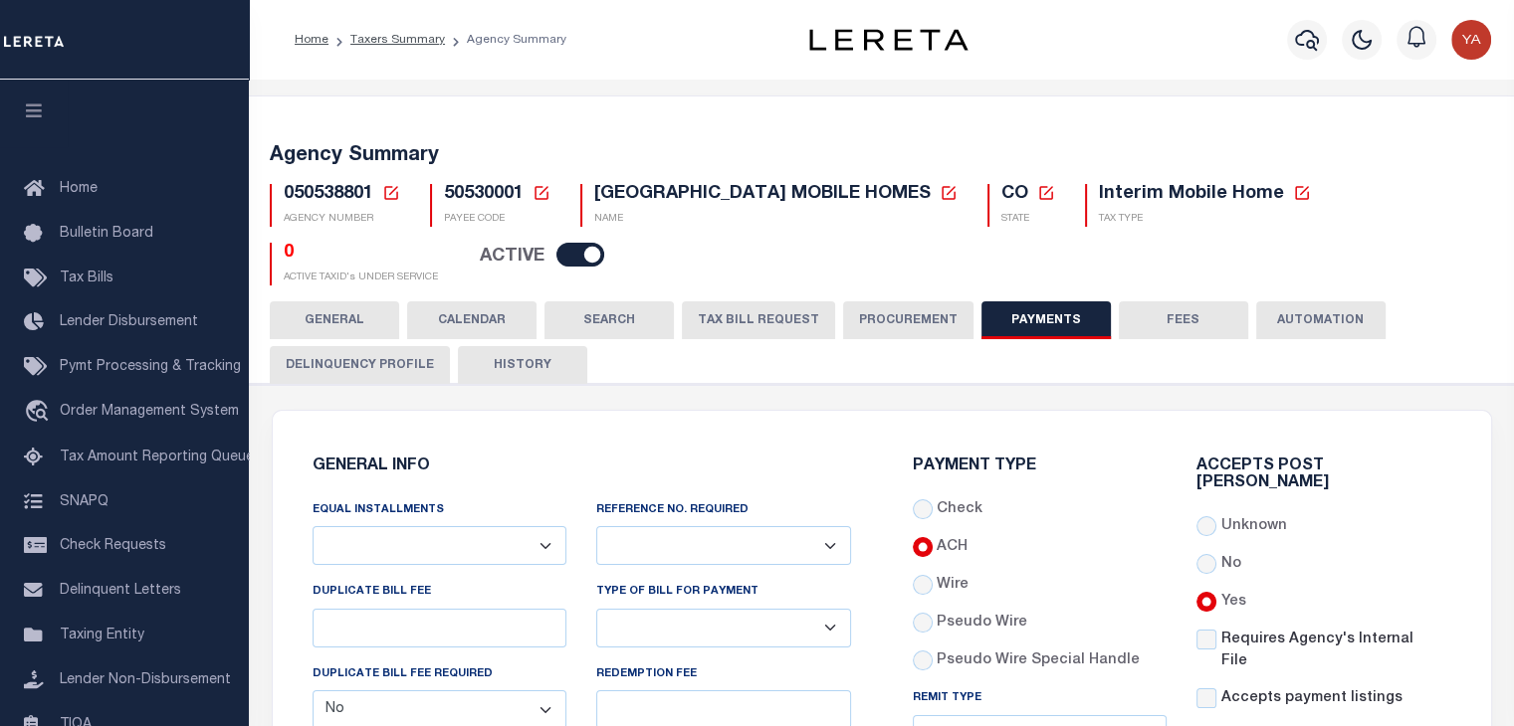
drag, startPoint x: 498, startPoint y: 541, endPoint x: 452, endPoint y: 562, distance: 50.3
click at [498, 541] on select "Annual Billing no split Bills are not split equally Bills are split equally amo…" at bounding box center [439, 545] width 255 height 39
select select "69"
click at [312, 526] on select "Annual Billing no split Bills are not split equally Bills are split equally amo…" at bounding box center [439, 545] width 255 height 39
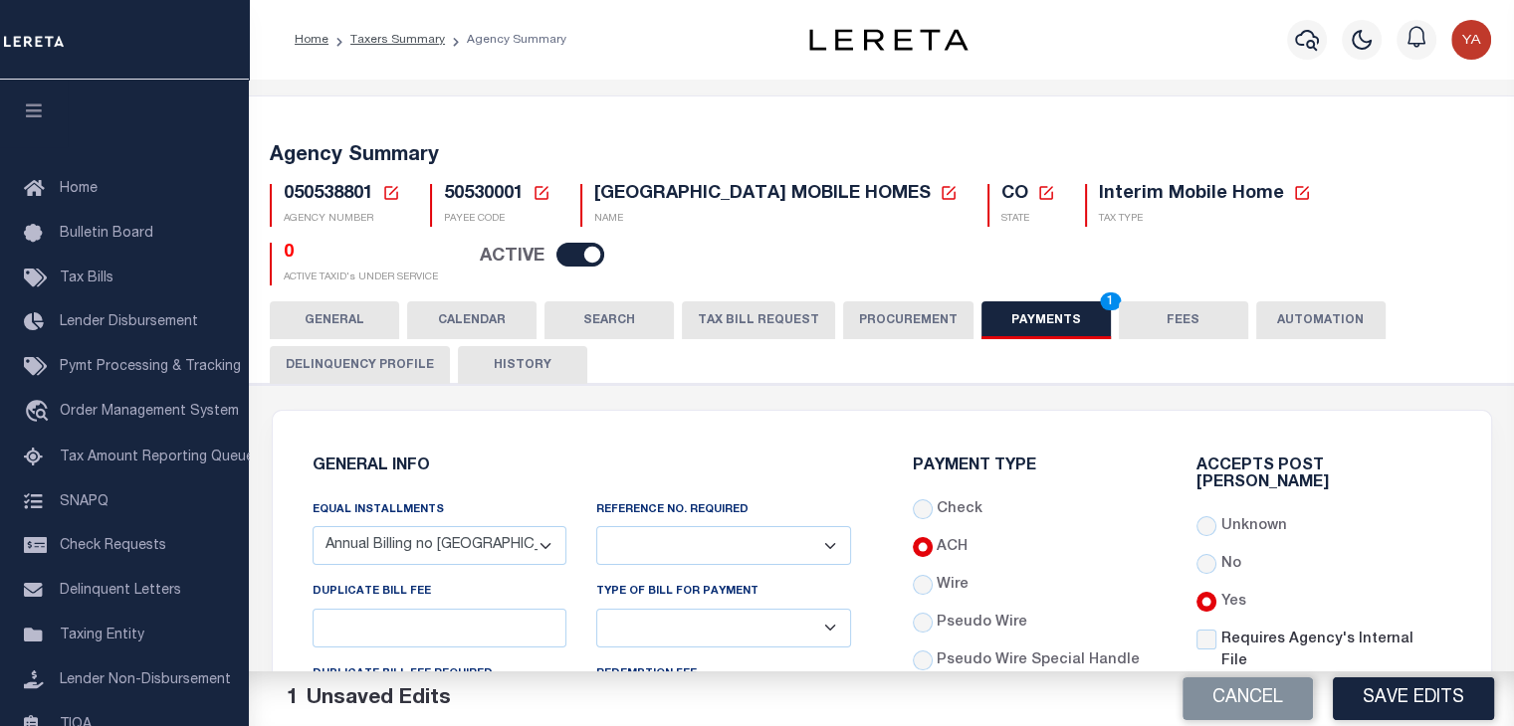
drag, startPoint x: 720, startPoint y: 537, endPoint x: 684, endPoint y: 561, distance: 43.9
click at [720, 537] on select "Yes No" at bounding box center [723, 545] width 255 height 39
select select "1"
click at [596, 526] on select "Yes No" at bounding box center [723, 545] width 255 height 39
click at [1378, 702] on button "Save Edits" at bounding box center [1412, 699] width 161 height 43
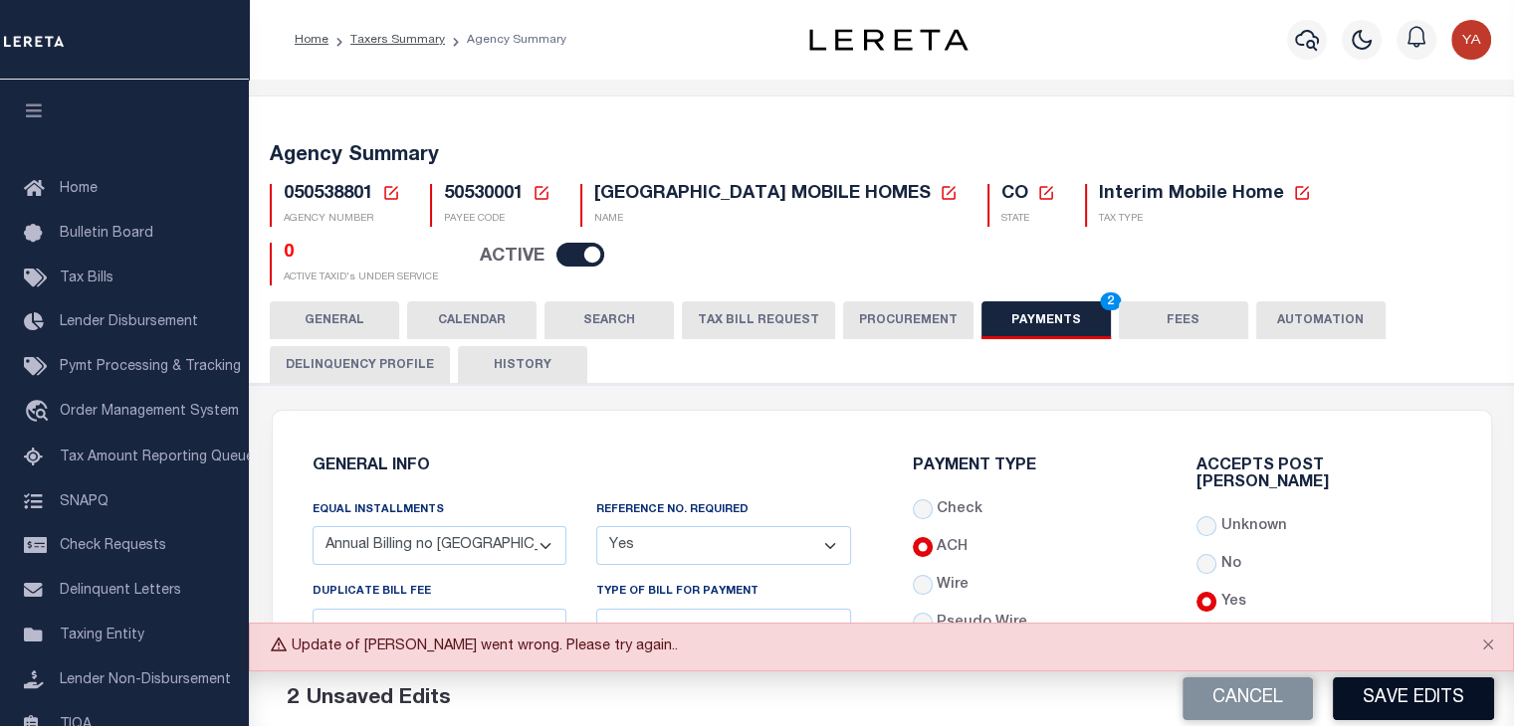
click at [1408, 695] on button "Save Edits" at bounding box center [1412, 699] width 161 height 43
